Goal: Task Accomplishment & Management: Manage account settings

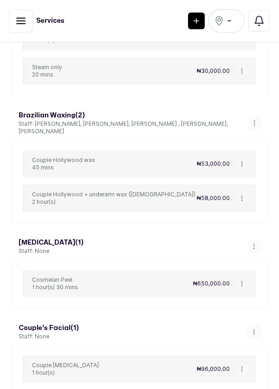
scroll to position [3003, 0]
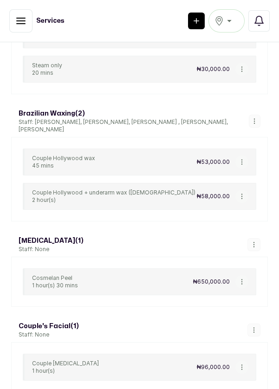
click at [254, 242] on icon "button" at bounding box center [254, 244] width 0 height 5
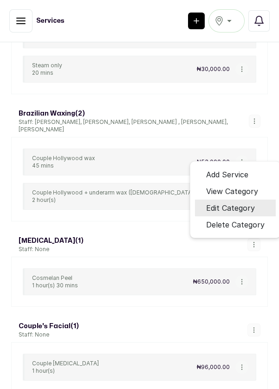
click at [244, 202] on span "Edit Category" at bounding box center [230, 207] width 49 height 11
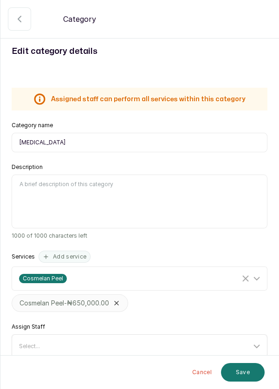
click at [261, 347] on icon at bounding box center [256, 346] width 11 height 11
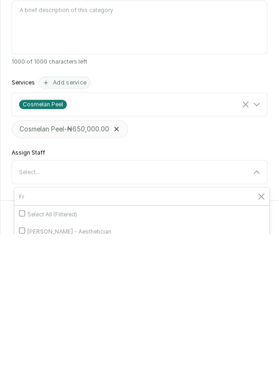
scroll to position [0, 0]
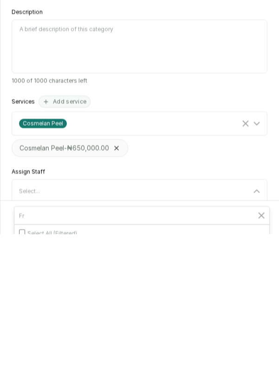
type input "Fr"
checkbox input "true"
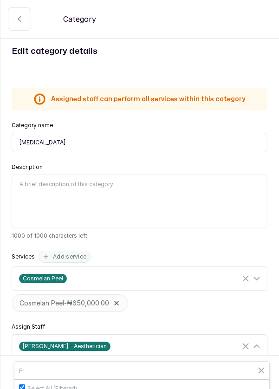
click at [259, 341] on icon at bounding box center [256, 346] width 11 height 11
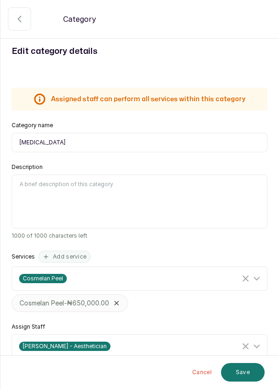
click at [241, 372] on button "Save" at bounding box center [243, 372] width 44 height 19
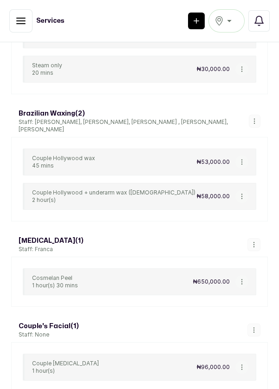
click at [254, 327] on icon "button" at bounding box center [254, 330] width 7 height 7
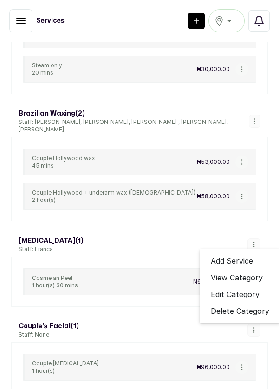
click at [260, 324] on button "button" at bounding box center [254, 330] width 13 height 13
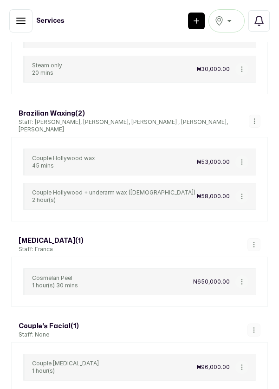
click at [256, 327] on icon "button" at bounding box center [254, 330] width 7 height 7
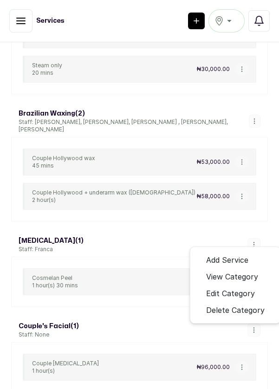
click at [240, 288] on span "Edit Category" at bounding box center [230, 293] width 49 height 11
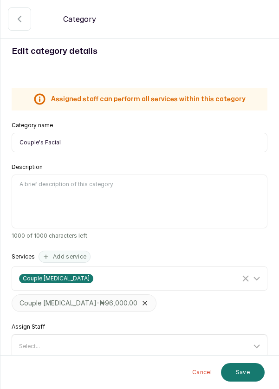
click at [261, 345] on icon at bounding box center [256, 346] width 11 height 11
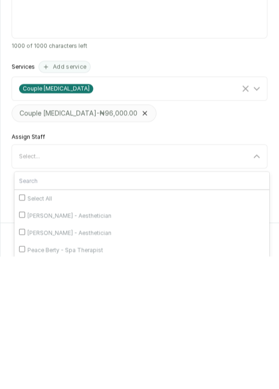
scroll to position [65, 0]
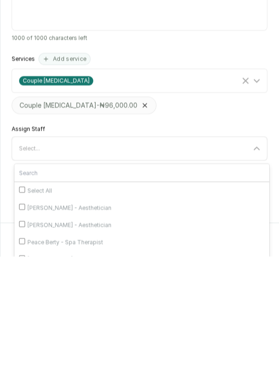
click at [21, 388] on input "[PERSON_NAME] - Aesthetician" at bounding box center [22, 391] width 6 height 6
checkbox input "true"
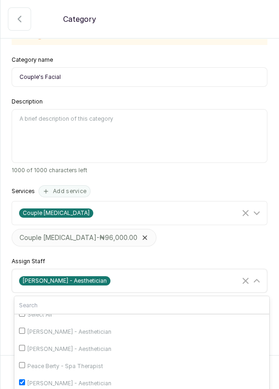
scroll to position [21, 0]
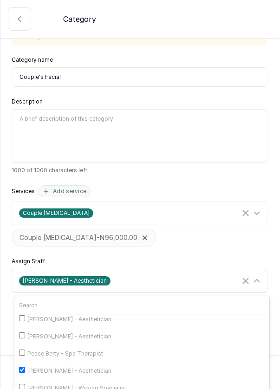
click at [25, 332] on input "[PERSON_NAME] - Aesthetician" at bounding box center [22, 335] width 6 height 6
checkbox input "true"
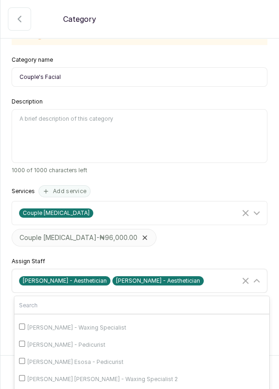
scroll to position [80, 0]
click at [23, 325] on input "[PERSON_NAME] - Waxing Specialist" at bounding box center [22, 328] width 6 height 6
checkbox input "true"
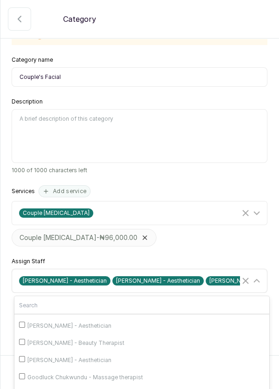
scroll to position [153, 0]
click at [25, 355] on input "[PERSON_NAME] - Aesthetician" at bounding box center [22, 358] width 6 height 6
checkbox input "true"
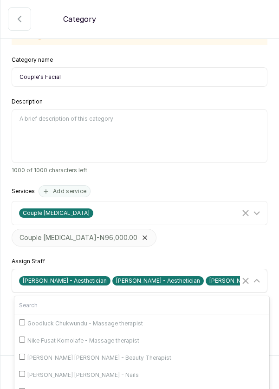
scroll to position [232, 0]
checkbox input "true"
click at [261, 275] on icon at bounding box center [256, 280] width 11 height 11
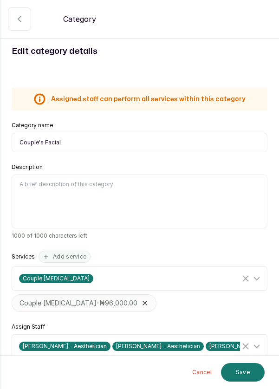
click at [248, 373] on button "Save" at bounding box center [243, 372] width 44 height 19
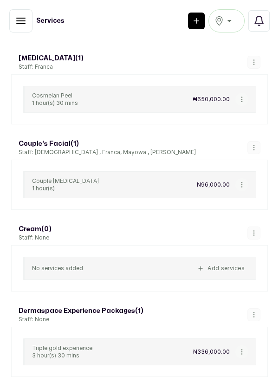
scroll to position [3194, 0]
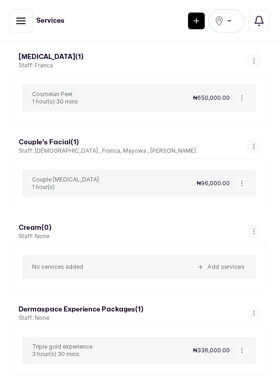
click at [259, 307] on button "button" at bounding box center [254, 313] width 13 height 13
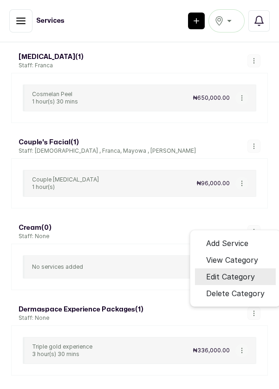
click at [243, 271] on span "Edit Category" at bounding box center [230, 276] width 49 height 11
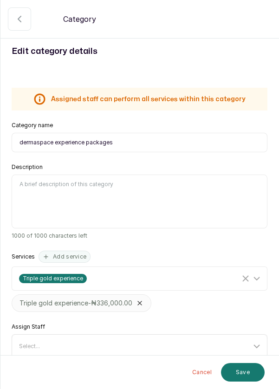
click at [259, 345] on icon at bounding box center [256, 346] width 11 height 11
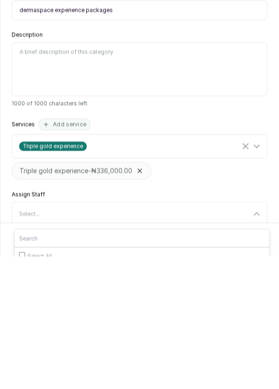
scroll to position [45, 0]
click at [20, 384] on input "Select All" at bounding box center [22, 387] width 6 height 6
checkbox input "true"
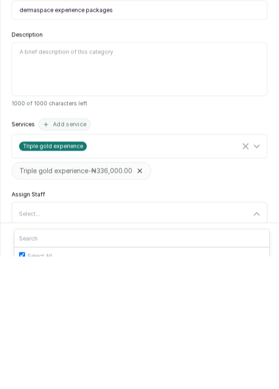
checkbox input "true"
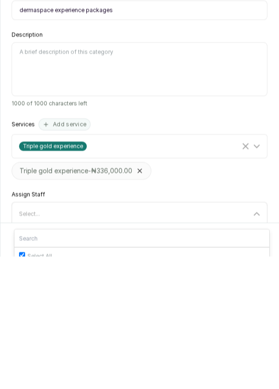
checkbox input "true"
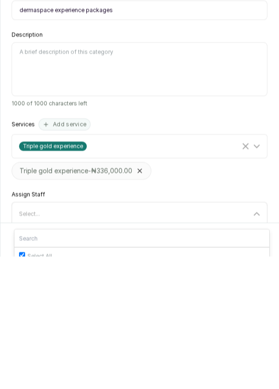
checkbox input "true"
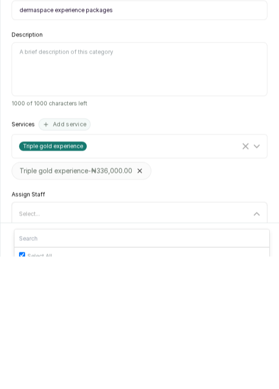
checkbox input "true"
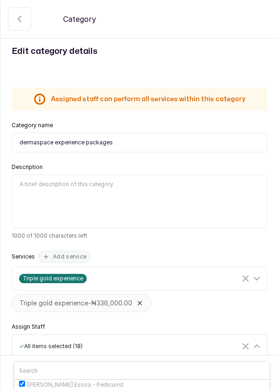
scroll to position [232, 0]
click at [261, 341] on icon at bounding box center [256, 346] width 11 height 11
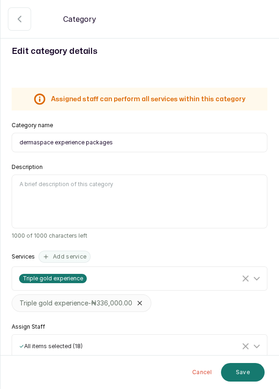
click at [247, 375] on button "Save" at bounding box center [243, 372] width 44 height 19
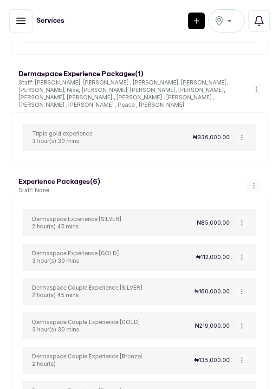
scroll to position [3409, 0]
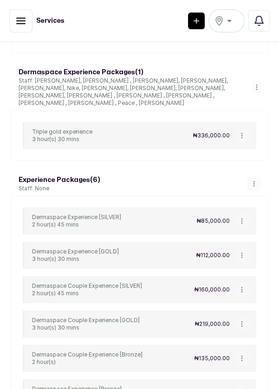
click at [258, 177] on button "button" at bounding box center [254, 183] width 13 height 13
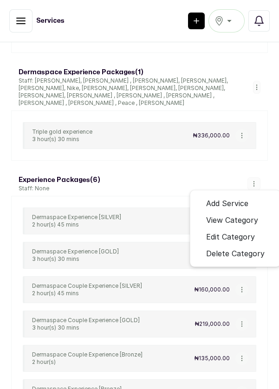
click at [236, 231] on span "Edit Category" at bounding box center [230, 236] width 49 height 11
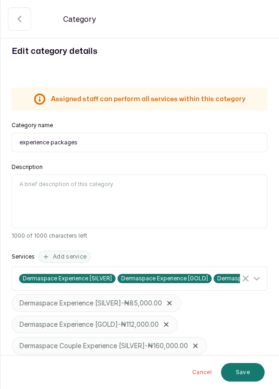
scroll to position [77, 0]
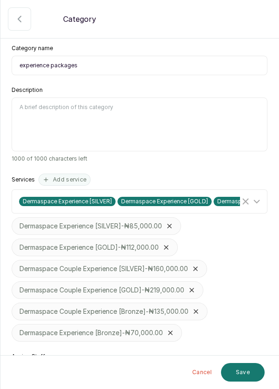
click at [262, 373] on icon at bounding box center [256, 376] width 11 height 11
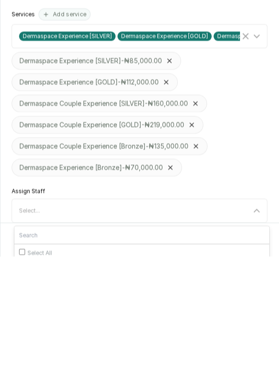
scroll to position [111, 0]
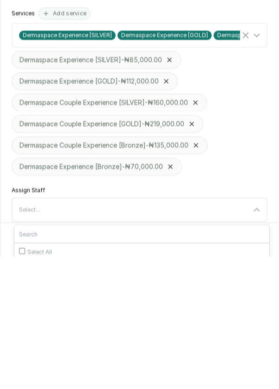
click at [21, 380] on input "Select All" at bounding box center [22, 383] width 6 height 6
checkbox input "true"
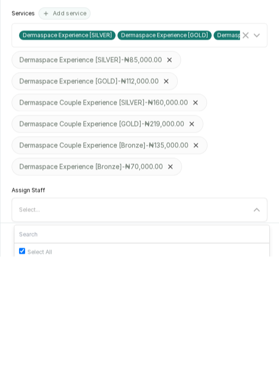
checkbox input "true"
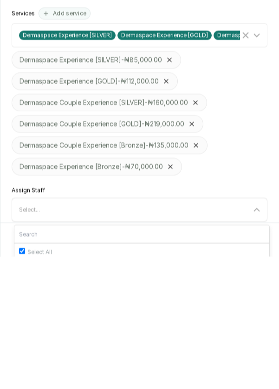
checkbox input "true"
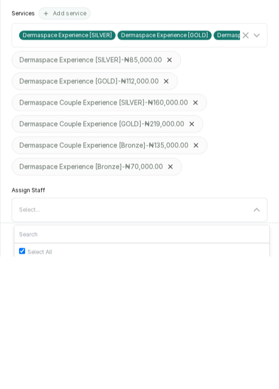
checkbox input "true"
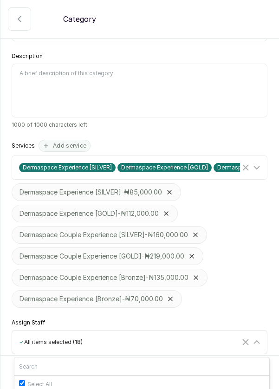
click at [260, 337] on icon at bounding box center [256, 342] width 11 height 11
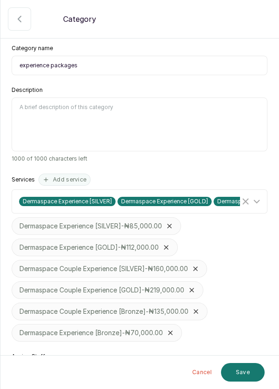
click at [247, 374] on button "Save" at bounding box center [243, 372] width 44 height 19
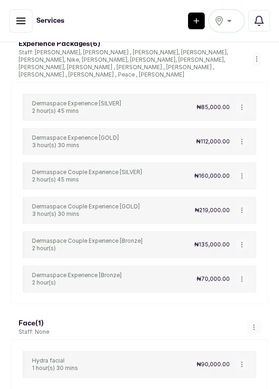
scroll to position [3547, 0]
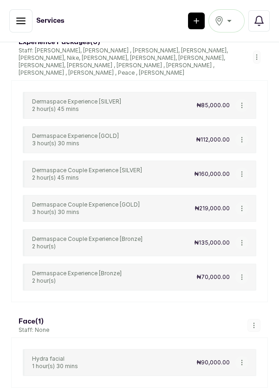
click at [258, 319] on button "button" at bounding box center [254, 325] width 13 height 13
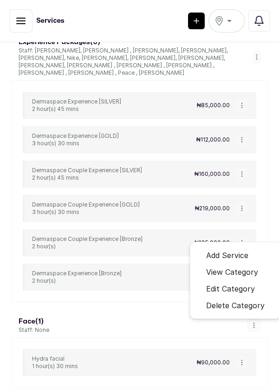
click at [260, 280] on li "Edit Category" at bounding box center [235, 288] width 81 height 17
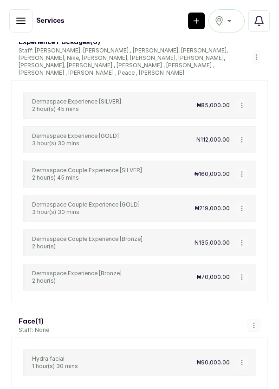
click at [259, 319] on button "button" at bounding box center [254, 325] width 13 height 13
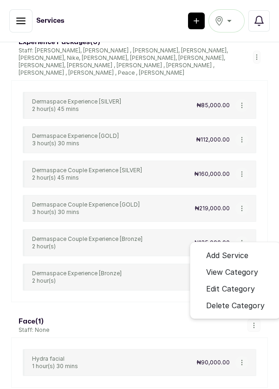
click at [236, 283] on span "Edit Category" at bounding box center [230, 288] width 49 height 11
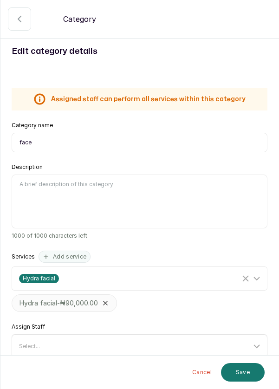
click at [258, 345] on icon at bounding box center [257, 346] width 6 height 3
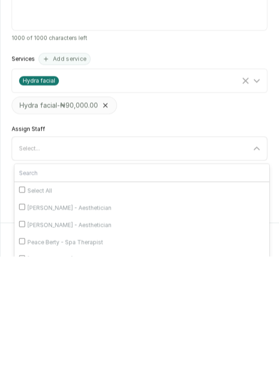
click at [24, 388] on input "[PERSON_NAME] - Aesthetician" at bounding box center [22, 391] width 6 height 6
checkbox input "true"
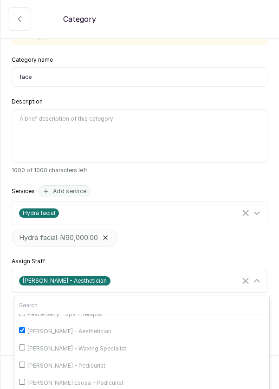
scroll to position [59, 0]
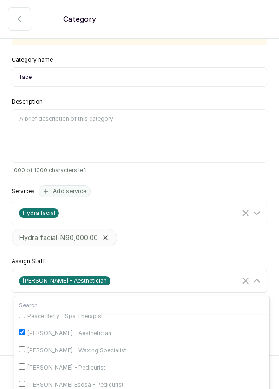
click at [23, 346] on input "[PERSON_NAME] - Waxing Specialist" at bounding box center [22, 349] width 6 height 6
checkbox input "true"
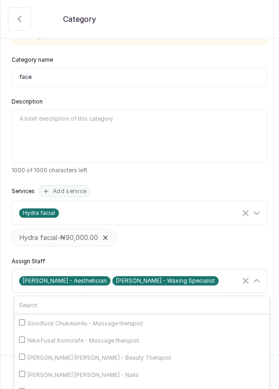
scroll to position [232, 0]
checkbox input "true"
click at [260, 275] on icon at bounding box center [256, 280] width 11 height 11
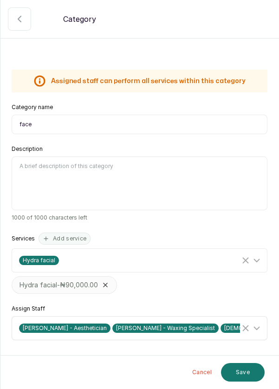
scroll to position [0, 0]
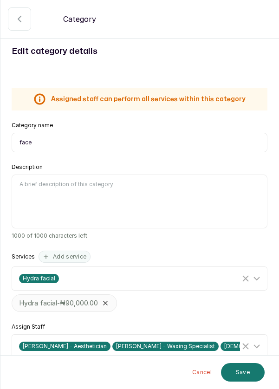
click at [248, 372] on button "Save" at bounding box center [243, 372] width 44 height 19
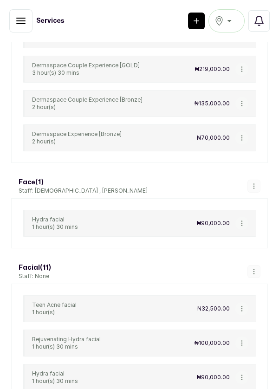
scroll to position [3699, 0]
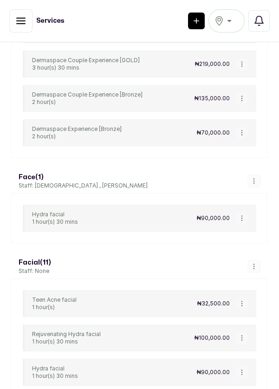
click at [246, 297] on button "button" at bounding box center [241, 303] width 13 height 13
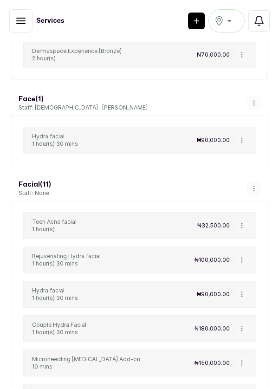
scroll to position [3780, 0]
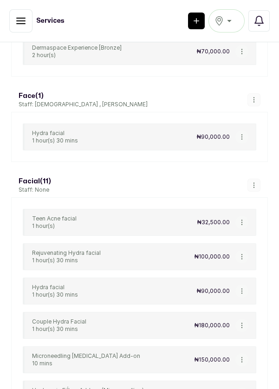
click at [247, 216] on button "button" at bounding box center [241, 222] width 13 height 13
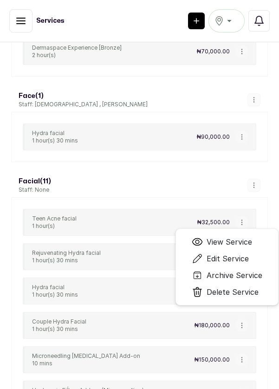
click at [244, 253] on span "Edit Service" at bounding box center [228, 258] width 42 height 11
select select "fixed"
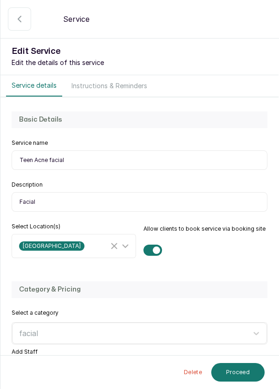
scroll to position [89, 0]
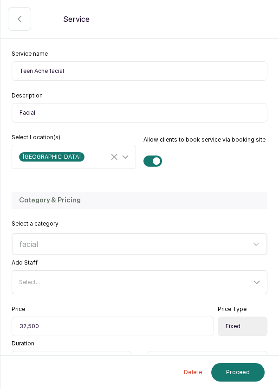
click at [259, 281] on icon at bounding box center [256, 282] width 11 height 11
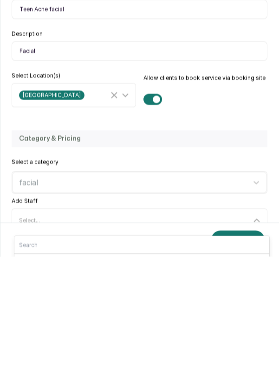
scroll to position [0, 0]
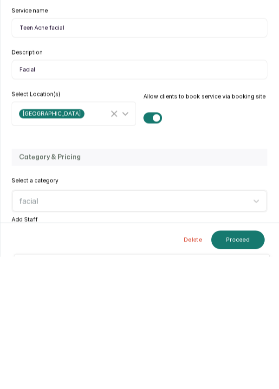
click at [220, 285] on h2 "Category & Pricing" at bounding box center [139, 289] width 241 height 9
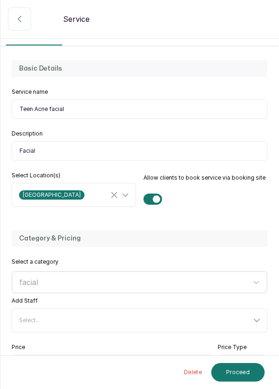
scroll to position [58, 0]
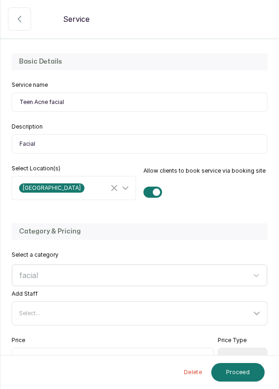
click at [260, 308] on icon at bounding box center [256, 313] width 11 height 11
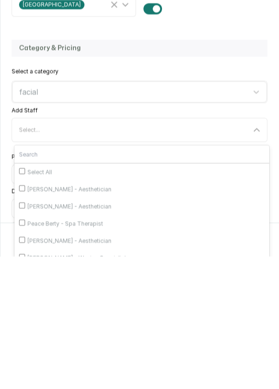
scroll to position [111, 0]
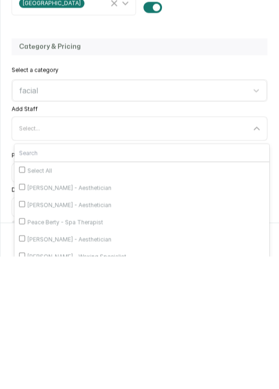
click at [24, 368] on input "[PERSON_NAME] - Aesthetician" at bounding box center [22, 371] width 6 height 6
checkbox input "true"
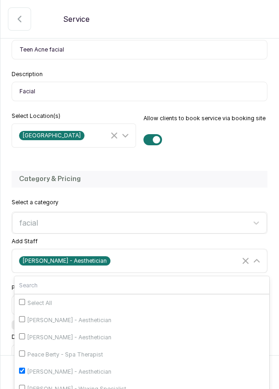
click at [22, 333] on input "[PERSON_NAME] - Aesthetician" at bounding box center [22, 336] width 6 height 6
checkbox input "true"
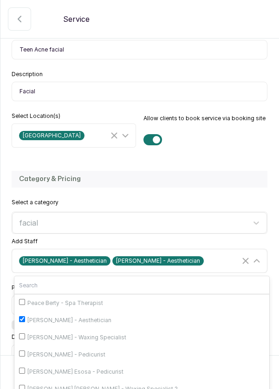
scroll to position [54, 0]
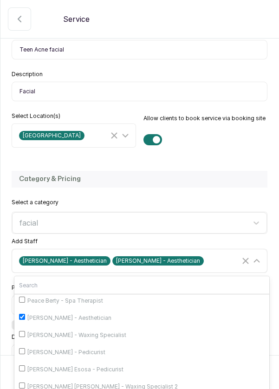
click at [22, 331] on input "[PERSON_NAME] - Waxing Specialist" at bounding box center [22, 334] width 6 height 6
checkbox input "true"
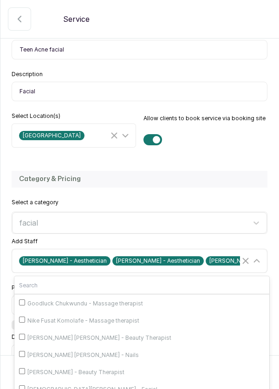
scroll to position [232, 0]
click at [24, 385] on input "[DEMOGRAPHIC_DATA][PERSON_NAME] - Facial" at bounding box center [22, 388] width 6 height 6
checkbox input "true"
click at [262, 252] on div "[PERSON_NAME] - Aesthetician [PERSON_NAME] - Aesthetician [PERSON_NAME] - Waxin…" at bounding box center [140, 261] width 253 height 18
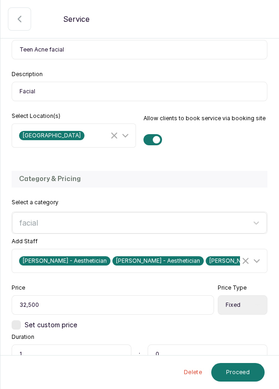
click at [237, 374] on button "Proceed" at bounding box center [237, 372] width 53 height 19
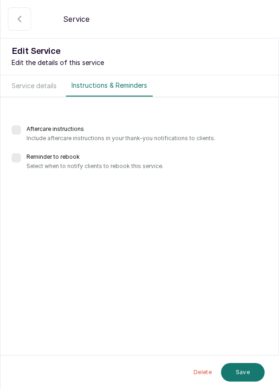
scroll to position [0, 0]
click at [243, 371] on button "Save" at bounding box center [243, 372] width 44 height 20
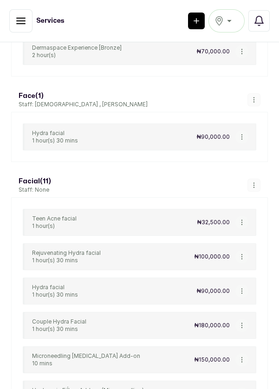
click at [247, 250] on div "₦100,000.00" at bounding box center [222, 256] width 54 height 13
click at [246, 250] on button "button" at bounding box center [241, 256] width 13 height 13
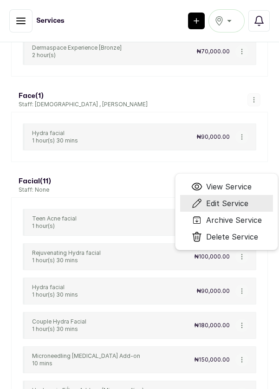
click at [232, 198] on span "Edit Service" at bounding box center [227, 203] width 42 height 11
select select "fixed"
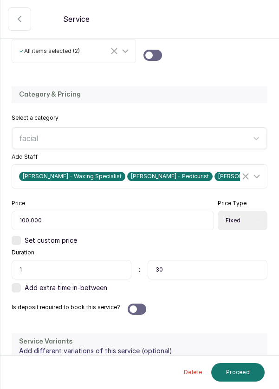
scroll to position [197, 0]
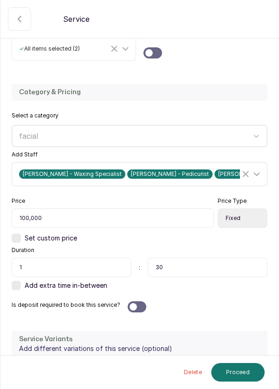
click at [246, 173] on icon "Clear Selected" at bounding box center [245, 174] width 11 height 11
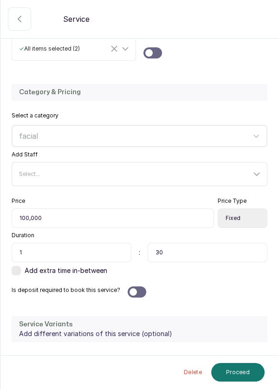
click at [259, 174] on icon at bounding box center [256, 174] width 11 height 11
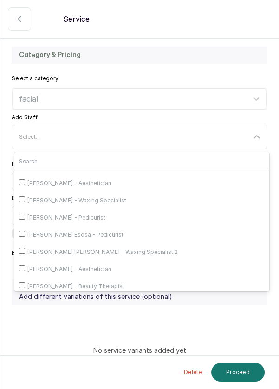
scroll to position [254, 0]
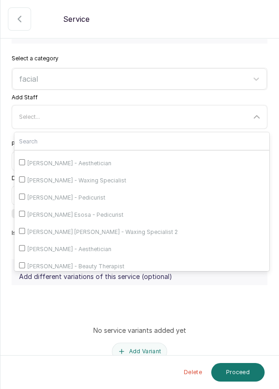
click at [24, 182] on input "[PERSON_NAME] - Waxing Specialist" at bounding box center [22, 179] width 6 height 6
checkbox input "true"
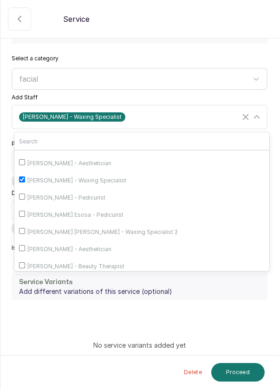
click at [22, 165] on input "[PERSON_NAME] - Aesthetician" at bounding box center [22, 162] width 6 height 6
checkbox input "true"
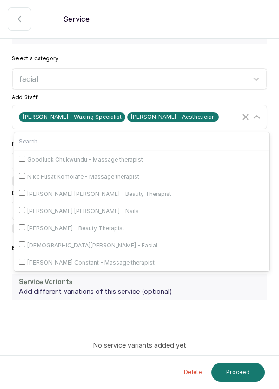
scroll to position [232, 0]
click at [24, 241] on input "[DEMOGRAPHIC_DATA][PERSON_NAME] - Facial" at bounding box center [22, 244] width 6 height 6
checkbox input "true"
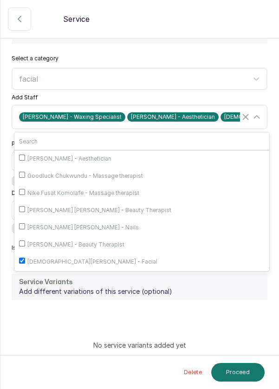
scroll to position [188, 0]
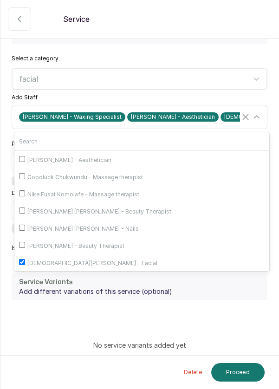
click at [22, 162] on input "[PERSON_NAME] - Aesthetician" at bounding box center [22, 159] width 6 height 6
checkbox input "true"
click at [261, 111] on icon at bounding box center [256, 116] width 11 height 11
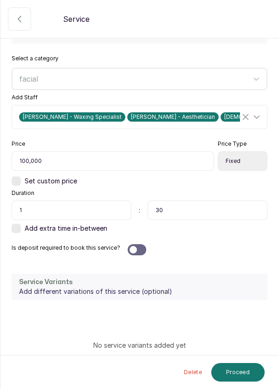
click at [237, 382] on button "Proceed" at bounding box center [237, 372] width 53 height 19
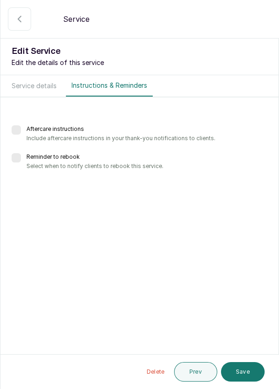
scroll to position [0, 0]
click at [246, 382] on button "Save" at bounding box center [243, 372] width 44 height 20
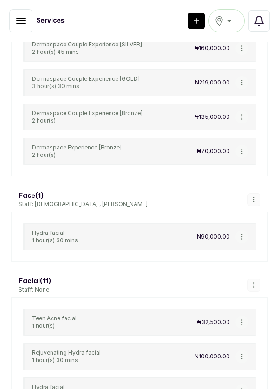
scroll to position [3688, 0]
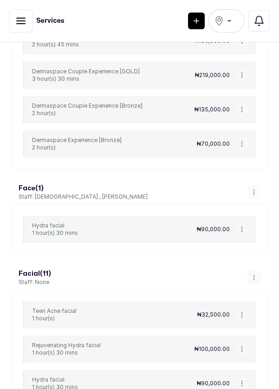
click at [246, 377] on button "button" at bounding box center [241, 383] width 13 height 13
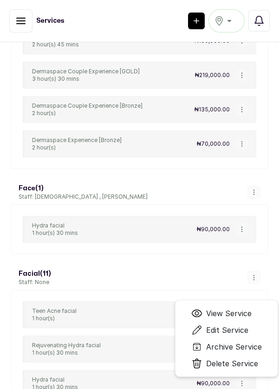
click at [248, 325] on span "Edit Service" at bounding box center [227, 330] width 42 height 11
select select "fixed"
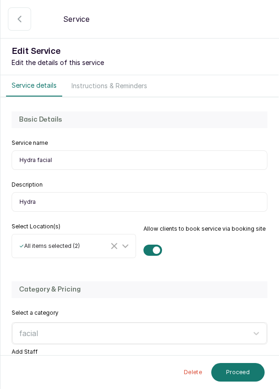
click at [260, 369] on icon at bounding box center [256, 371] width 11 height 11
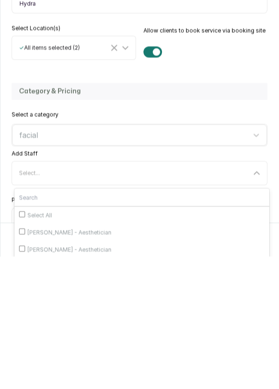
scroll to position [70, 0]
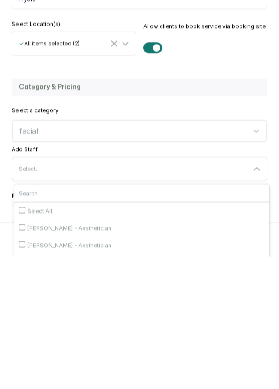
click at [24, 389] on input "Peace Berty - Spa Therapist" at bounding box center [22, 394] width 6 height 6
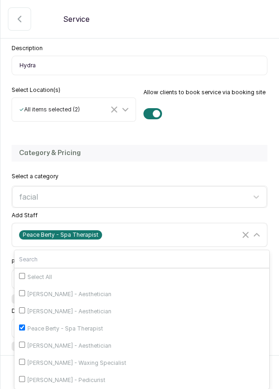
scroll to position [141, 0]
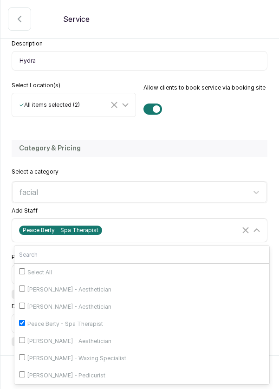
click at [25, 320] on input "Peace Berty - Spa Therapist" at bounding box center [22, 323] width 6 height 6
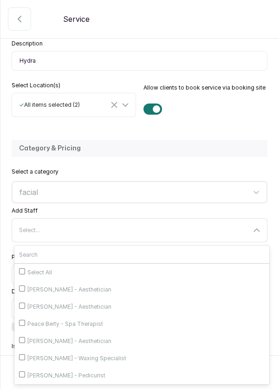
click at [22, 320] on input "Peace Berty - Spa Therapist" at bounding box center [22, 323] width 6 height 6
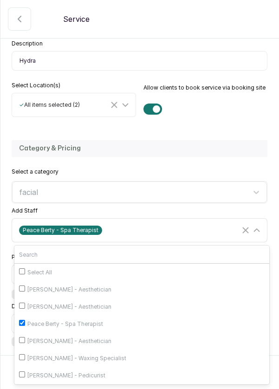
click at [23, 320] on input "Peace Berty - Spa Therapist" at bounding box center [22, 323] width 6 height 6
checkbox input "false"
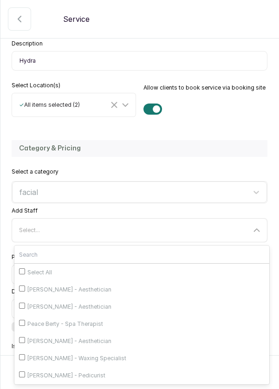
click at [24, 337] on input "[PERSON_NAME] - Aesthetician" at bounding box center [22, 340] width 6 height 6
checkbox input "true"
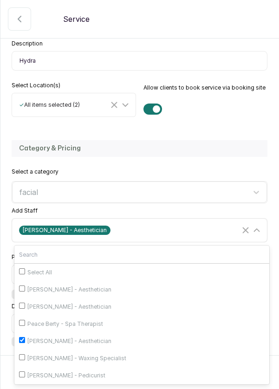
click at [24, 354] on input "[PERSON_NAME] - Waxing Specialist" at bounding box center [22, 357] width 6 height 6
checkbox input "true"
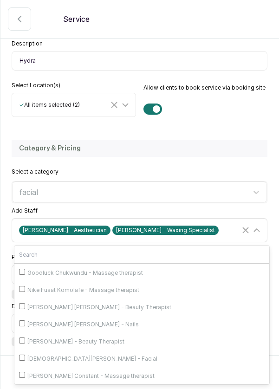
scroll to position [227, 0]
click at [24, 355] on input "[DEMOGRAPHIC_DATA][PERSON_NAME] - Facial" at bounding box center [22, 358] width 6 height 6
checkbox input "true"
click at [258, 225] on icon at bounding box center [256, 230] width 11 height 11
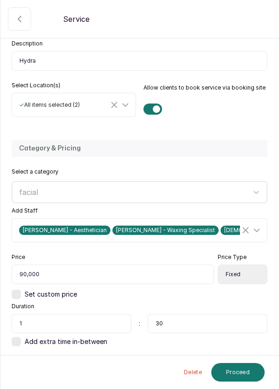
click at [241, 375] on button "Proceed" at bounding box center [237, 372] width 53 height 19
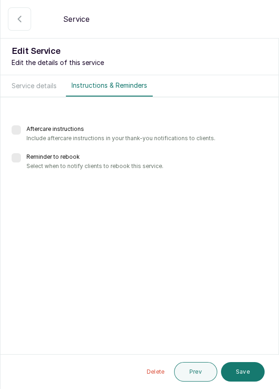
scroll to position [0, 0]
click at [262, 244] on section "Back Service Edit Service Edit the details of this service Service details Inst…" at bounding box center [139, 194] width 279 height 389
click at [18, 15] on icon "button" at bounding box center [19, 18] width 11 height 11
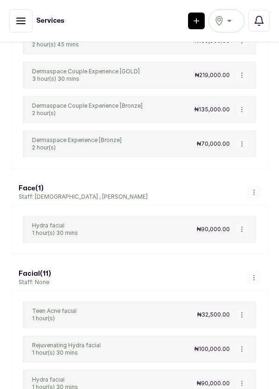
scroll to position [3702, 0]
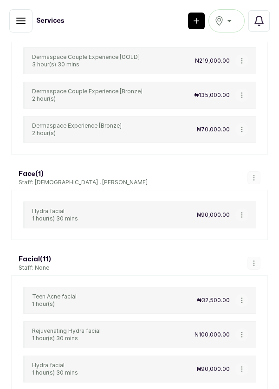
click at [248, 363] on button "button" at bounding box center [241, 369] width 13 height 13
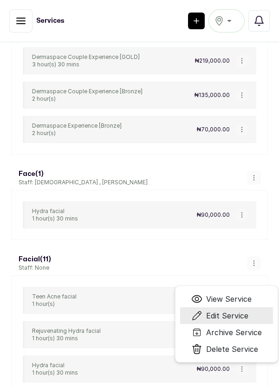
click at [240, 310] on span "Edit Service" at bounding box center [227, 315] width 42 height 11
select select "fixed"
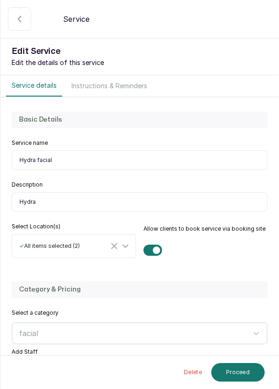
click at [261, 366] on icon at bounding box center [256, 371] width 11 height 11
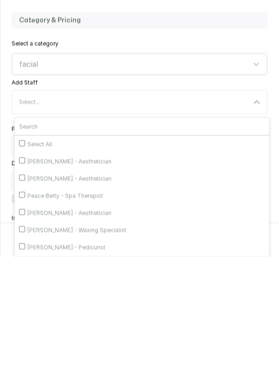
scroll to position [137, 0]
click at [21, 341] on input "[PERSON_NAME] - Aesthetician" at bounding box center [22, 344] width 6 height 6
checkbox input "true"
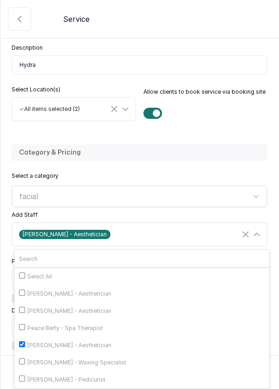
click at [25, 358] on input "[PERSON_NAME] - Waxing Specialist" at bounding box center [22, 361] width 6 height 6
checkbox input "true"
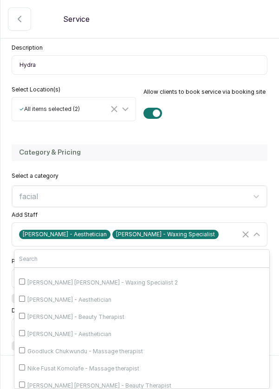
scroll to position [151, 0]
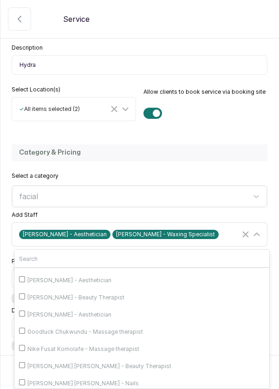
click at [24, 311] on input "[PERSON_NAME] - Aesthetician" at bounding box center [22, 314] width 6 height 6
checkbox input "true"
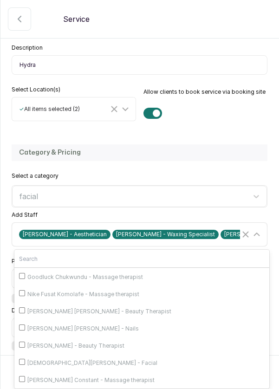
scroll to position [232, 0]
click at [25, 359] on input "[DEMOGRAPHIC_DATA][PERSON_NAME] - Facial" at bounding box center [22, 362] width 6 height 6
checkbox input "true"
click at [261, 229] on icon at bounding box center [256, 234] width 11 height 11
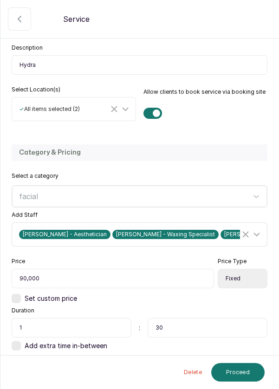
scroll to position [0, 0]
click at [238, 382] on button "Proceed" at bounding box center [237, 372] width 53 height 19
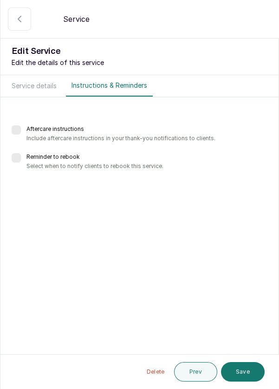
click at [244, 382] on button "Save" at bounding box center [243, 372] width 44 height 20
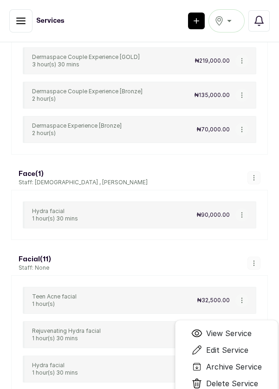
click at [241, 345] on span "Edit Service" at bounding box center [227, 350] width 42 height 11
select select "fixed"
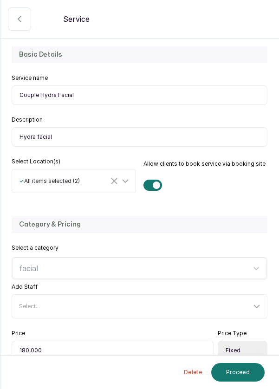
scroll to position [66, 0]
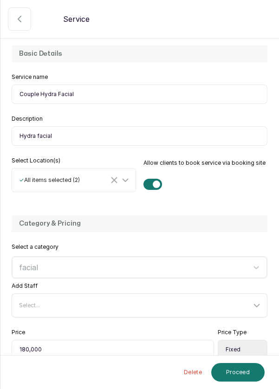
click at [259, 300] on icon at bounding box center [256, 305] width 11 height 11
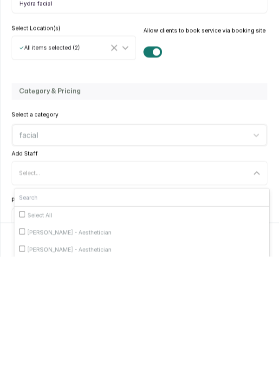
scroll to position [45, 0]
type input ")"
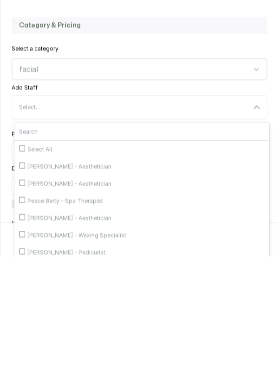
scroll to position [139, 0]
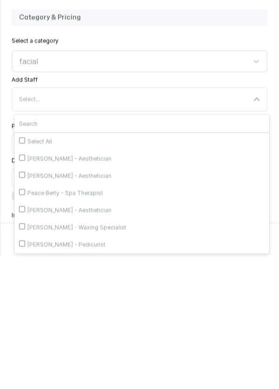
click at [21, 339] on input "[PERSON_NAME] - Aesthetician" at bounding box center [22, 342] width 6 height 6
checkbox input "true"
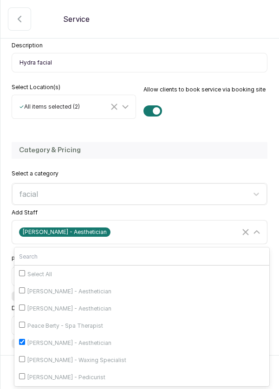
click at [25, 356] on input "[PERSON_NAME] - Waxing Specialist" at bounding box center [22, 359] width 6 height 6
checkbox input "true"
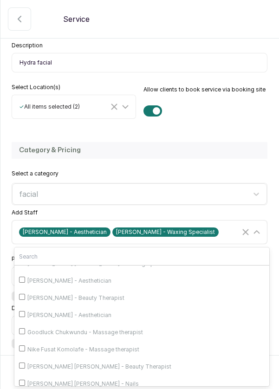
scroll to position [149, 0]
click at [20, 311] on input "[PERSON_NAME] - Aesthetician" at bounding box center [22, 314] width 6 height 6
checkbox input "true"
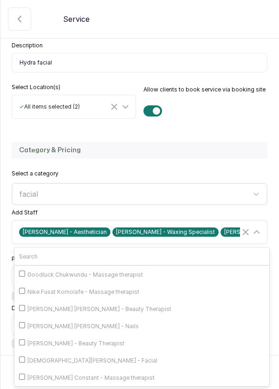
scroll to position [232, 0]
click at [23, 357] on input "[DEMOGRAPHIC_DATA][PERSON_NAME] - Facial" at bounding box center [22, 360] width 6 height 6
checkbox input "true"
click at [261, 227] on icon at bounding box center [256, 232] width 11 height 11
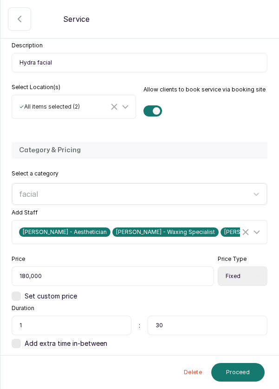
click at [243, 374] on button "Proceed" at bounding box center [237, 372] width 53 height 19
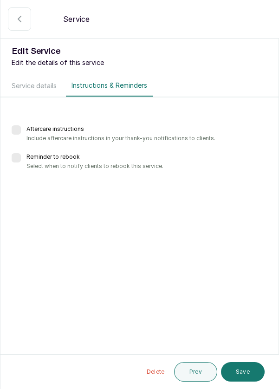
scroll to position [0, 0]
click at [245, 374] on button "Save" at bounding box center [243, 372] width 44 height 20
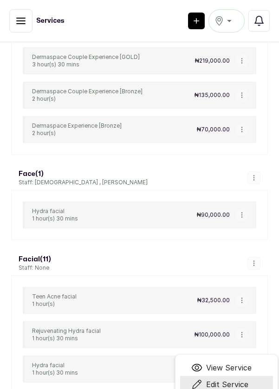
click at [247, 379] on span "Edit Service" at bounding box center [227, 384] width 42 height 11
select select "fixed"
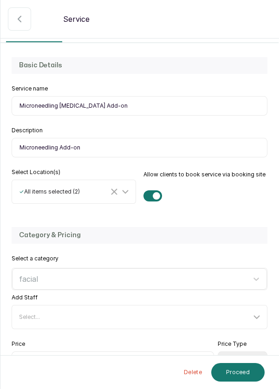
scroll to position [58, 0]
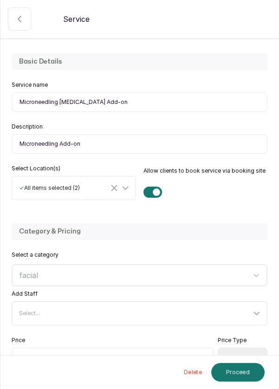
click at [260, 313] on icon at bounding box center [256, 313] width 11 height 11
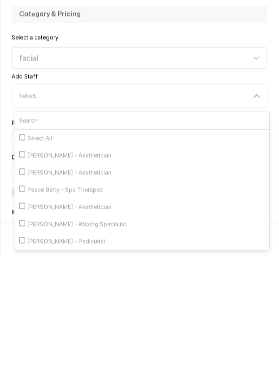
scroll to position [137, 0]
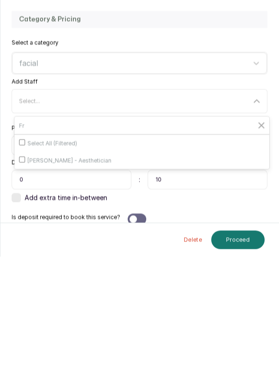
type input "Fr"
click at [22, 289] on input "[PERSON_NAME] - Aesthetician" at bounding box center [22, 292] width 6 height 6
checkbox input "true"
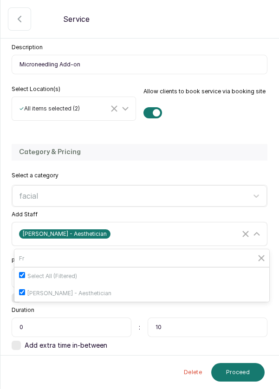
click at [263, 225] on div "[PERSON_NAME] - Aesthetician" at bounding box center [140, 234] width 253 height 18
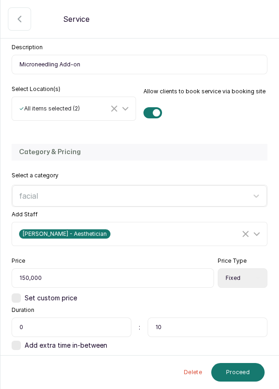
click at [241, 376] on button "Proceed" at bounding box center [237, 372] width 53 height 19
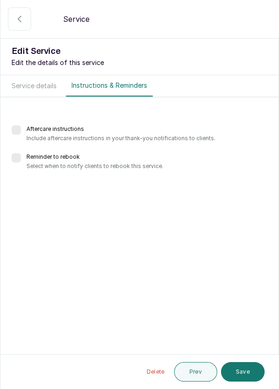
scroll to position [0, 0]
click at [245, 373] on button "Save" at bounding box center [243, 372] width 44 height 20
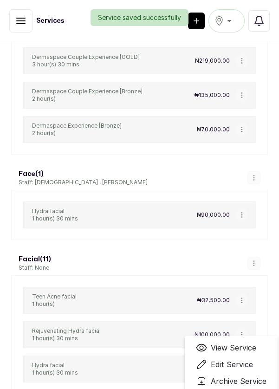
scroll to position [3753, 0]
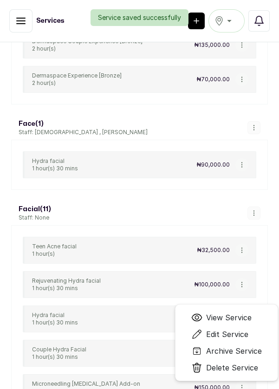
click at [246, 362] on span "Delete Service" at bounding box center [232, 367] width 52 height 11
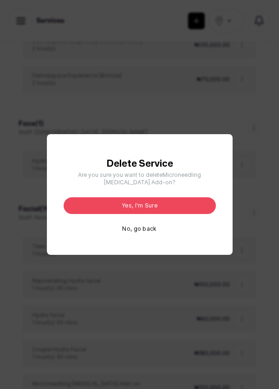
click at [155, 233] on button "No, go back" at bounding box center [139, 228] width 34 height 7
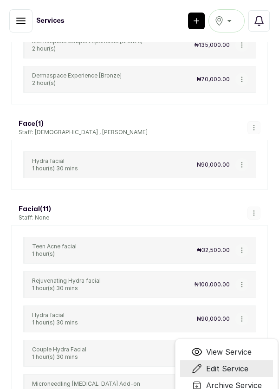
click at [240, 363] on span "Edit Service" at bounding box center [227, 368] width 42 height 11
select select "fixed"
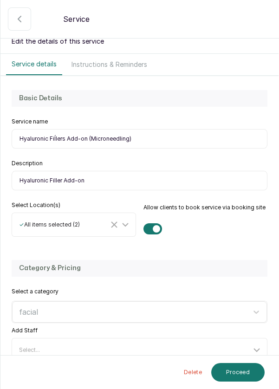
scroll to position [97, 0]
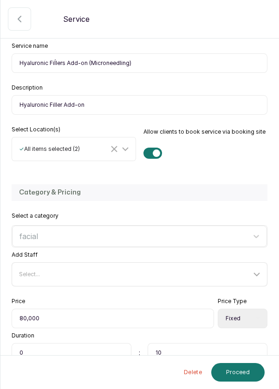
click at [261, 273] on icon at bounding box center [256, 274] width 11 height 11
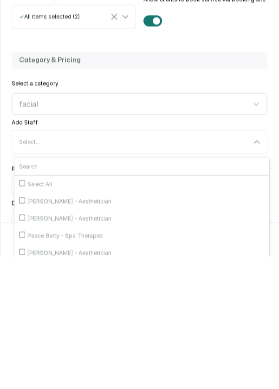
scroll to position [35, 0]
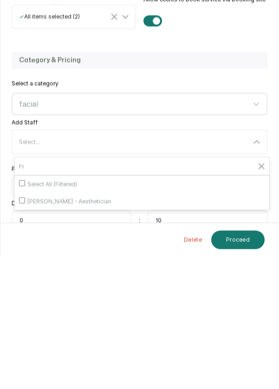
type input "Fr"
click at [22, 330] on input "[PERSON_NAME] - Aesthetician" at bounding box center [22, 333] width 6 height 6
checkbox input "true"
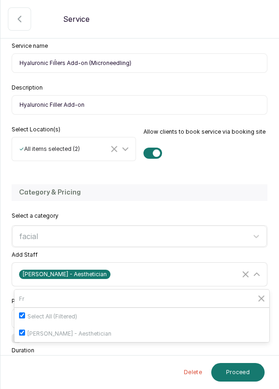
click at [262, 269] on icon at bounding box center [256, 274] width 11 height 11
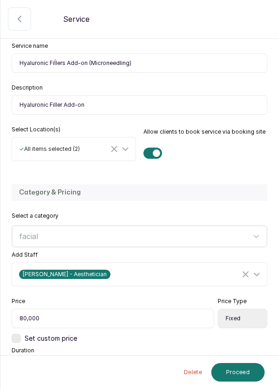
click at [250, 376] on button "Proceed" at bounding box center [237, 372] width 53 height 19
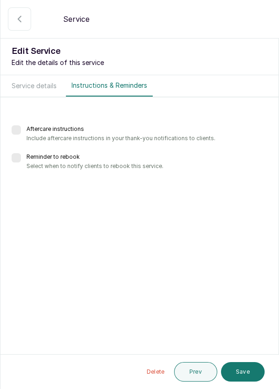
scroll to position [45, 0]
click at [245, 372] on button "Save" at bounding box center [243, 372] width 44 height 20
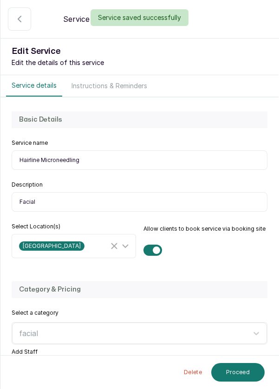
select select "fixed"
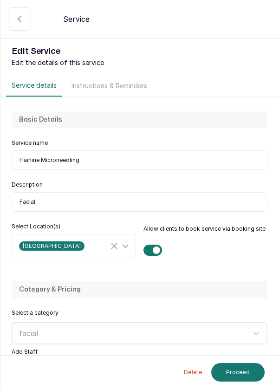
click at [261, 315] on div "Select a category facial" at bounding box center [140, 326] width 256 height 35
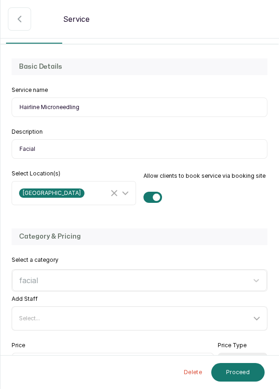
click at [260, 314] on icon at bounding box center [256, 318] width 11 height 11
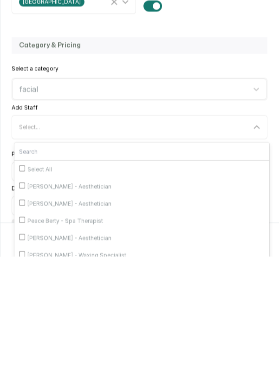
scroll to position [112, 0]
click at [20, 366] on input "[PERSON_NAME] - Aesthetician" at bounding box center [22, 369] width 6 height 6
checkbox input "true"
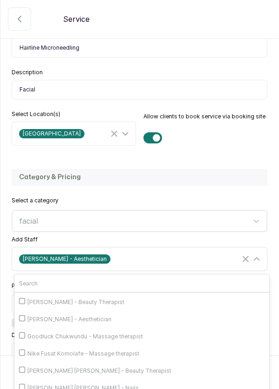
scroll to position [172, 0]
click at [20, 314] on input "[PERSON_NAME] - Aesthetician" at bounding box center [22, 317] width 6 height 6
checkbox input "true"
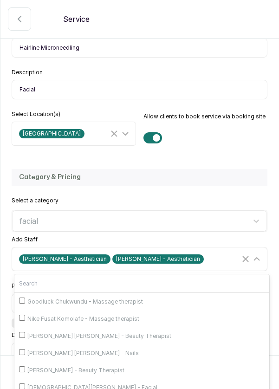
scroll to position [232, 0]
click at [25, 384] on input "[DEMOGRAPHIC_DATA][PERSON_NAME] - Facial" at bounding box center [22, 387] width 6 height 6
checkbox input "true"
click at [258, 254] on icon at bounding box center [256, 259] width 11 height 11
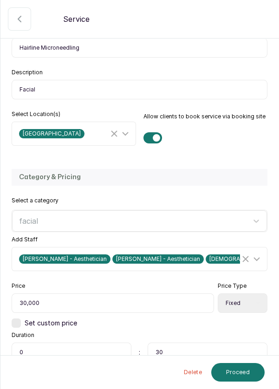
click at [243, 372] on button "Proceed" at bounding box center [237, 372] width 53 height 19
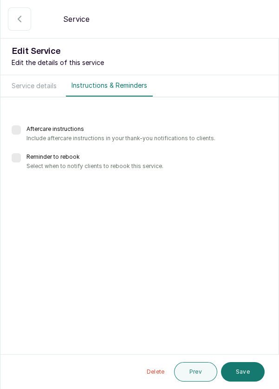
scroll to position [0, 0]
click at [245, 372] on button "Save" at bounding box center [243, 372] width 44 height 20
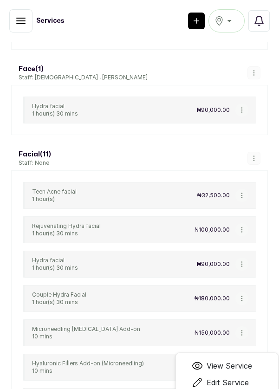
click at [237, 377] on span "Edit Service" at bounding box center [228, 382] width 42 height 11
select select "fixed"
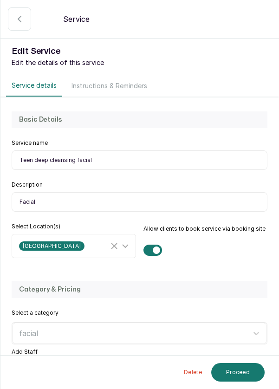
click at [257, 366] on icon at bounding box center [256, 371] width 11 height 11
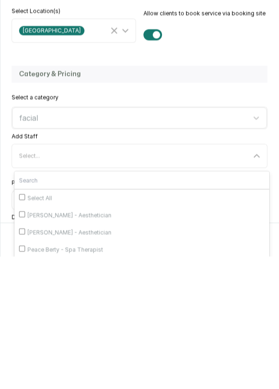
scroll to position [45, 0]
click at [21, 361] on input "[PERSON_NAME] - Aesthetician" at bounding box center [22, 364] width 6 height 6
checkbox input "true"
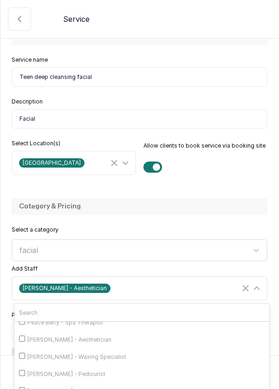
scroll to position [60, 0]
click at [111, 336] on span "[PERSON_NAME] - Aesthetician" at bounding box center [69, 339] width 84 height 7
click at [25, 335] on input "[PERSON_NAME] - Aesthetician" at bounding box center [22, 338] width 6 height 6
checkbox input "true"
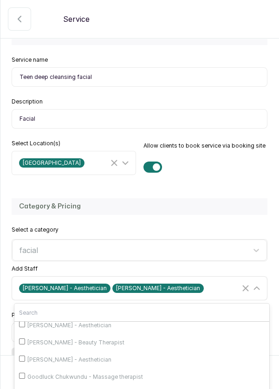
scroll to position [160, 0]
click at [113, 355] on div "[PERSON_NAME] - Aesthetician" at bounding box center [142, 359] width 246 height 8
click at [25, 355] on input "[PERSON_NAME] - Aesthetician" at bounding box center [22, 358] width 6 height 6
checkbox input "true"
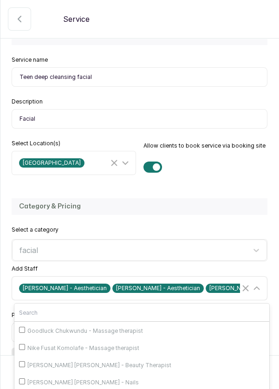
scroll to position [232, 0]
checkbox input "true"
click at [261, 283] on icon at bounding box center [256, 288] width 11 height 11
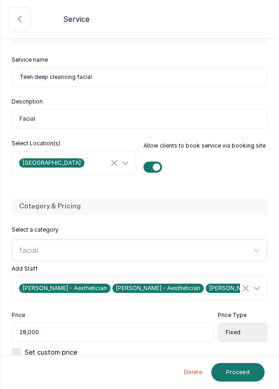
click at [242, 372] on button "Proceed" at bounding box center [237, 372] width 53 height 19
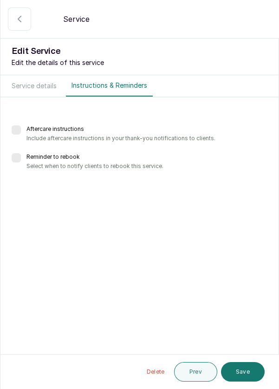
scroll to position [0, 0]
click at [242, 371] on button "Save" at bounding box center [243, 372] width 44 height 20
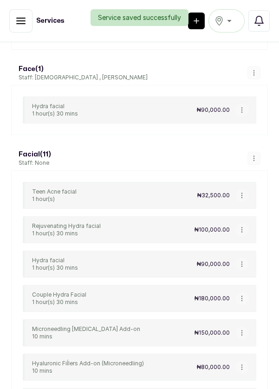
scroll to position [3887, 0]
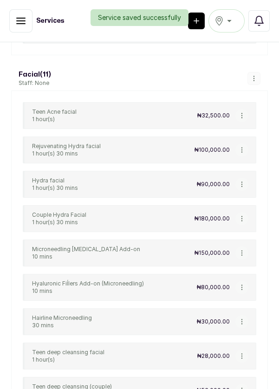
click at [247, 384] on button "button" at bounding box center [241, 390] width 13 height 13
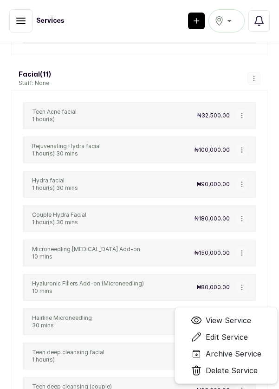
click at [235, 332] on span "Edit Service" at bounding box center [227, 337] width 42 height 11
select select "fixed"
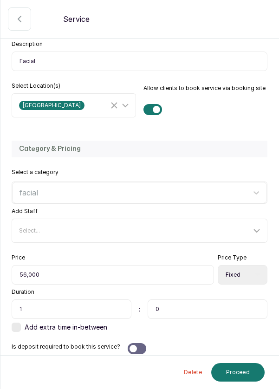
scroll to position [141, 0]
click at [260, 231] on icon at bounding box center [256, 230] width 11 height 11
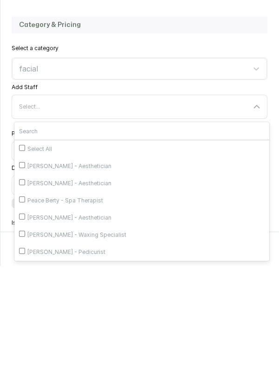
click at [19, 307] on input "[PERSON_NAME] - Aesthetician" at bounding box center [22, 306] width 6 height 6
checkbox input "true"
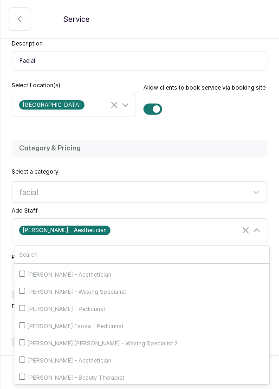
scroll to position [71, 0]
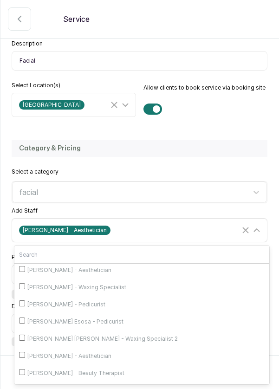
click at [123, 274] on div "[PERSON_NAME] - Aesthetician" at bounding box center [142, 270] width 246 height 8
click at [25, 272] on input "[PERSON_NAME] - Aesthetician" at bounding box center [22, 269] width 6 height 6
checkbox input "true"
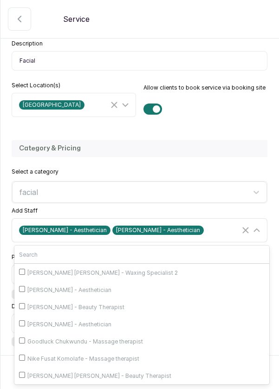
scroll to position [138, 0]
click at [105, 327] on span "[PERSON_NAME] - Aesthetician" at bounding box center [69, 323] width 84 height 7
click at [25, 326] on input "[PERSON_NAME] - Aesthetician" at bounding box center [22, 322] width 6 height 6
checkbox input "true"
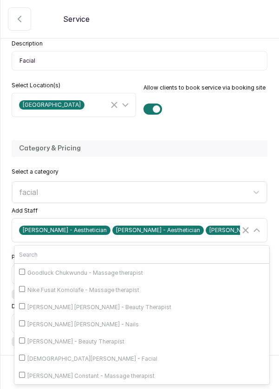
scroll to position [232, 0]
click at [97, 355] on div "[DEMOGRAPHIC_DATA][PERSON_NAME] - Facial" at bounding box center [142, 359] width 246 height 8
click at [25, 355] on input "[DEMOGRAPHIC_DATA][PERSON_NAME] - Facial" at bounding box center [22, 358] width 6 height 6
checkbox input "true"
click at [261, 230] on icon at bounding box center [256, 230] width 11 height 11
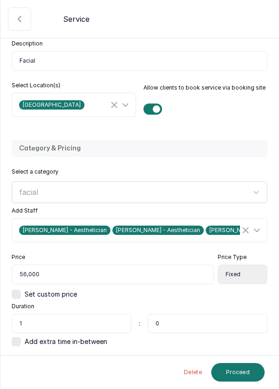
click at [238, 373] on button "Proceed" at bounding box center [237, 372] width 53 height 19
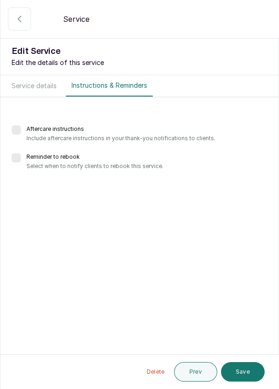
scroll to position [0, 0]
click at [248, 370] on button "Save" at bounding box center [243, 372] width 44 height 20
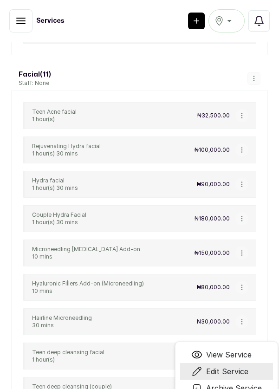
click at [241, 366] on span "Edit Service" at bounding box center [227, 371] width 42 height 11
select select "fixed"
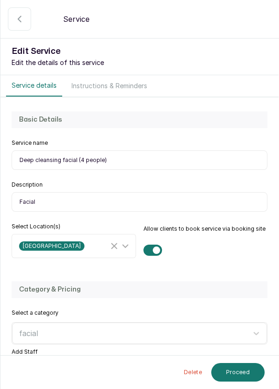
click at [261, 366] on icon at bounding box center [256, 371] width 11 height 11
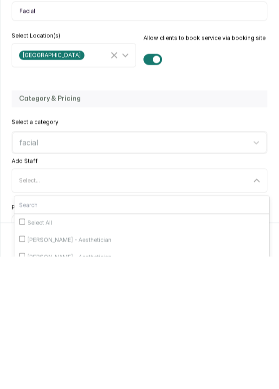
scroll to position [45, 0]
click at [20, 385] on input "[PERSON_NAME] - Aesthetician" at bounding box center [22, 388] width 6 height 6
checkbox input "true"
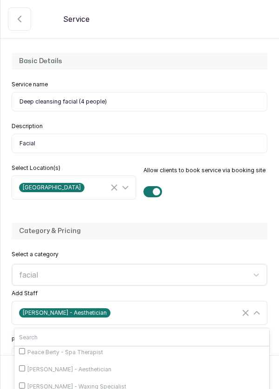
scroll to position [56, 0]
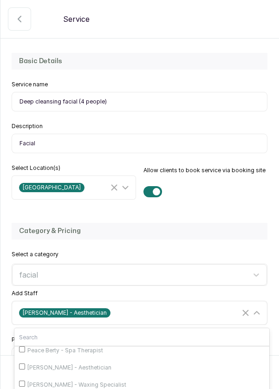
click at [20, 364] on input "[PERSON_NAME] - Aesthetician" at bounding box center [22, 367] width 6 height 6
checkbox input "true"
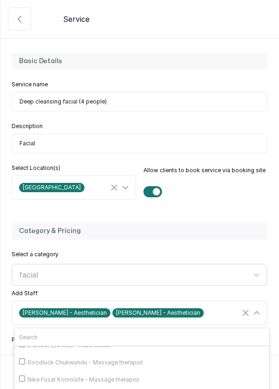
scroll to position [199, 0]
click at [20, 341] on input "[PERSON_NAME] - Aesthetician" at bounding box center [22, 344] width 6 height 6
checkbox input "true"
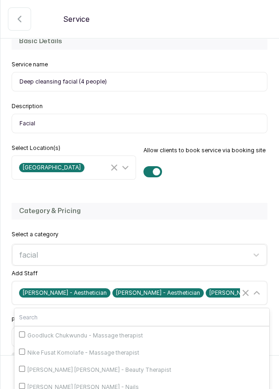
scroll to position [97, 0]
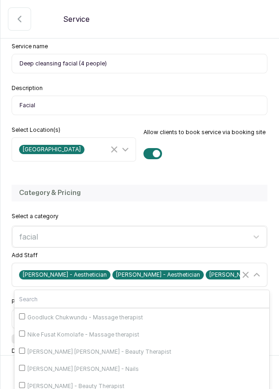
checkbox input "true"
click at [257, 269] on icon at bounding box center [256, 274] width 11 height 11
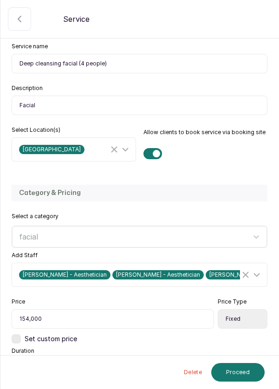
click at [235, 373] on button "Proceed" at bounding box center [237, 372] width 53 height 19
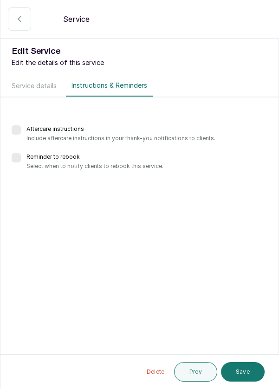
scroll to position [0, 0]
click at [241, 373] on button "Save" at bounding box center [243, 372] width 44 height 20
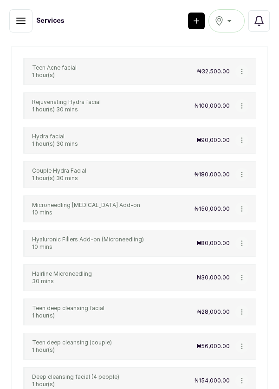
scroll to position [3934, 0]
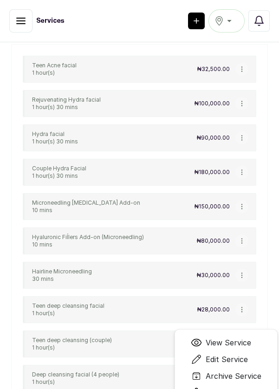
click at [238, 354] on span "Edit Service" at bounding box center [227, 359] width 42 height 11
select select "starting_at"
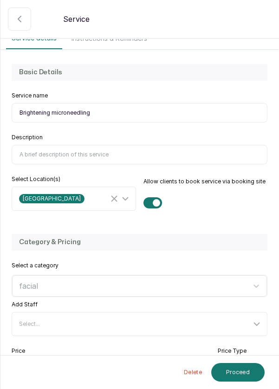
scroll to position [48, 0]
click at [261, 320] on icon at bounding box center [256, 323] width 11 height 11
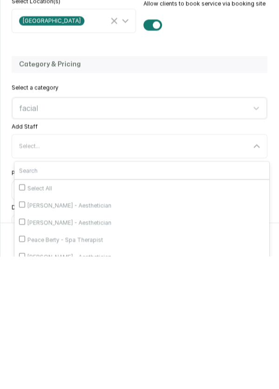
scroll to position [97, 0]
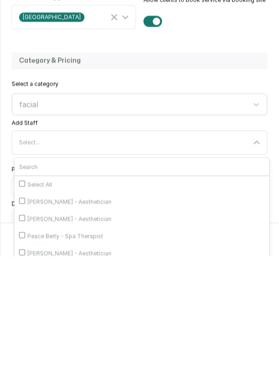
click at [16, 377] on label "[PERSON_NAME] - Aesthetician" at bounding box center [141, 385] width 255 height 17
click at [19, 382] on input "[PERSON_NAME] - Aesthetician" at bounding box center [22, 385] width 6 height 6
checkbox input "true"
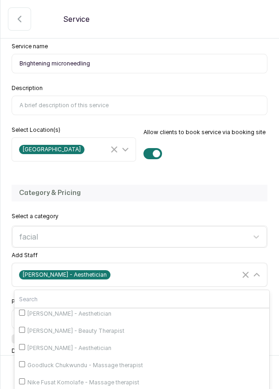
scroll to position [159, 0]
click at [19, 343] on input "[PERSON_NAME] - Aesthetician" at bounding box center [22, 346] width 6 height 6
checkbox input "true"
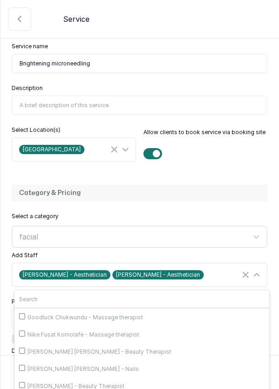
scroll to position [232, 0]
checkbox input "true"
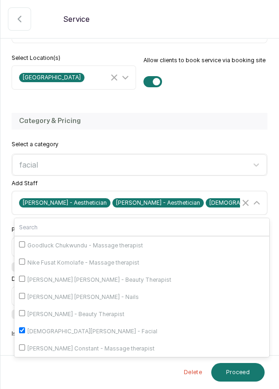
scroll to position [169, 0]
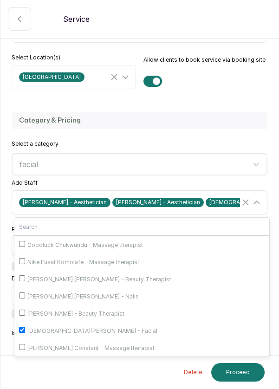
click at [261, 197] on icon at bounding box center [256, 202] width 11 height 11
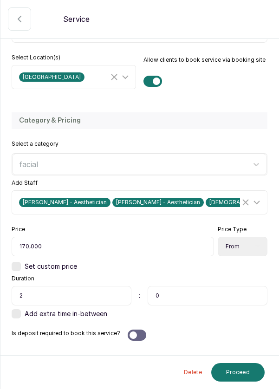
click at [239, 374] on button "Proceed" at bounding box center [237, 372] width 53 height 19
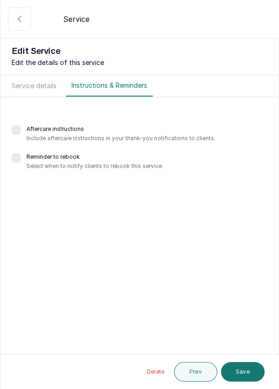
scroll to position [0, 0]
click at [244, 370] on button "Save" at bounding box center [243, 372] width 44 height 20
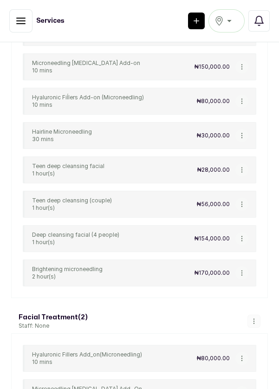
scroll to position [4077, 0]
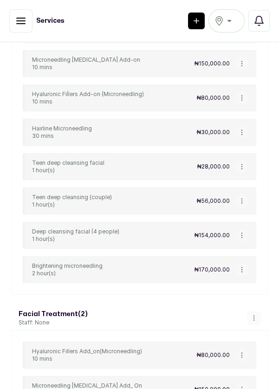
click at [255, 312] on button "button" at bounding box center [254, 318] width 13 height 13
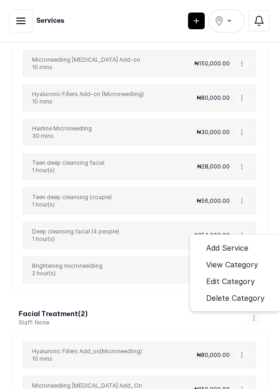
click at [249, 276] on span "Edit Category" at bounding box center [230, 281] width 49 height 11
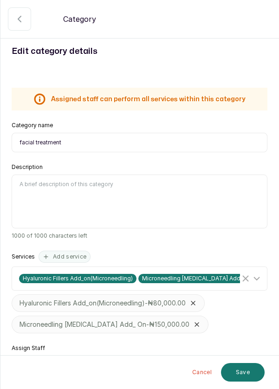
click at [261, 366] on icon at bounding box center [256, 367] width 11 height 11
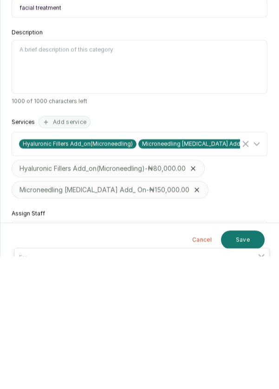
scroll to position [3, 0]
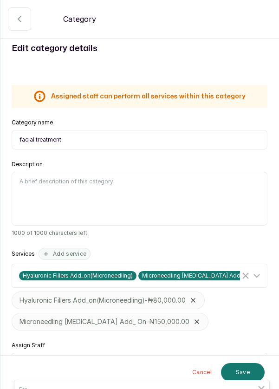
type input "Fra"
checkbox input "true"
click at [262, 359] on icon at bounding box center [256, 364] width 11 height 11
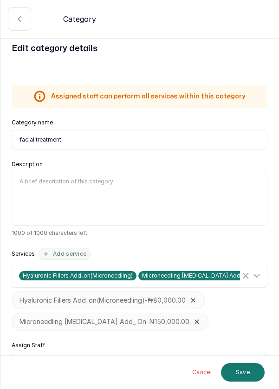
scroll to position [0, 0]
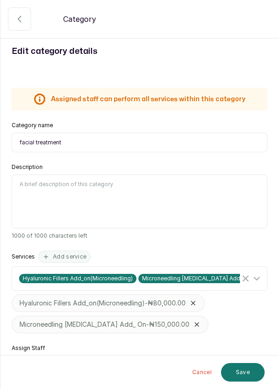
click at [255, 369] on button "Save" at bounding box center [243, 372] width 44 height 19
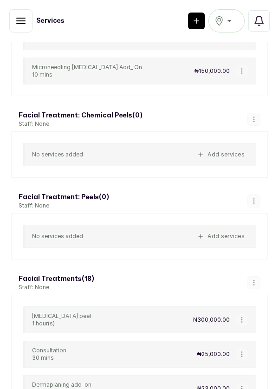
scroll to position [4388, 0]
click at [247, 313] on button "button" at bounding box center [241, 319] width 13 height 13
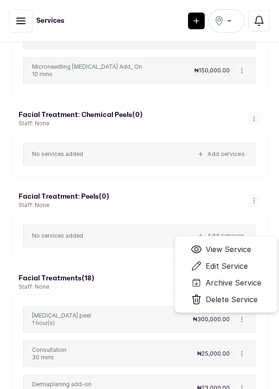
click at [242, 261] on span "Edit Service" at bounding box center [227, 266] width 42 height 11
select select "fixed"
select select "fixed_value"
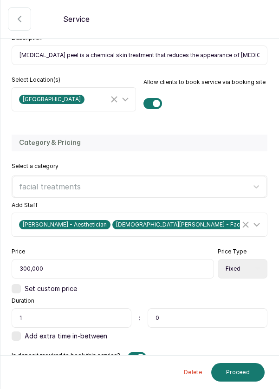
scroll to position [190, 0]
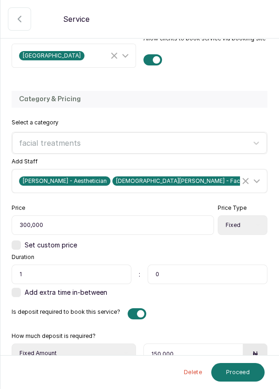
click at [156, 178] on span "[DEMOGRAPHIC_DATA][PERSON_NAME] - Facial" at bounding box center [180, 180] width 137 height 9
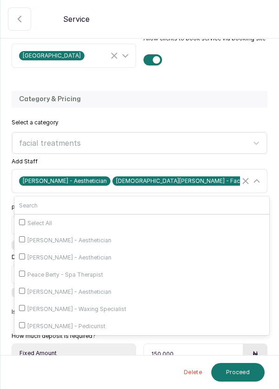
click at [249, 179] on icon "Clear Selected" at bounding box center [245, 181] width 11 height 11
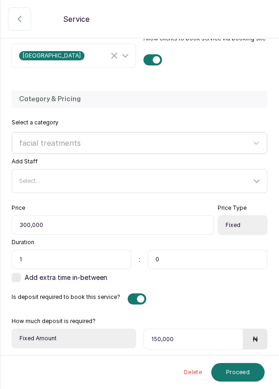
click at [261, 181] on icon at bounding box center [256, 181] width 11 height 11
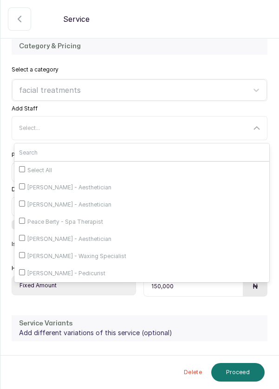
scroll to position [245, 0]
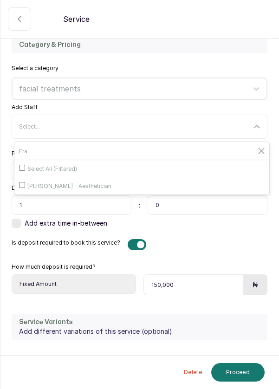
type input "Fra"
click at [25, 186] on input "[PERSON_NAME] - Aesthetician" at bounding box center [22, 185] width 6 height 6
checkbox input "true"
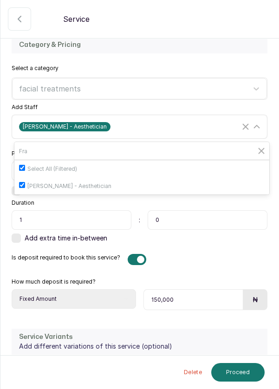
click at [262, 123] on div "[PERSON_NAME] - Aesthetician" at bounding box center [140, 127] width 253 height 18
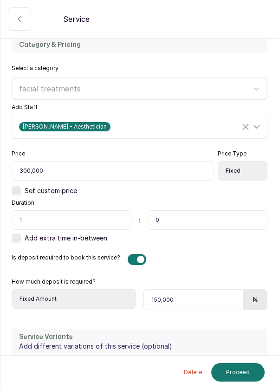
click at [243, 373] on button "Proceed" at bounding box center [237, 372] width 53 height 19
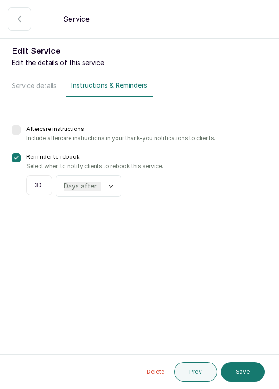
scroll to position [0, 0]
click at [254, 376] on button "Save" at bounding box center [243, 372] width 44 height 20
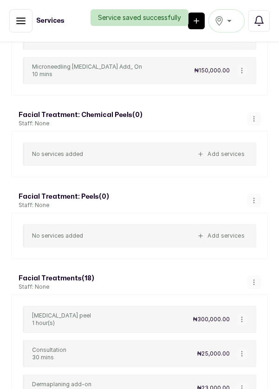
click at [247, 347] on button "button" at bounding box center [241, 353] width 13 height 13
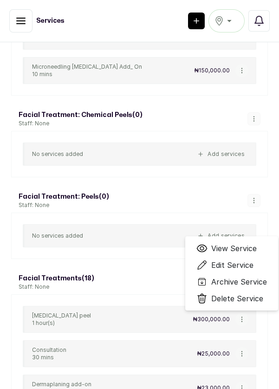
scroll to position [4425, 0]
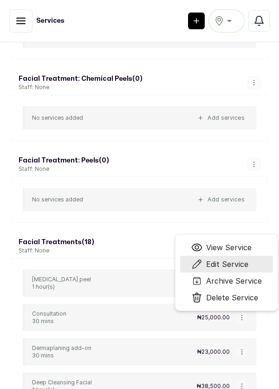
click at [248, 259] on span "Edit Service" at bounding box center [227, 264] width 42 height 11
select select "fixed"
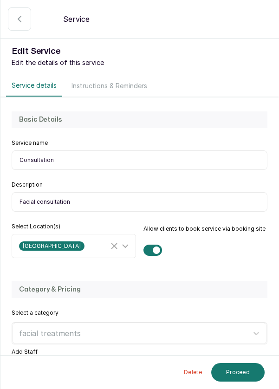
click at [261, 366] on icon at bounding box center [256, 371] width 11 height 11
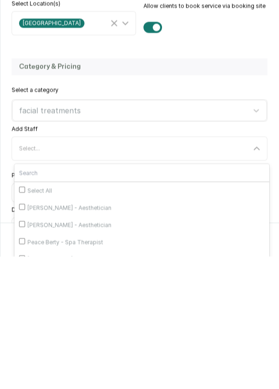
scroll to position [42, 0]
click at [24, 388] on input "[PERSON_NAME] - Aesthetician" at bounding box center [22, 391] width 6 height 6
checkbox input "true"
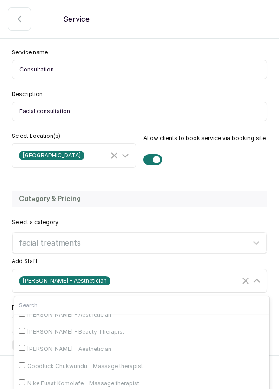
scroll to position [164, 0]
click at [25, 344] on input "[PERSON_NAME] - Aesthetician" at bounding box center [22, 347] width 6 height 6
checkbox input "true"
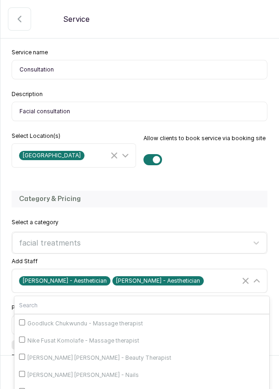
scroll to position [232, 0]
checkbox input "true"
click at [259, 275] on icon at bounding box center [256, 280] width 11 height 11
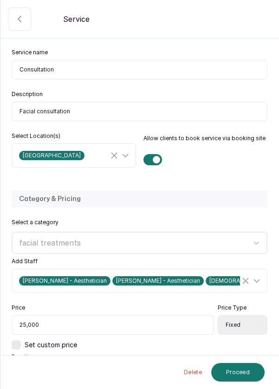
click at [246, 373] on button "Proceed" at bounding box center [237, 372] width 53 height 19
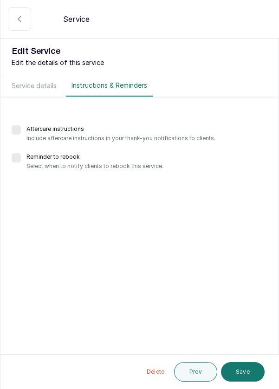
scroll to position [45, 0]
click at [249, 377] on button "Save" at bounding box center [243, 372] width 44 height 20
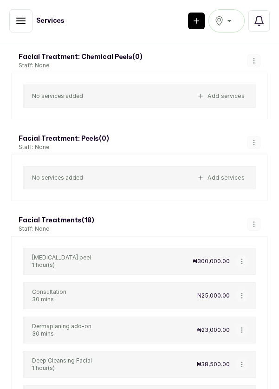
scroll to position [4451, 0]
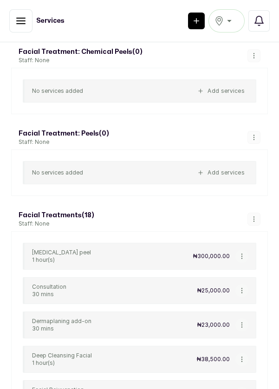
click at [248, 319] on button "button" at bounding box center [241, 325] width 13 height 13
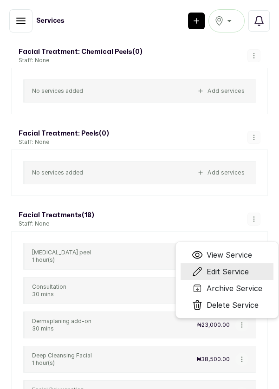
click at [244, 266] on span "Edit Service" at bounding box center [228, 271] width 42 height 11
select select "fixed"
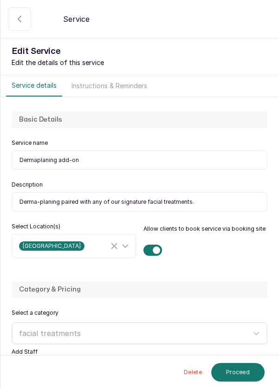
click at [258, 294] on div "Category & Pricing Select a category facial treatments Add Staff Select... Pric…" at bounding box center [139, 388] width 278 height 232
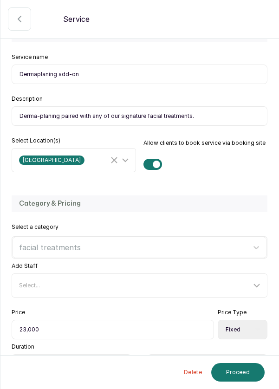
scroll to position [86, 0]
click at [262, 288] on icon at bounding box center [256, 285] width 11 height 11
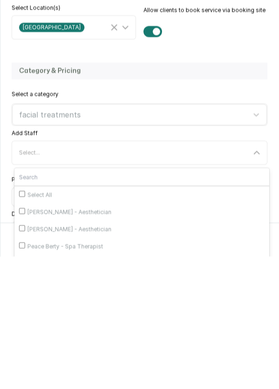
scroll to position [45, 0]
click at [25, 358] on input "[PERSON_NAME] - Aesthetician" at bounding box center [22, 361] width 6 height 6
checkbox input "true"
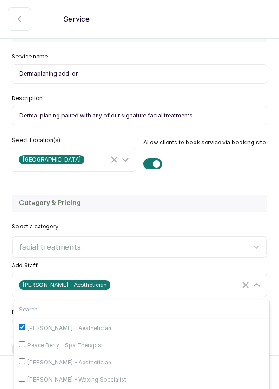
scroll to position [69, 0]
click at [99, 323] on span "[PERSON_NAME] - Aesthetician" at bounding box center [69, 326] width 84 height 7
click at [25, 323] on input "[PERSON_NAME] - Aesthetician" at bounding box center [22, 326] width 6 height 6
checkbox input "true"
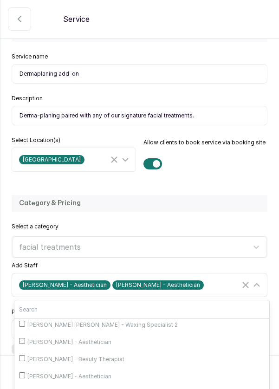
scroll to position [145, 0]
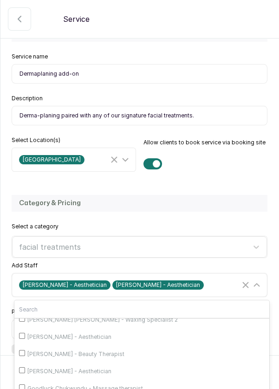
click at [71, 368] on span "[PERSON_NAME] - Aesthetician" at bounding box center [69, 371] width 84 height 7
click at [25, 367] on input "[PERSON_NAME] - Aesthetician" at bounding box center [22, 370] width 6 height 6
checkbox input "true"
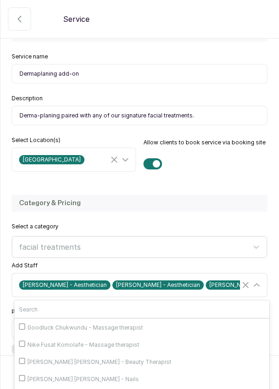
scroll to position [232, 0]
checkbox input "true"
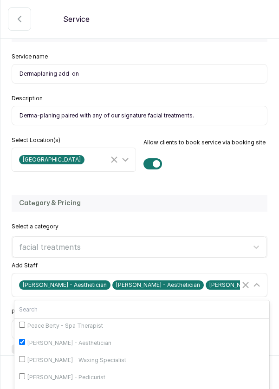
scroll to position [49, 0]
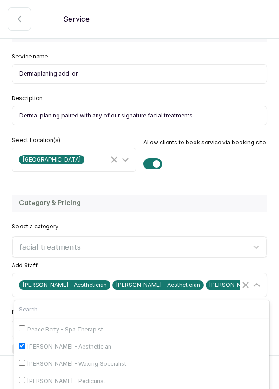
click at [25, 360] on input "[PERSON_NAME] - Waxing Specialist" at bounding box center [22, 363] width 6 height 6
checkbox input "true"
click at [261, 280] on icon at bounding box center [256, 285] width 11 height 11
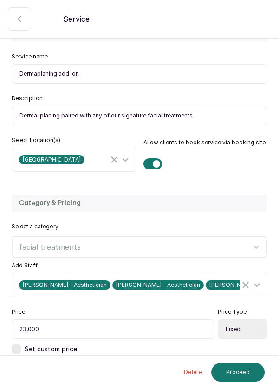
click at [241, 373] on button "Proceed" at bounding box center [237, 372] width 53 height 19
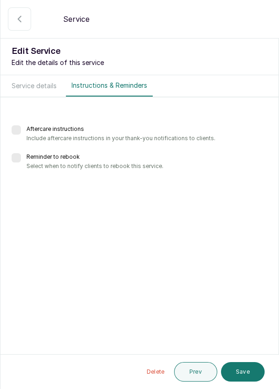
scroll to position [0, 0]
click at [244, 371] on button "Save" at bounding box center [243, 372] width 44 height 20
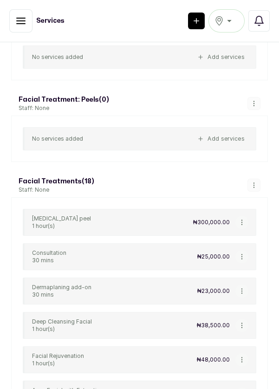
scroll to position [4481, 0]
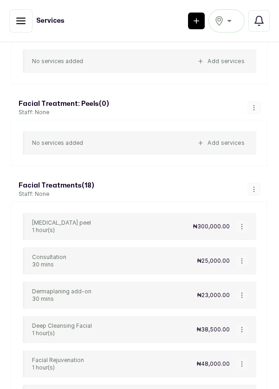
click at [242, 327] on icon "button" at bounding box center [241, 329] width 0 height 5
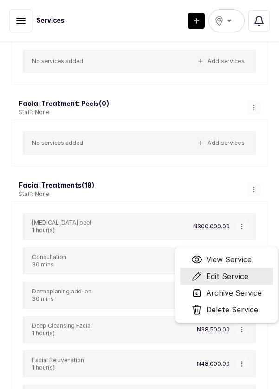
click at [238, 271] on span "Edit Service" at bounding box center [227, 276] width 42 height 11
select select "fixed"
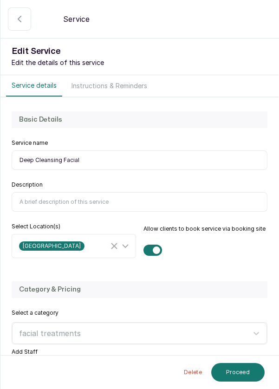
scroll to position [69, 0]
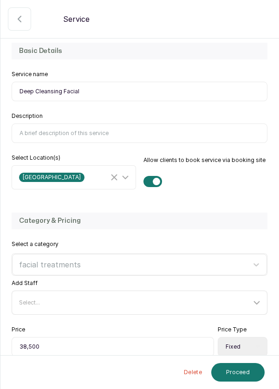
click at [261, 300] on icon at bounding box center [256, 302] width 11 height 11
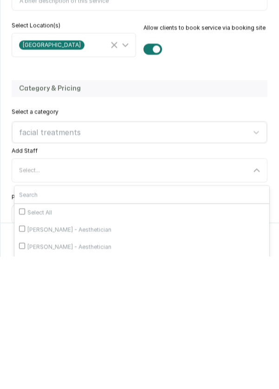
scroll to position [45, 0]
click at [22, 375] on input "[PERSON_NAME] - Aesthetician" at bounding box center [22, 378] width 6 height 6
click at [33, 376] on span "[PERSON_NAME] - Aesthetician" at bounding box center [69, 379] width 84 height 7
click at [25, 375] on input "[PERSON_NAME] - Aesthetician" at bounding box center [22, 378] width 6 height 6
checkbox input "false"
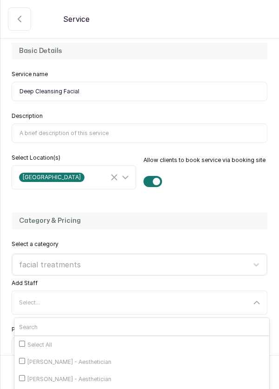
click at [28, 241] on div "Select a category facial treatments" at bounding box center [140, 258] width 256 height 35
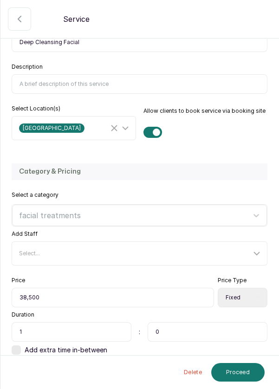
scroll to position [120, 0]
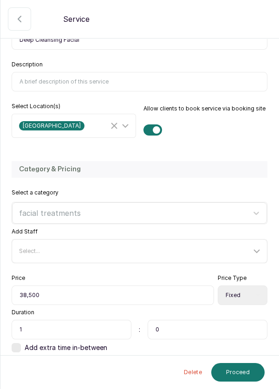
click at [258, 246] on icon at bounding box center [256, 251] width 11 height 11
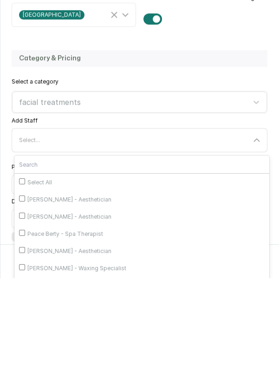
click at [25, 324] on input "[PERSON_NAME] - Aesthetician" at bounding box center [22, 327] width 6 height 6
checkbox input "true"
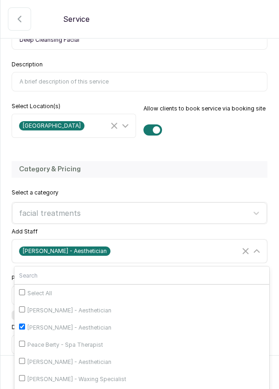
click at [78, 358] on span "[PERSON_NAME] - Aesthetician" at bounding box center [69, 361] width 84 height 7
click at [25, 358] on input "[PERSON_NAME] - Aesthetician" at bounding box center [22, 361] width 6 height 6
checkbox input "true"
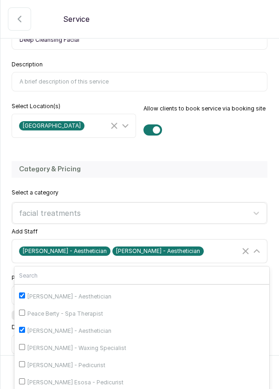
scroll to position [15, 0]
click at [88, 361] on span "[PERSON_NAME] - Waxing Specialist" at bounding box center [76, 364] width 99 height 7
click at [25, 360] on input "[PERSON_NAME] - Waxing Specialist" at bounding box center [22, 363] width 6 height 6
checkbox input "true"
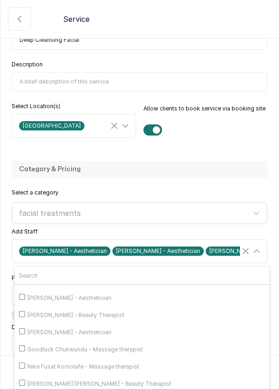
scroll to position [153, 0]
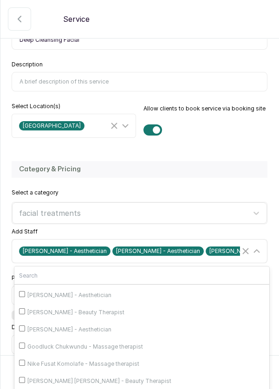
click at [88, 326] on span "[PERSON_NAME] - Aesthetician" at bounding box center [69, 329] width 84 height 7
click at [25, 326] on input "[PERSON_NAME] - Aesthetician" at bounding box center [22, 329] width 6 height 6
checkbox input "true"
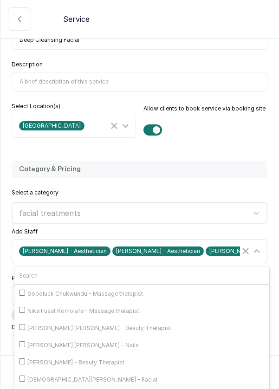
scroll to position [232, 0]
click at [79, 376] on span "[DEMOGRAPHIC_DATA][PERSON_NAME] - Facial" at bounding box center [92, 379] width 130 height 7
click at [25, 376] on input "[DEMOGRAPHIC_DATA][PERSON_NAME] - Facial" at bounding box center [22, 379] width 6 height 6
checkbox input "true"
click at [256, 246] on icon at bounding box center [256, 251] width 11 height 11
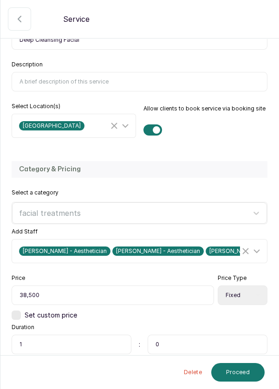
click at [242, 377] on button "Proceed" at bounding box center [237, 372] width 53 height 19
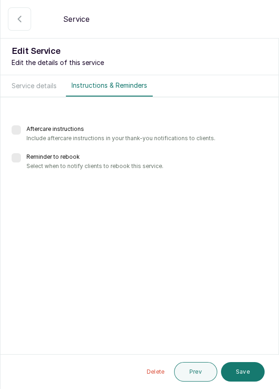
scroll to position [0, 0]
click at [244, 377] on button "Save" at bounding box center [243, 372] width 44 height 20
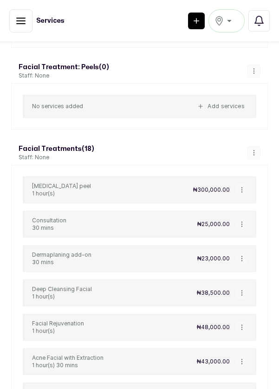
scroll to position [4519, 0]
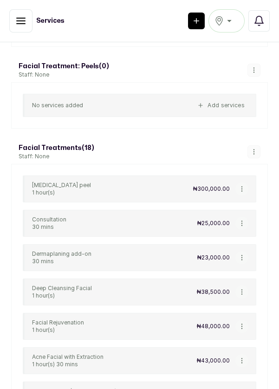
click at [241, 320] on button "button" at bounding box center [241, 326] width 13 height 13
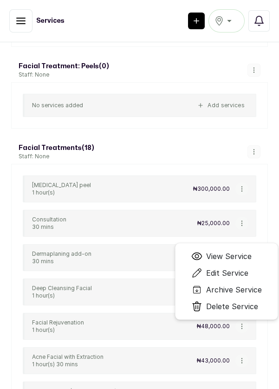
click at [232, 267] on span "Edit Service" at bounding box center [227, 272] width 42 height 11
select select "fixed"
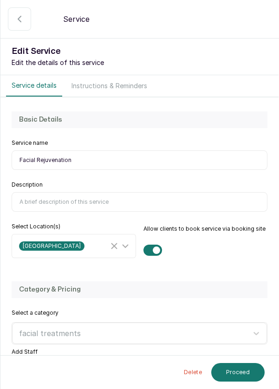
click at [258, 281] on div "Category & Pricing" at bounding box center [140, 289] width 256 height 17
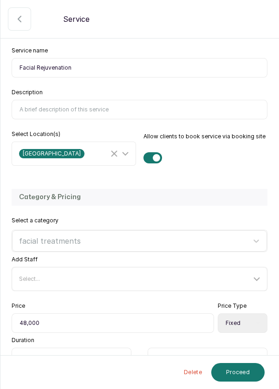
click at [261, 274] on icon at bounding box center [256, 279] width 11 height 11
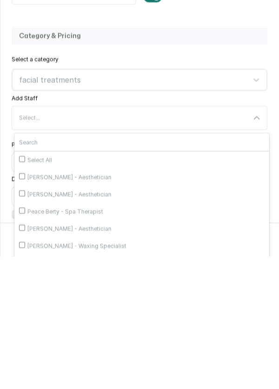
scroll to position [122, 0]
click at [25, 357] on input "[PERSON_NAME] - Aesthetician" at bounding box center [22, 360] width 6 height 6
checkbox input "true"
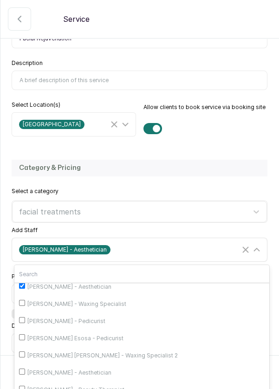
scroll to position [82, 0]
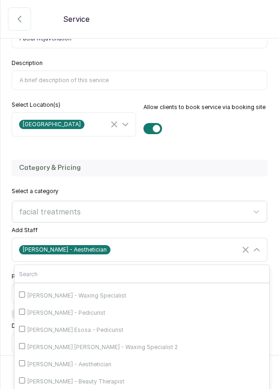
click at [24, 292] on input "[PERSON_NAME] - Waxing Specialist" at bounding box center [22, 295] width 6 height 6
checkbox input "true"
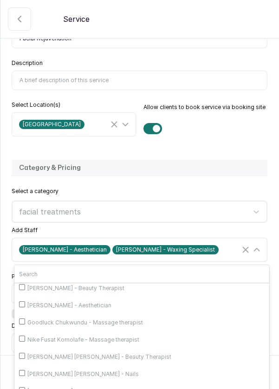
scroll to position [176, 0]
click at [25, 301] on input "[PERSON_NAME] - Aesthetician" at bounding box center [22, 304] width 6 height 6
checkbox input "true"
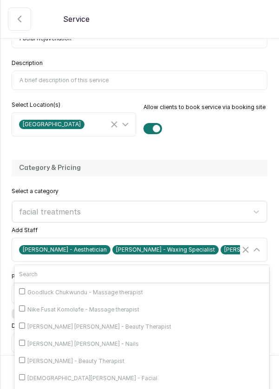
scroll to position [225, 0]
click at [23, 374] on input "[DEMOGRAPHIC_DATA][PERSON_NAME] - Facial" at bounding box center [22, 377] width 6 height 6
checkbox input "true"
click at [261, 244] on icon at bounding box center [256, 249] width 11 height 11
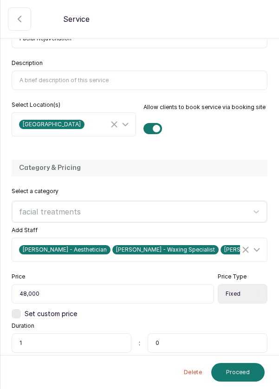
click at [248, 376] on button "Proceed" at bounding box center [237, 372] width 53 height 19
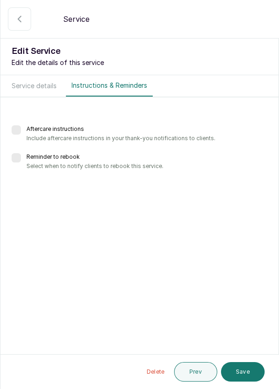
scroll to position [45, 0]
click at [252, 373] on button "Save" at bounding box center [243, 372] width 44 height 20
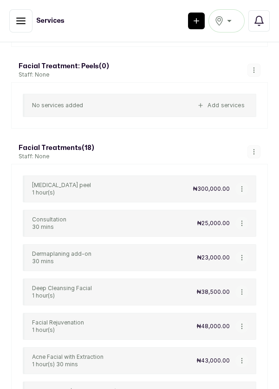
click at [245, 320] on div "₦48,000.00 View Service Edit Service Archive Service Delete Service" at bounding box center [223, 326] width 52 height 13
click at [243, 323] on icon "button" at bounding box center [242, 326] width 7 height 7
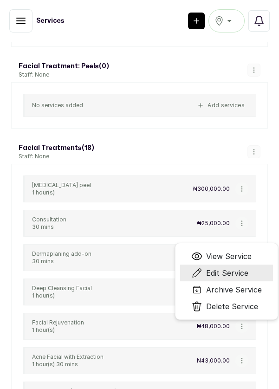
click at [242, 267] on span "Edit Service" at bounding box center [227, 272] width 42 height 11
select select "fixed"
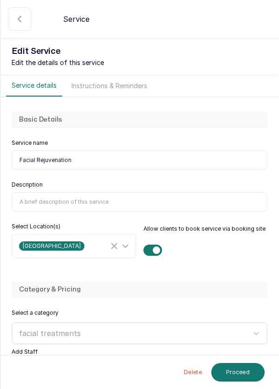
scroll to position [85, 0]
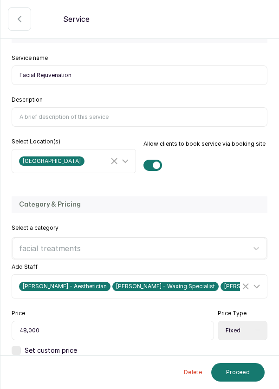
click at [16, 22] on icon "button" at bounding box center [19, 18] width 11 height 11
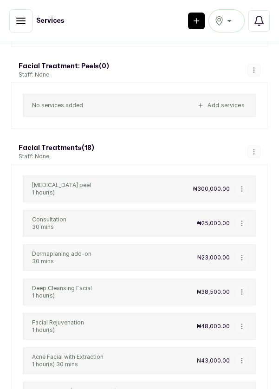
click at [246, 354] on button "button" at bounding box center [241, 360] width 13 height 13
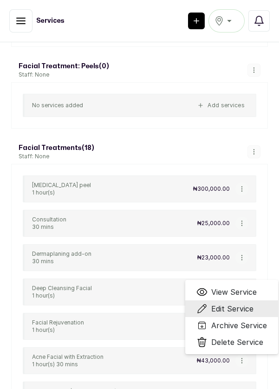
click at [248, 303] on span "Edit Service" at bounding box center [232, 308] width 42 height 11
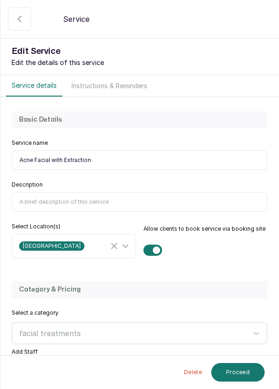
select select "fixed"
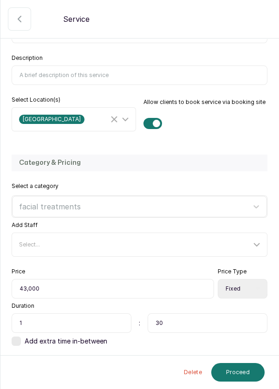
scroll to position [137, 0]
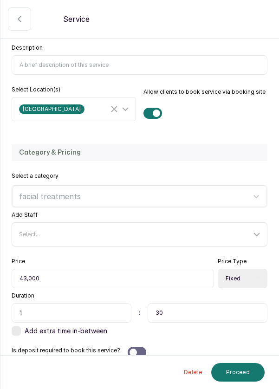
click at [260, 234] on icon at bounding box center [256, 234] width 11 height 11
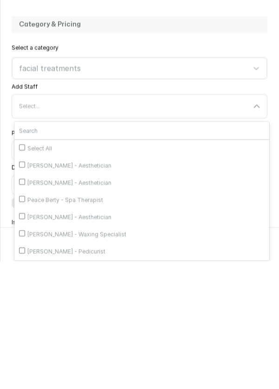
click at [21, 313] on input "[PERSON_NAME] - Aesthetician" at bounding box center [22, 310] width 6 height 6
checkbox input "true"
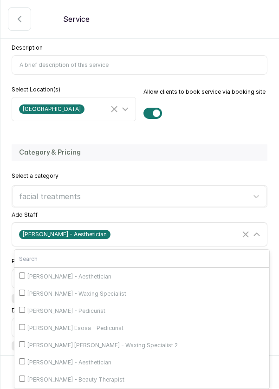
scroll to position [69, 0]
click at [24, 278] on input "[PERSON_NAME] - Aesthetician" at bounding box center [22, 275] width 6 height 6
checkbox input "true"
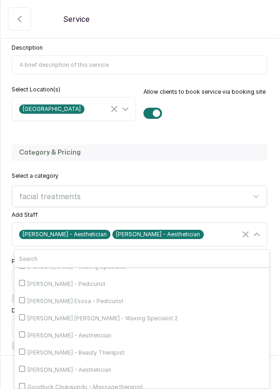
click at [36, 271] on span "[PERSON_NAME] - Waxing Specialist" at bounding box center [76, 266] width 99 height 7
click at [25, 269] on input "[PERSON_NAME] - Waxing Specialist" at bounding box center [22, 266] width 6 height 6
checkbox input "true"
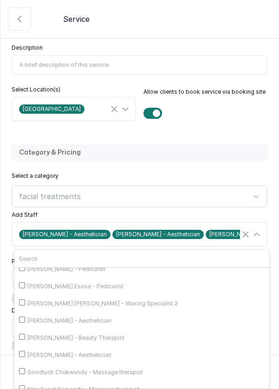
scroll to position [131, 0]
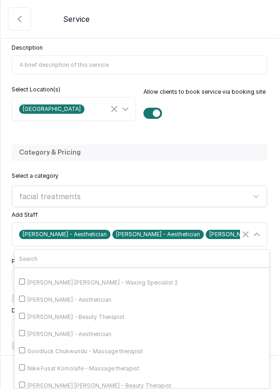
click at [55, 338] on span "[PERSON_NAME] - Aesthetician" at bounding box center [69, 334] width 84 height 7
click at [25, 336] on input "[PERSON_NAME] - Aesthetician" at bounding box center [22, 333] width 6 height 6
checkbox input "true"
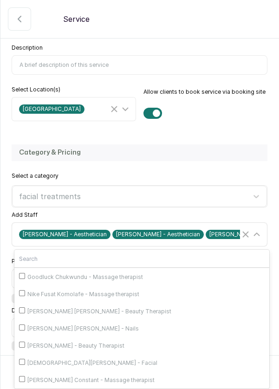
scroll to position [222, 0]
click at [45, 367] on span "[DEMOGRAPHIC_DATA][PERSON_NAME] - Facial" at bounding box center [92, 362] width 130 height 7
click at [25, 365] on input "[DEMOGRAPHIC_DATA][PERSON_NAME] - Facial" at bounding box center [22, 362] width 6 height 6
checkbox input "true"
click at [261, 240] on div "[PERSON_NAME] - Aesthetician [PERSON_NAME] - Aesthetician [PERSON_NAME] - Waxin…" at bounding box center [140, 235] width 253 height 18
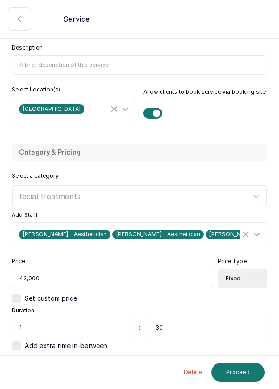
click at [236, 380] on button "Proceed" at bounding box center [237, 372] width 53 height 19
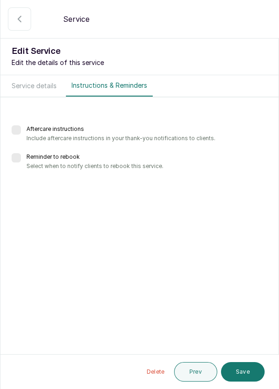
scroll to position [0, 0]
click at [249, 375] on button "Save" at bounding box center [243, 372] width 44 height 20
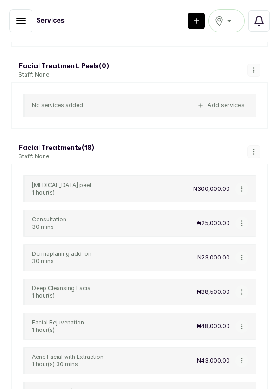
click at [248, 389] on button "button" at bounding box center [241, 395] width 13 height 13
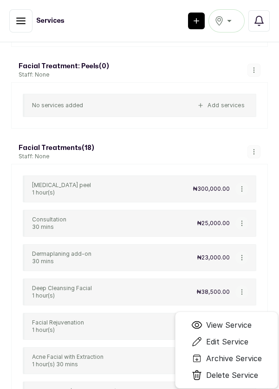
click at [246, 336] on span "Edit Service" at bounding box center [227, 341] width 42 height 11
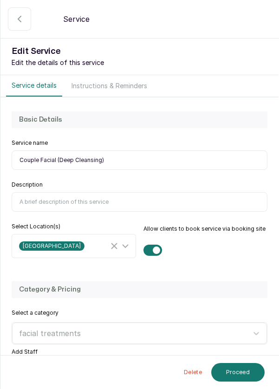
select select "fixed"
click at [262, 315] on div "Select a category facial treatments" at bounding box center [140, 326] width 256 height 35
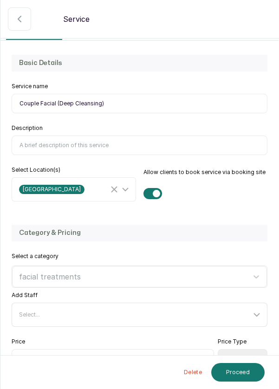
click at [254, 319] on div "Select..." at bounding box center [140, 315] width 253 height 18
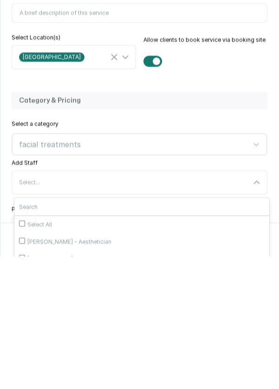
scroll to position [88, 0]
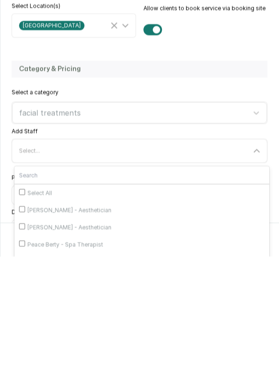
click at [87, 356] on span "[PERSON_NAME] - Aesthetician" at bounding box center [69, 359] width 84 height 7
click at [25, 356] on input "[PERSON_NAME] - Aesthetician" at bounding box center [22, 359] width 6 height 6
checkbox input "true"
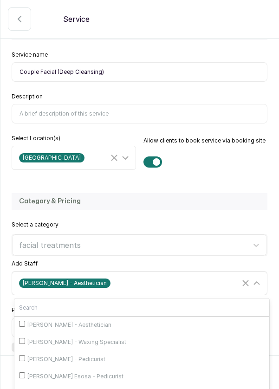
scroll to position [70, 0]
click at [79, 321] on span "[PERSON_NAME] - Aesthetician" at bounding box center [69, 324] width 84 height 7
click at [25, 320] on input "[PERSON_NAME] - Aesthetician" at bounding box center [22, 323] width 6 height 6
checkbox input "true"
click at [67, 338] on span "[PERSON_NAME] - Waxing Specialist" at bounding box center [76, 341] width 99 height 7
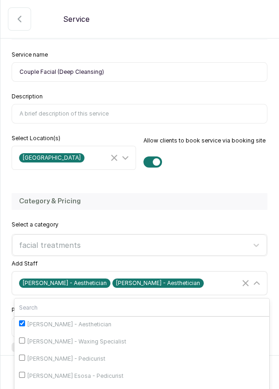
click at [25, 338] on input "[PERSON_NAME] - Waxing Specialist" at bounding box center [22, 341] width 6 height 6
checkbox input "true"
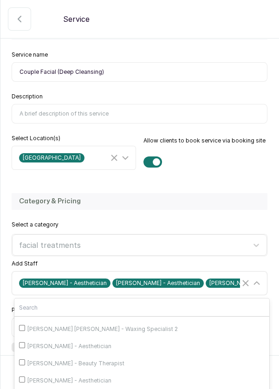
scroll to position [154, 0]
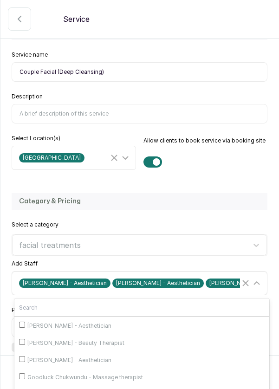
click at [72, 357] on span "[PERSON_NAME] - Aesthetician" at bounding box center [69, 360] width 84 height 7
click at [25, 356] on input "[PERSON_NAME] - Aesthetician" at bounding box center [22, 359] width 6 height 6
checkbox input "true"
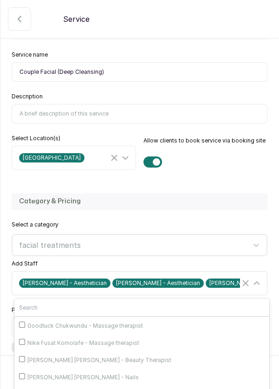
checkbox input "true"
click at [258, 278] on icon at bounding box center [256, 283] width 11 height 11
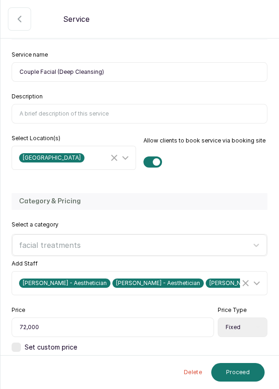
click at [234, 372] on button "Proceed" at bounding box center [237, 372] width 53 height 19
select select "weeks"
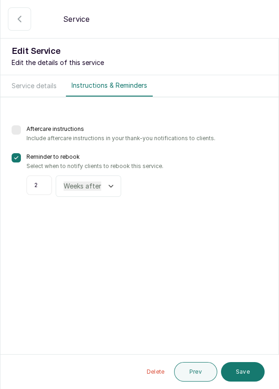
scroll to position [0, 0]
click at [245, 371] on button "Save" at bounding box center [243, 372] width 44 height 20
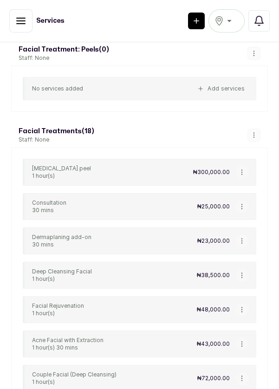
scroll to position [4536, 0]
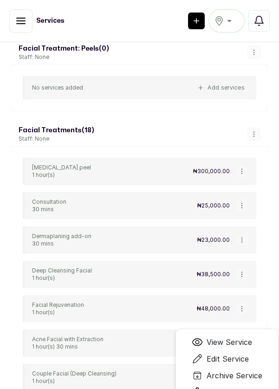
click at [234, 353] on span "Edit Service" at bounding box center [228, 358] width 42 height 11
select select "fixed"
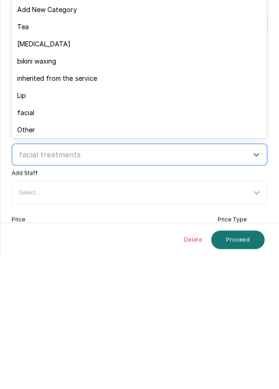
scroll to position [24, 0]
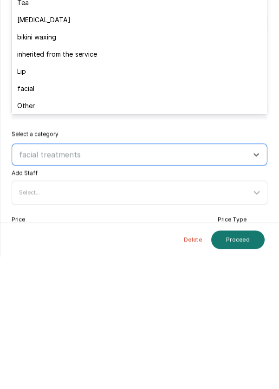
click at [258, 319] on icon at bounding box center [256, 324] width 11 height 11
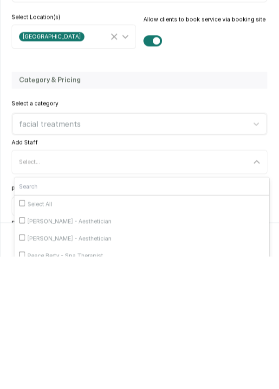
scroll to position [78, 0]
click at [25, 366] on input "[PERSON_NAME] - Aesthetician" at bounding box center [22, 369] width 6 height 6
checkbox input "true"
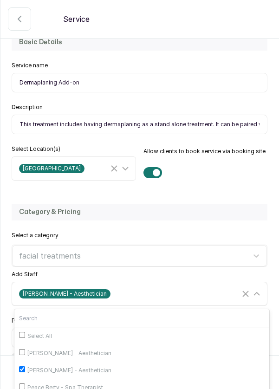
checkbox input "true"
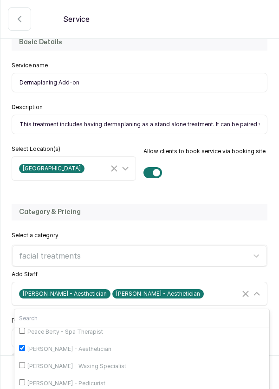
scroll to position [65, 0]
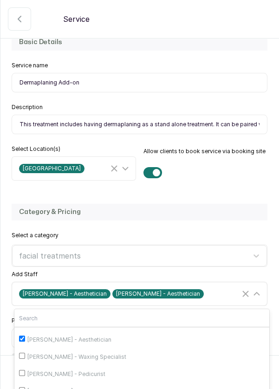
click at [22, 353] on input "[PERSON_NAME] - Waxing Specialist" at bounding box center [22, 356] width 6 height 6
checkbox input "true"
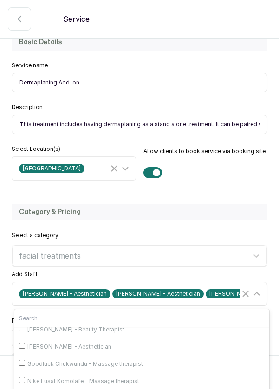
scroll to position [179, 0]
click at [20, 342] on input "[PERSON_NAME] - Aesthetician" at bounding box center [22, 345] width 6 height 6
checkbox input "true"
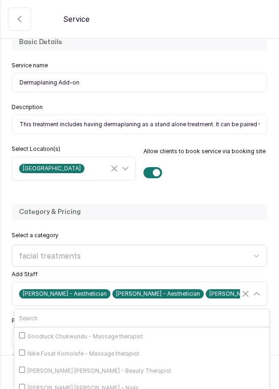
scroll to position [232, 0]
checkbox input "true"
click at [251, 288] on icon at bounding box center [256, 293] width 11 height 11
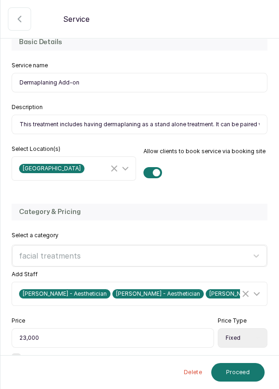
click at [235, 376] on button "Proceed" at bounding box center [237, 372] width 53 height 19
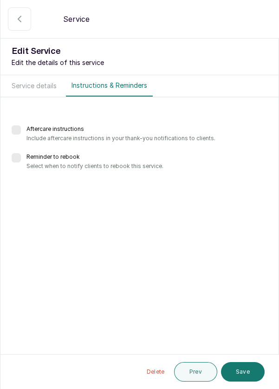
scroll to position [0, 0]
click at [247, 373] on button "Save" at bounding box center [243, 372] width 44 height 20
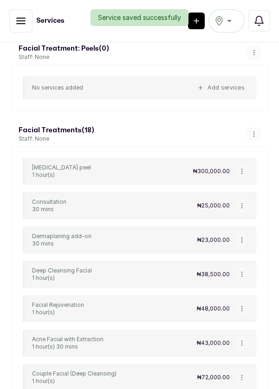
click at [240, 388] on span "Edit Service" at bounding box center [227, 393] width 42 height 11
select select "fixed"
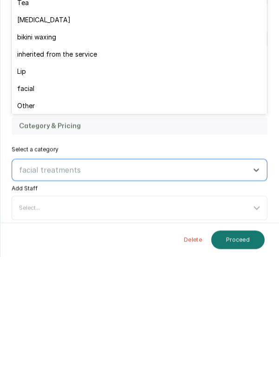
scroll to position [39, 0]
click at [257, 335] on icon at bounding box center [256, 340] width 11 height 11
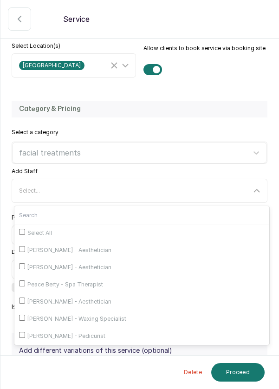
scroll to position [184, 0]
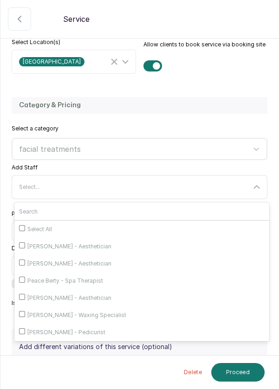
click at [20, 260] on input "[PERSON_NAME] - Aesthetician" at bounding box center [22, 263] width 6 height 6
checkbox input "true"
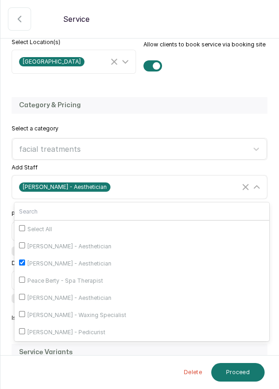
click at [24, 294] on input "[PERSON_NAME] - Aesthetician" at bounding box center [22, 297] width 6 height 6
checkbox input "true"
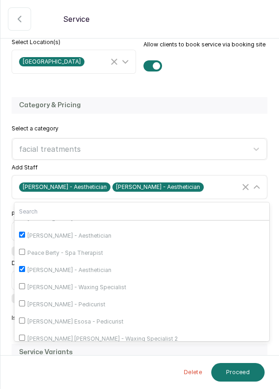
scroll to position [28, 0]
click at [22, 283] on input "[PERSON_NAME] - Waxing Specialist" at bounding box center [22, 286] width 6 height 6
checkbox input "true"
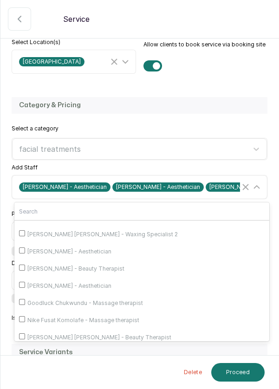
scroll to position [135, 0]
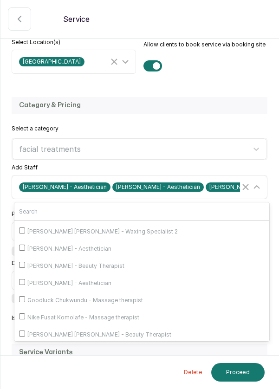
click at [25, 279] on input "[PERSON_NAME] - Aesthetician" at bounding box center [22, 282] width 6 height 6
checkbox input "true"
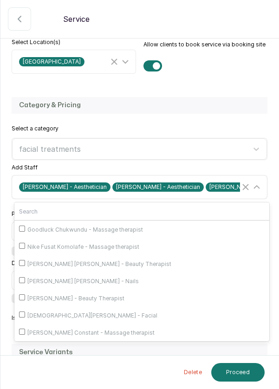
scroll to position [232, 0]
click at [22, 312] on input "[DEMOGRAPHIC_DATA][PERSON_NAME] - Facial" at bounding box center [22, 315] width 6 height 6
checkbox input "true"
click at [257, 178] on div "[PERSON_NAME] - Aesthetician [PERSON_NAME] - Aesthetician [PERSON_NAME] - Waxin…" at bounding box center [140, 187] width 253 height 18
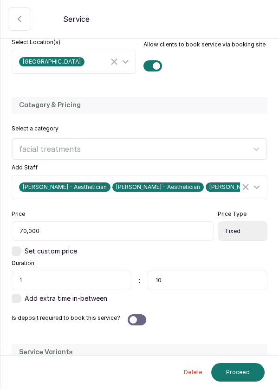
click at [243, 376] on button "Proceed" at bounding box center [237, 372] width 53 height 19
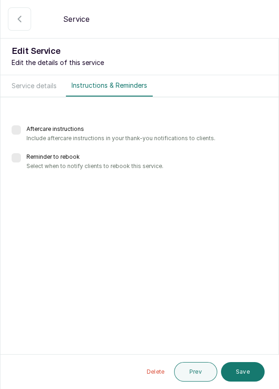
scroll to position [45, 0]
click at [246, 371] on button "Save" at bounding box center [243, 372] width 44 height 20
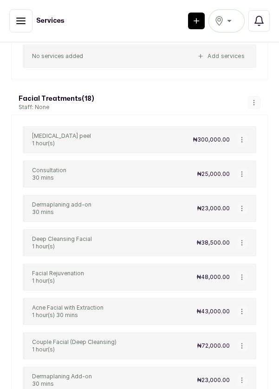
scroll to position [4568, 0]
click at [239, 389] on span "Edit Service" at bounding box center [227, 395] width 42 height 11
select select "fixed"
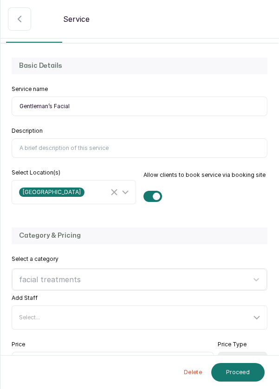
scroll to position [62, 0]
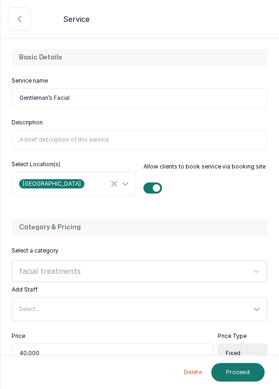
click at [259, 312] on icon at bounding box center [256, 309] width 11 height 11
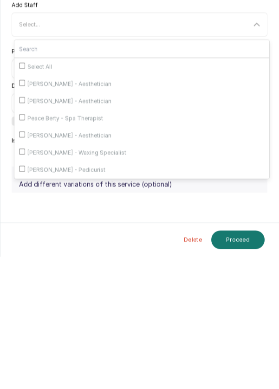
scroll to position [45, 0]
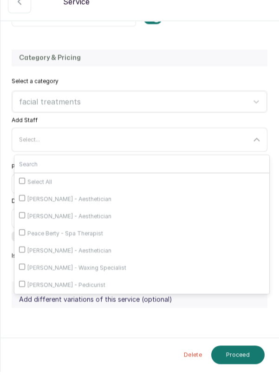
click at [25, 230] on input "[PERSON_NAME] - Aesthetician" at bounding box center [22, 233] width 6 height 6
checkbox input "true"
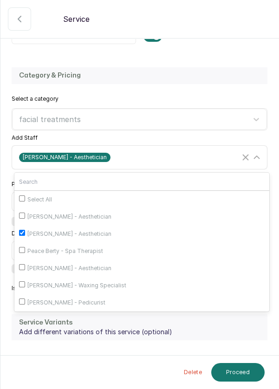
click at [19, 264] on input "[PERSON_NAME] - Aesthetician" at bounding box center [22, 267] width 6 height 6
checkbox input "true"
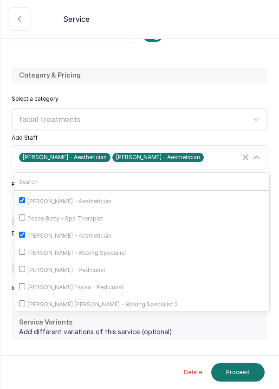
scroll to position [38, 0]
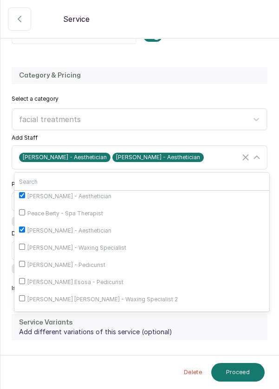
click at [24, 244] on input "[PERSON_NAME] - Waxing Specialist" at bounding box center [22, 247] width 6 height 6
checkbox input "true"
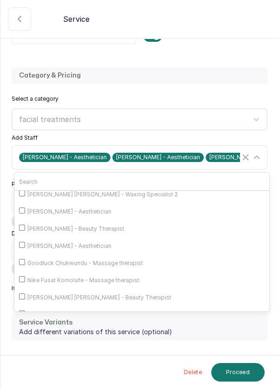
scroll to position [143, 0]
click at [22, 241] on input "[PERSON_NAME] - Aesthetician" at bounding box center [22, 244] width 6 height 6
checkbox input "true"
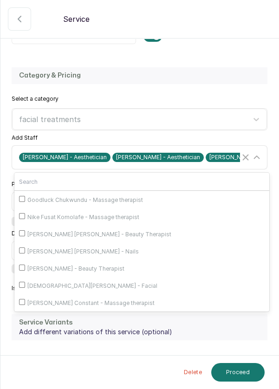
scroll to position [232, 0]
click at [24, 282] on input "[DEMOGRAPHIC_DATA][PERSON_NAME] - Facial" at bounding box center [22, 285] width 6 height 6
checkbox input "true"
click at [258, 152] on icon at bounding box center [256, 157] width 11 height 11
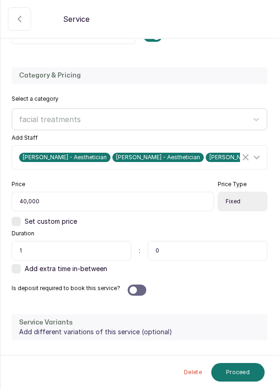
click at [242, 373] on button "Proceed" at bounding box center [237, 372] width 53 height 19
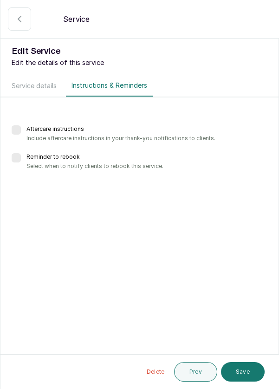
scroll to position [0, 0]
click at [242, 372] on button "Save" at bounding box center [243, 372] width 44 height 20
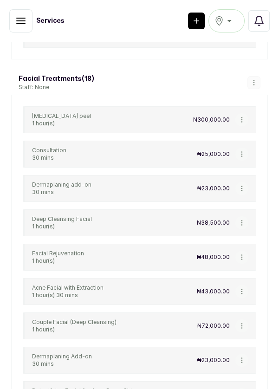
scroll to position [4601, 0]
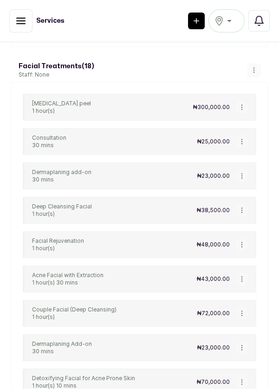
select select "fixed"
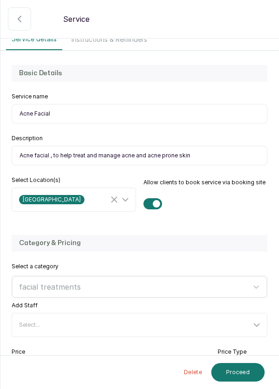
scroll to position [60, 0]
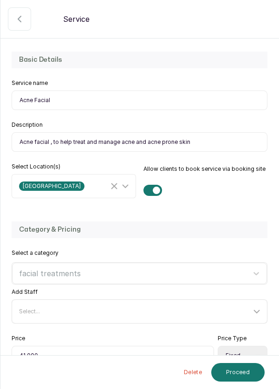
click at [262, 303] on div "Select..." at bounding box center [140, 312] width 253 height 18
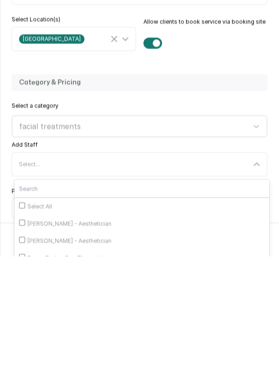
scroll to position [45, 0]
click at [22, 369] on input "[PERSON_NAME] - Aesthetician" at bounding box center [22, 372] width 6 height 6
checkbox input "true"
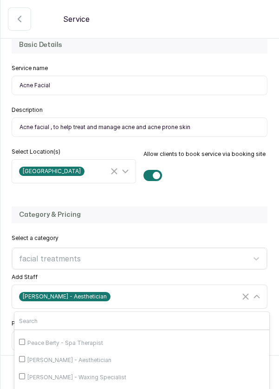
scroll to position [50, 0]
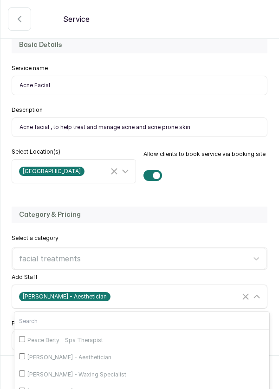
click at [55, 354] on span "[PERSON_NAME] - Aesthetician" at bounding box center [69, 357] width 84 height 7
click at [25, 353] on input "[PERSON_NAME] - Aesthetician" at bounding box center [22, 356] width 6 height 6
checkbox input "true"
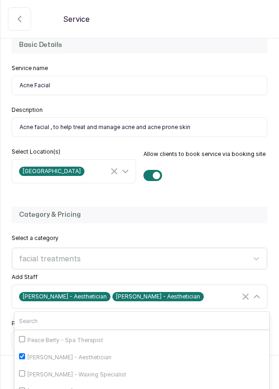
click at [67, 371] on span "[PERSON_NAME] - Waxing Specialist" at bounding box center [76, 374] width 99 height 7
click at [25, 371] on input "[PERSON_NAME] - Waxing Specialist" at bounding box center [22, 374] width 6 height 6
checkbox input "true"
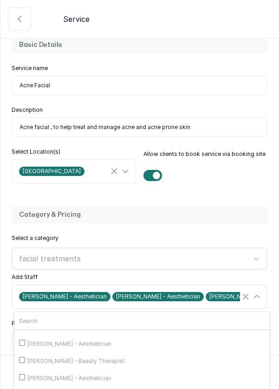
scroll to position [152, 0]
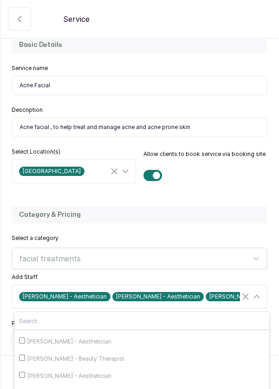
click at [97, 372] on span "[PERSON_NAME] - Aesthetician" at bounding box center [69, 375] width 84 height 7
click at [25, 372] on input "[PERSON_NAME] - Aesthetician" at bounding box center [22, 375] width 6 height 6
checkbox input "true"
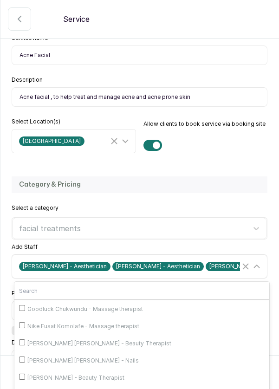
scroll to position [105, 0]
click at [81, 389] on span "[DEMOGRAPHIC_DATA][PERSON_NAME] - Facial" at bounding box center [92, 394] width 130 height 7
click at [25, 389] on input "[DEMOGRAPHIC_DATA][PERSON_NAME] - Facial" at bounding box center [22, 394] width 6 height 6
checkbox input "true"
click at [261, 261] on icon at bounding box center [256, 266] width 11 height 11
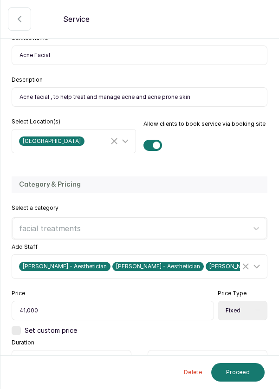
click at [242, 374] on button "Proceed" at bounding box center [237, 372] width 53 height 19
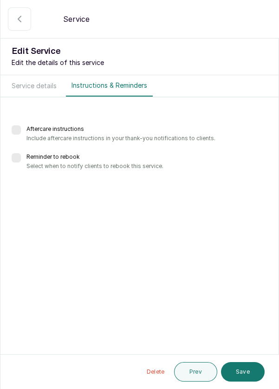
scroll to position [0, 0]
click at [248, 371] on button "Save" at bounding box center [243, 372] width 44 height 20
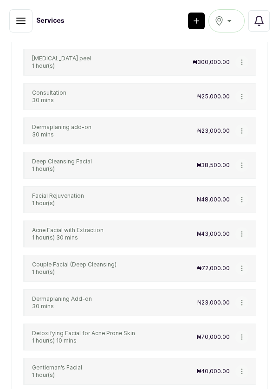
scroll to position [4647, 0]
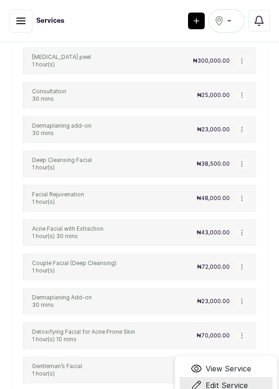
click at [242, 380] on span "Edit Service" at bounding box center [227, 385] width 42 height 11
select select "fixed"
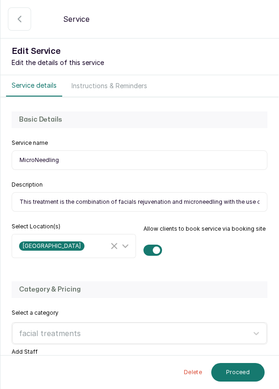
click at [262, 366] on icon at bounding box center [256, 371] width 11 height 11
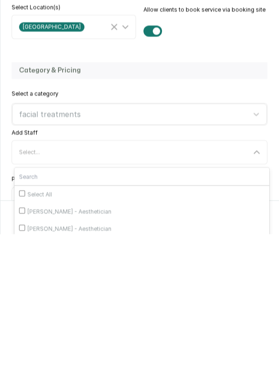
scroll to position [70, 0]
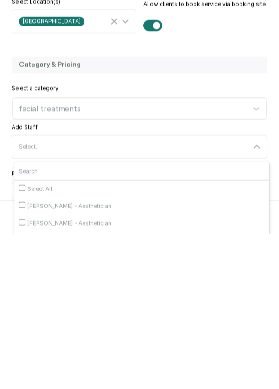
checkbox input "true"
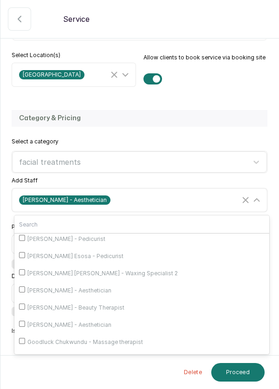
scroll to position [106, 0]
click at [24, 321] on input "[PERSON_NAME] - Aesthetician" at bounding box center [22, 324] width 6 height 6
checkbox input "true"
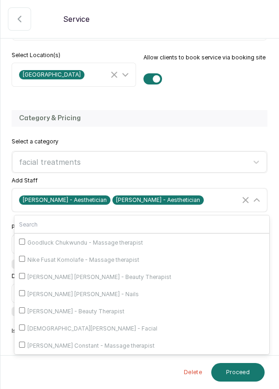
scroll to position [232, 0]
click at [24, 325] on input "[DEMOGRAPHIC_DATA][PERSON_NAME] - Facial" at bounding box center [22, 328] width 6 height 6
checkbox input "true"
click at [261, 195] on icon at bounding box center [256, 200] width 11 height 11
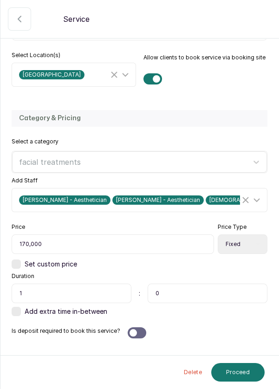
click at [238, 371] on button "Proceed" at bounding box center [237, 372] width 53 height 19
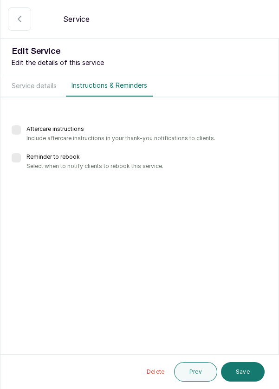
scroll to position [0, 0]
click at [248, 372] on button "Save" at bounding box center [243, 372] width 44 height 20
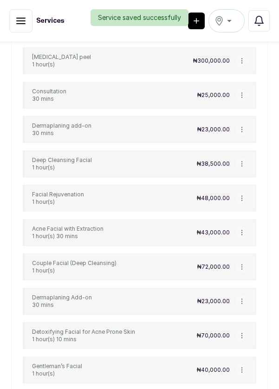
scroll to position [4702, 0]
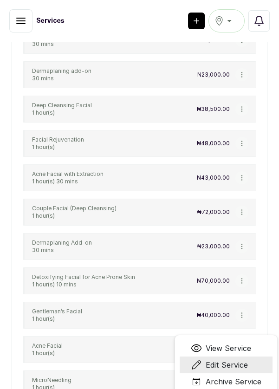
click at [240, 359] on span "Edit Service" at bounding box center [227, 364] width 42 height 11
select select "fixed"
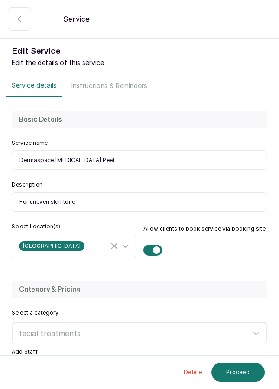
click at [254, 348] on div "Add Staff Select..." at bounding box center [140, 365] width 256 height 35
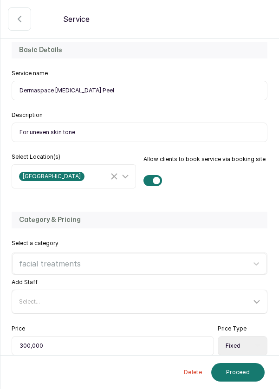
click at [260, 301] on icon at bounding box center [256, 301] width 11 height 11
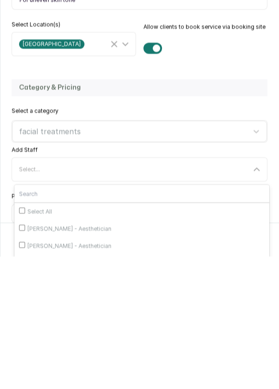
scroll to position [45, 0]
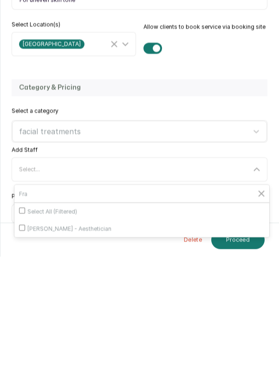
type input "Fra"
click at [21, 357] on input "[PERSON_NAME] - Aesthetician" at bounding box center [22, 360] width 6 height 6
checkbox input "true"
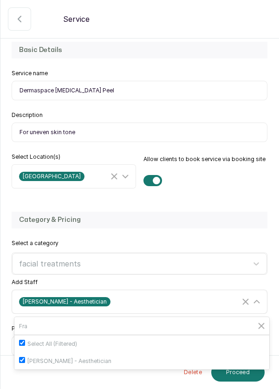
click at [257, 296] on icon at bounding box center [256, 301] width 11 height 11
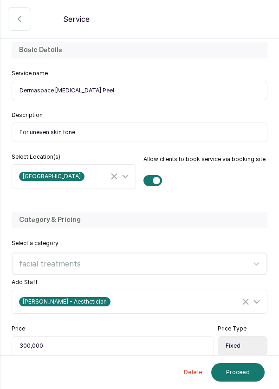
click at [237, 376] on button "Proceed" at bounding box center [237, 372] width 53 height 19
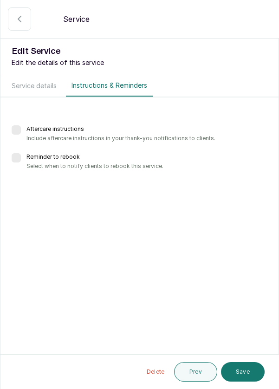
scroll to position [0, 0]
click at [247, 366] on button "Save" at bounding box center [243, 372] width 44 height 20
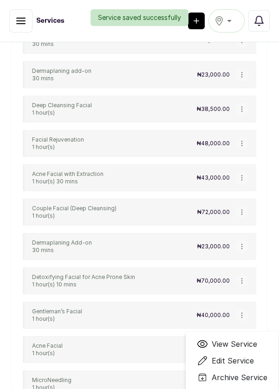
scroll to position [4742, 0]
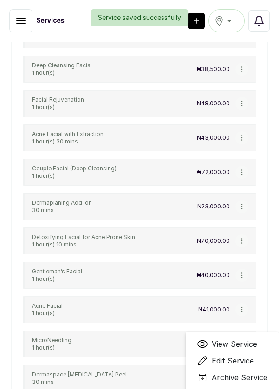
click at [248, 355] on span "Edit Service" at bounding box center [233, 360] width 42 height 11
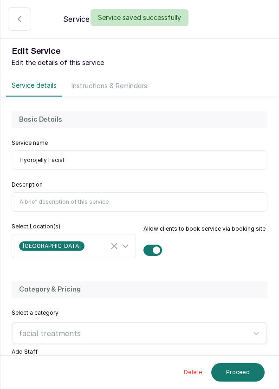
select select "fixed"
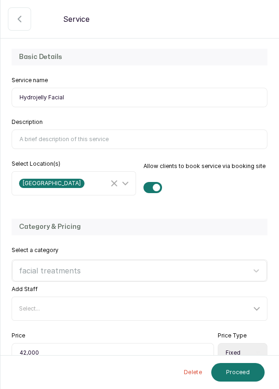
scroll to position [69, 0]
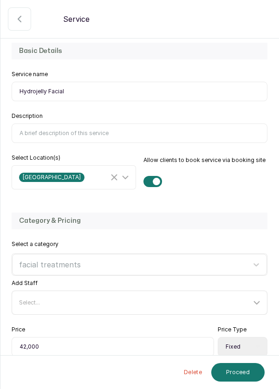
click at [264, 300] on div "Select..." at bounding box center [140, 303] width 253 height 18
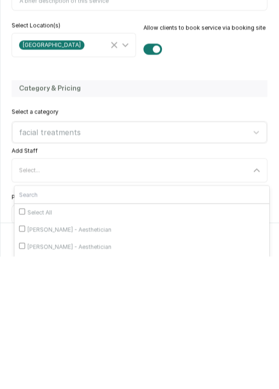
scroll to position [45, 0]
click at [24, 375] on input "[PERSON_NAME] - Aesthetician" at bounding box center [22, 378] width 6 height 6
checkbox input "true"
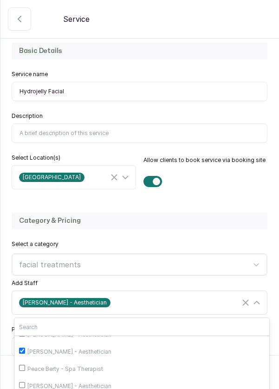
scroll to position [48, 0]
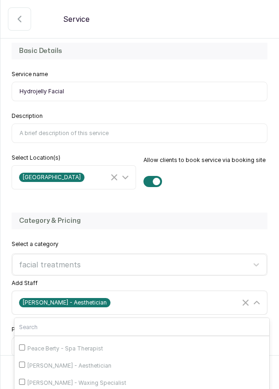
click at [25, 362] on input "[PERSON_NAME] - Aesthetician" at bounding box center [22, 365] width 6 height 6
checkbox input "true"
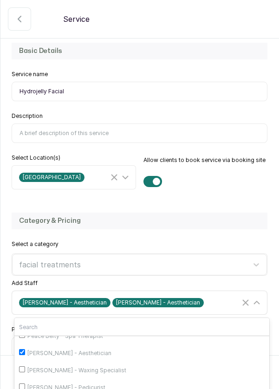
scroll to position [70, 0]
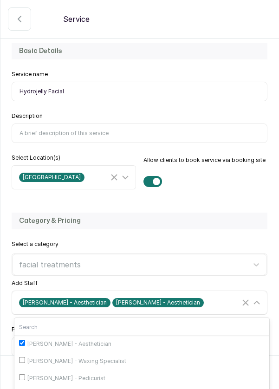
click at [25, 357] on input "[PERSON_NAME] - Waxing Specialist" at bounding box center [22, 360] width 6 height 6
checkbox input "true"
click at [25, 374] on input "[PERSON_NAME] - Aesthetician" at bounding box center [22, 377] width 6 height 6
checkbox input "true"
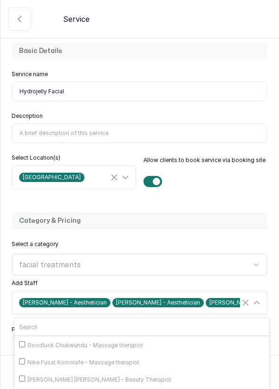
scroll to position [232, 0]
checkbox input "true"
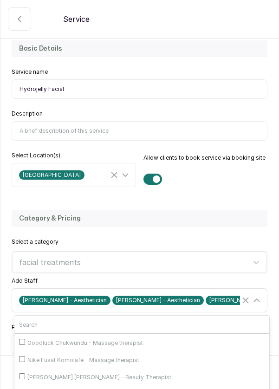
click at [251, 295] on icon "Clear Selected" at bounding box center [245, 300] width 11 height 11
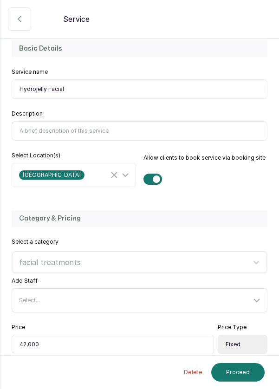
click at [243, 373] on button "Proceed" at bounding box center [237, 372] width 53 height 19
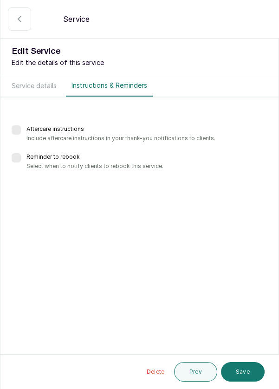
scroll to position [0, 0]
click at [245, 371] on button "Save" at bounding box center [243, 372] width 44 height 20
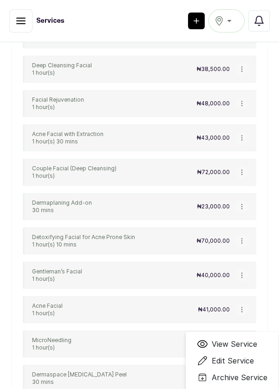
scroll to position [4775, 0]
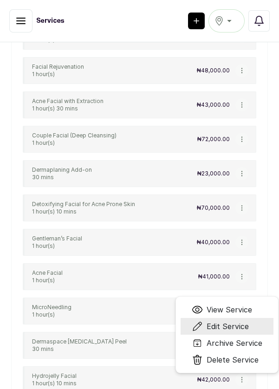
click at [242, 321] on span "Edit Service" at bounding box center [228, 326] width 42 height 11
select select "fixed"
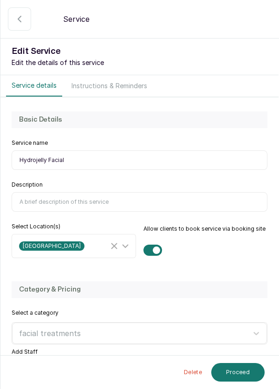
click at [262, 366] on icon at bounding box center [256, 371] width 11 height 11
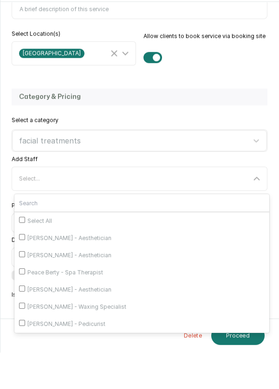
scroll to position [164, 0]
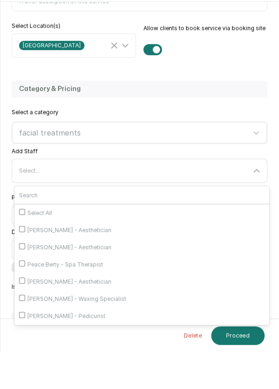
click at [20, 280] on input "[PERSON_NAME] - Aesthetician" at bounding box center [22, 283] width 6 height 6
checkbox input "true"
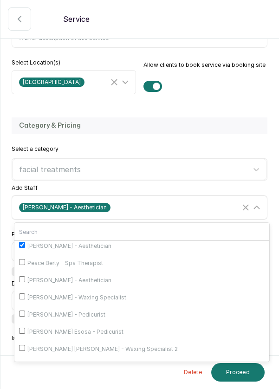
scroll to position [43, 0]
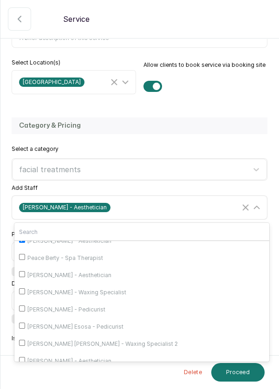
click at [52, 272] on span "[PERSON_NAME] - Aesthetician" at bounding box center [69, 275] width 84 height 7
click at [25, 271] on input "[PERSON_NAME] - Aesthetician" at bounding box center [22, 274] width 6 height 6
checkbox input "true"
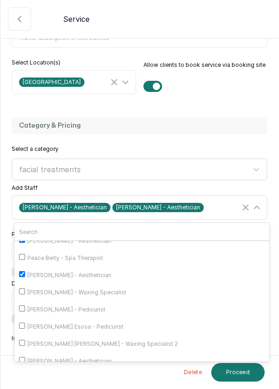
click at [24, 288] on input "[PERSON_NAME] - Waxing Specialist" at bounding box center [22, 291] width 6 height 6
checkbox input "true"
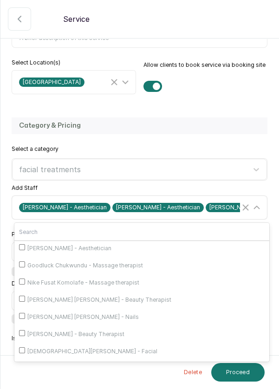
scroll to position [190, 0]
click at [20, 244] on input "[PERSON_NAME] - Aesthetician" at bounding box center [22, 247] width 6 height 6
checkbox input "true"
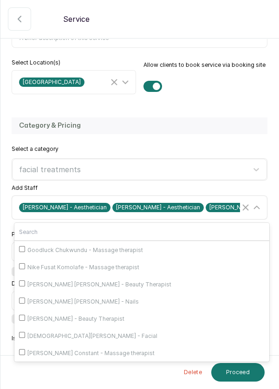
scroll to position [219, 0]
click at [21, 332] on input "[DEMOGRAPHIC_DATA][PERSON_NAME] - Facial" at bounding box center [22, 335] width 6 height 6
checkbox input "true"
click at [260, 202] on icon at bounding box center [256, 207] width 11 height 11
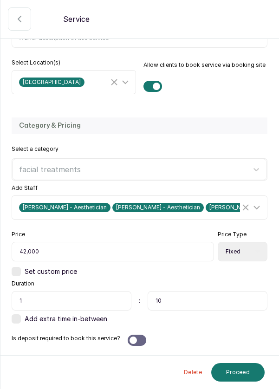
click at [243, 374] on button "Proceed" at bounding box center [237, 372] width 53 height 19
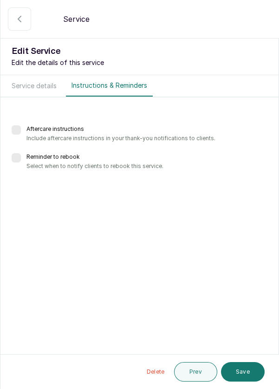
scroll to position [0, 0]
click at [237, 373] on button "Save" at bounding box center [243, 372] width 44 height 20
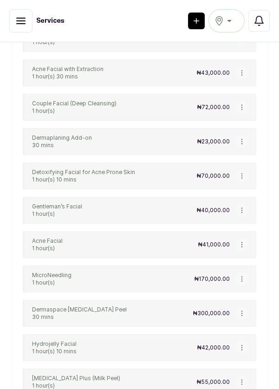
scroll to position [4808, 0]
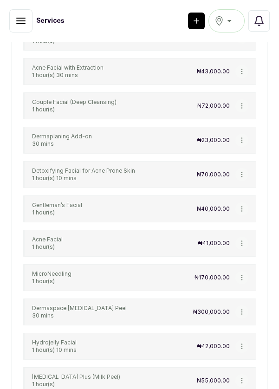
click at [247, 374] on button "button" at bounding box center [241, 380] width 13 height 13
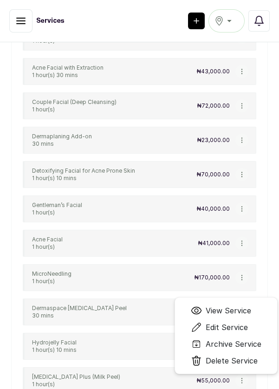
click at [241, 322] on span "Edit Service" at bounding box center [227, 327] width 42 height 11
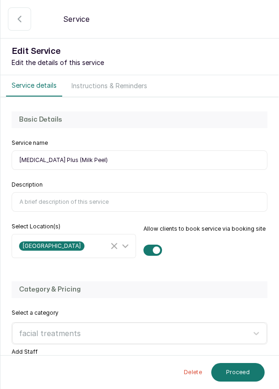
select select "fixed"
click at [259, 366] on icon at bounding box center [256, 371] width 11 height 11
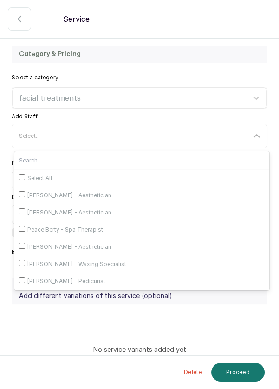
scroll to position [39, 0]
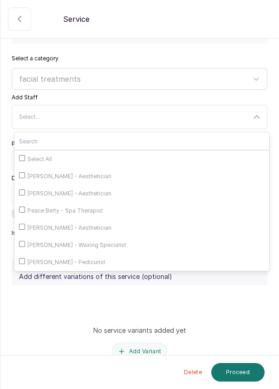
click at [20, 224] on input "[PERSON_NAME] - Aesthetician" at bounding box center [22, 227] width 6 height 6
checkbox input "true"
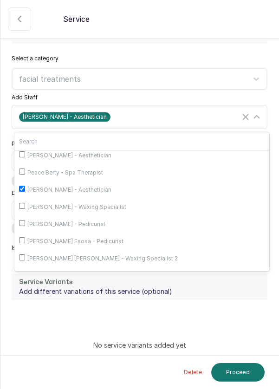
scroll to position [40, 0]
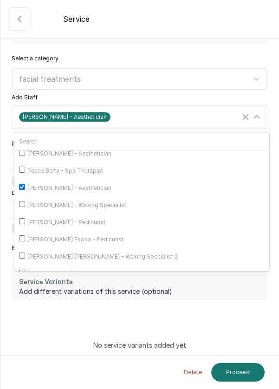
click at [25, 201] on input "[PERSON_NAME] - Waxing Specialist" at bounding box center [22, 204] width 6 height 6
checkbox input "true"
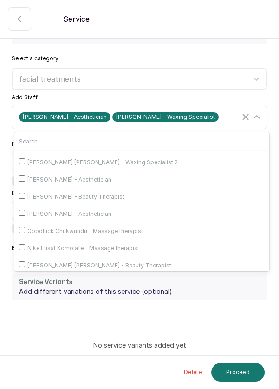
scroll to position [134, 0]
click at [25, 210] on input "[PERSON_NAME] - Aesthetician" at bounding box center [22, 213] width 6 height 6
checkbox input "true"
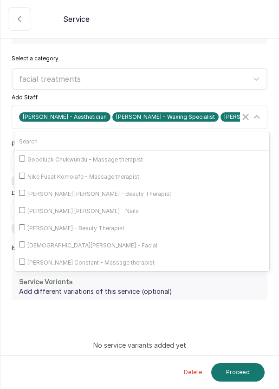
scroll to position [232, 0]
click at [24, 241] on input "[DEMOGRAPHIC_DATA][PERSON_NAME] - Facial" at bounding box center [22, 244] width 6 height 6
checkbox input "true"
click at [251, 111] on icon "Clear Selected" at bounding box center [245, 116] width 11 height 11
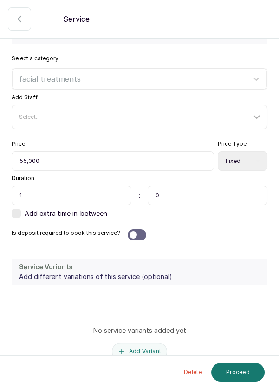
click at [237, 367] on button "Proceed" at bounding box center [237, 372] width 53 height 19
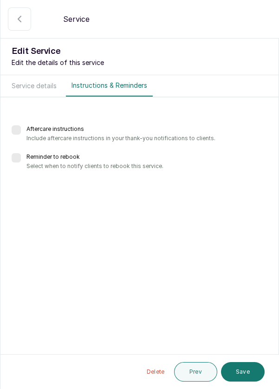
scroll to position [45, 0]
click at [244, 374] on button "Save" at bounding box center [243, 372] width 44 height 20
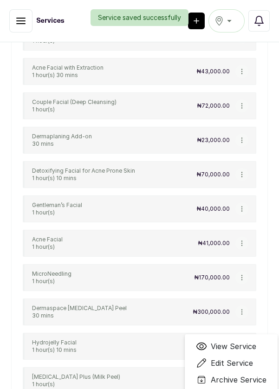
click at [245, 358] on span "Edit Service" at bounding box center [232, 363] width 42 height 11
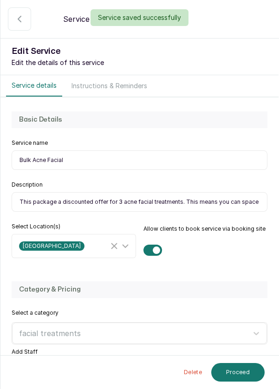
click at [260, 366] on icon at bounding box center [256, 371] width 11 height 11
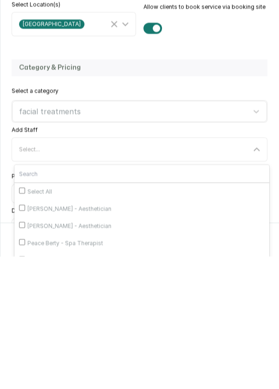
scroll to position [43, 0]
click at [20, 354] on input "[PERSON_NAME] - Aesthetician" at bounding box center [22, 357] width 6 height 6
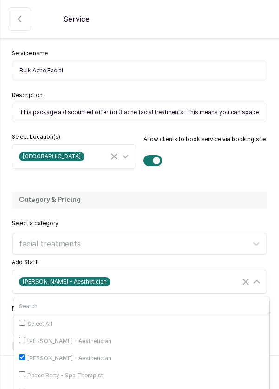
click at [25, 389] on input "[PERSON_NAME] - Aesthetician" at bounding box center [22, 392] width 6 height 6
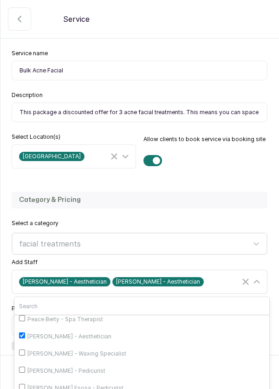
scroll to position [61, 0]
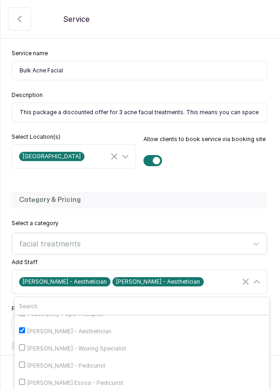
click at [22, 345] on input "[PERSON_NAME] - Waxing Specialist" at bounding box center [22, 348] width 6 height 6
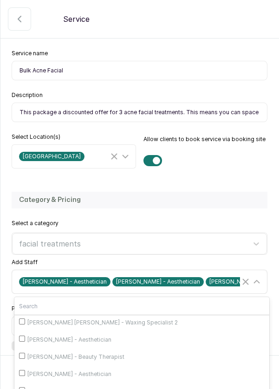
scroll to position [141, 0]
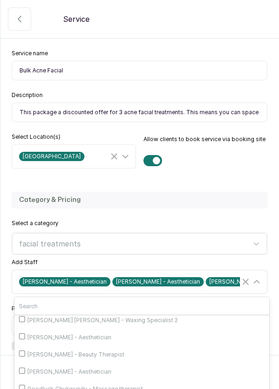
click at [24, 368] on input "[PERSON_NAME] - Aesthetician" at bounding box center [22, 371] width 6 height 6
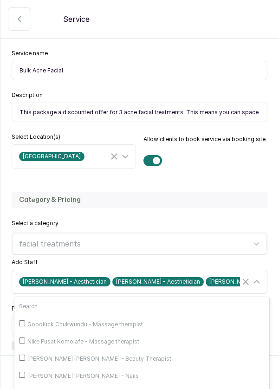
scroll to position [231, 0]
click at [256, 276] on icon at bounding box center [256, 281] width 11 height 11
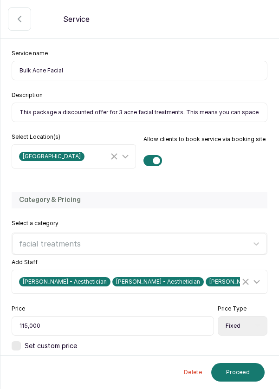
click at [241, 374] on button "Proceed" at bounding box center [237, 372] width 53 height 19
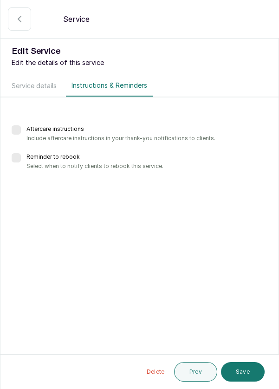
scroll to position [45, 0]
click at [248, 372] on button "Save" at bounding box center [243, 372] width 44 height 20
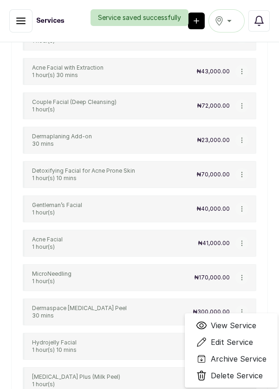
scroll to position [4863, 0]
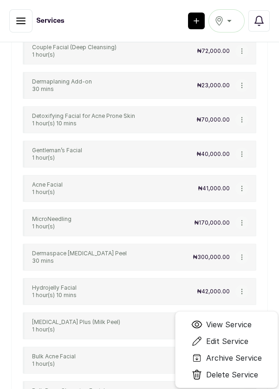
click at [238, 336] on span "Edit Service" at bounding box center [227, 341] width 42 height 11
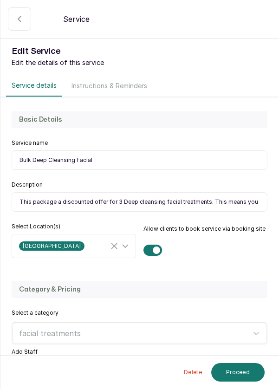
click at [263, 363] on div "Select..." at bounding box center [140, 372] width 253 height 18
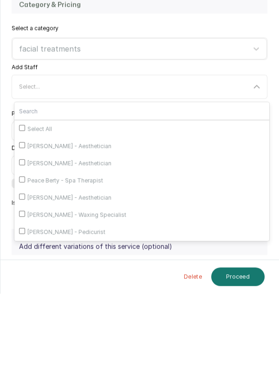
scroll to position [192, 0]
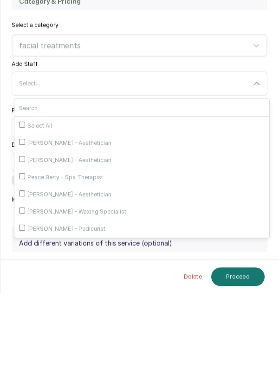
click at [52, 257] on span "[PERSON_NAME] - Aesthetician" at bounding box center [69, 255] width 84 height 7
click at [25, 257] on input "[PERSON_NAME] - Aesthetician" at bounding box center [22, 255] width 6 height 6
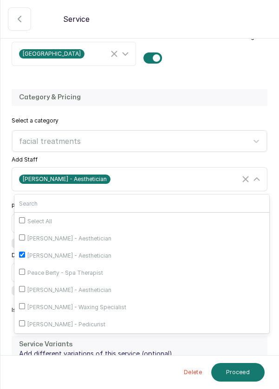
click at [88, 294] on span "[PERSON_NAME] - Aesthetician" at bounding box center [69, 290] width 84 height 7
click at [25, 292] on input "[PERSON_NAME] - Aesthetician" at bounding box center [22, 289] width 6 height 6
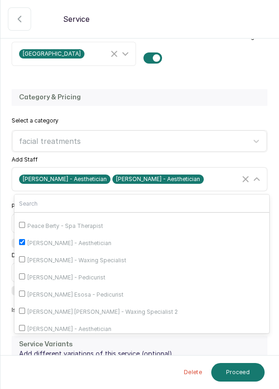
scroll to position [48, 0]
click at [99, 261] on span "[PERSON_NAME] - Waxing Specialist" at bounding box center [76, 259] width 99 height 7
click at [25, 261] on input "[PERSON_NAME] - Waxing Specialist" at bounding box center [22, 258] width 6 height 6
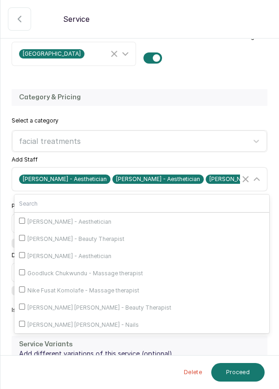
scroll to position [155, 0]
click at [91, 259] on span "[PERSON_NAME] - Aesthetician" at bounding box center [69, 255] width 84 height 7
click at [25, 257] on input "[PERSON_NAME] - Aesthetician" at bounding box center [22, 254] width 6 height 6
click at [83, 307] on span "[DEMOGRAPHIC_DATA][PERSON_NAME] - Facial" at bounding box center [92, 307] width 130 height 7
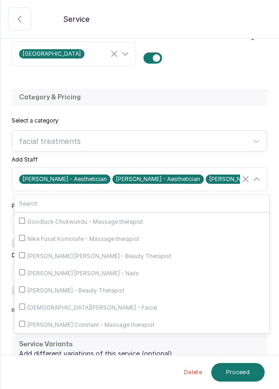
click at [25, 307] on input "[DEMOGRAPHIC_DATA][PERSON_NAME] - Facial" at bounding box center [22, 307] width 6 height 6
click at [262, 176] on icon at bounding box center [256, 179] width 11 height 11
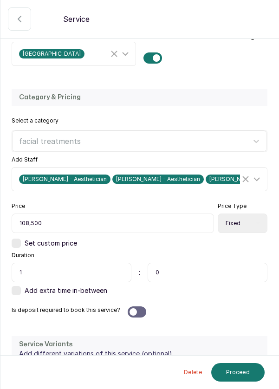
click at [239, 372] on button "Proceed" at bounding box center [237, 372] width 53 height 19
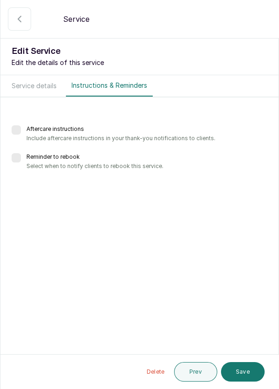
scroll to position [0, 0]
click at [243, 372] on button "Save" at bounding box center [243, 372] width 44 height 20
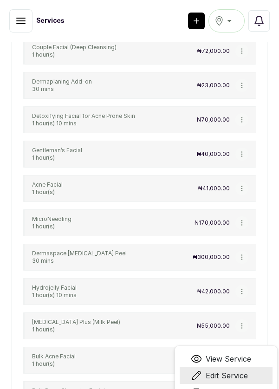
click at [243, 370] on span "Edit Service" at bounding box center [227, 375] width 42 height 11
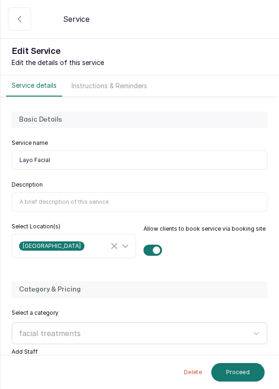
scroll to position [85, 0]
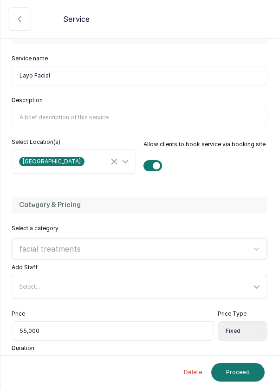
click at [257, 286] on icon at bounding box center [257, 287] width 6 height 3
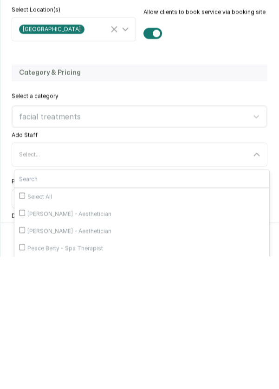
scroll to position [45, 0]
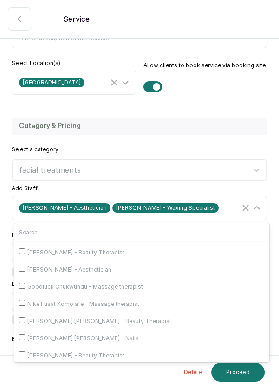
scroll to position [170, 0]
click at [38, 265] on span "[PERSON_NAME] - Aesthetician" at bounding box center [69, 268] width 84 height 7
click at [25, 265] on input "[PERSON_NAME] - Aesthetician" at bounding box center [22, 268] width 6 height 6
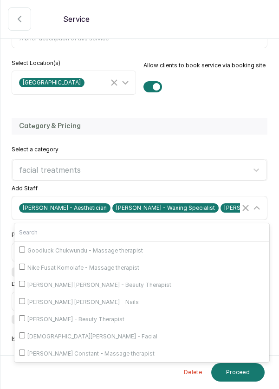
scroll to position [232, 0]
click at [43, 333] on span "[DEMOGRAPHIC_DATA][PERSON_NAME] - Facial" at bounding box center [92, 336] width 130 height 7
click at [25, 332] on input "[DEMOGRAPHIC_DATA][PERSON_NAME] - Facial" at bounding box center [22, 335] width 6 height 6
click at [259, 202] on icon at bounding box center [256, 207] width 11 height 11
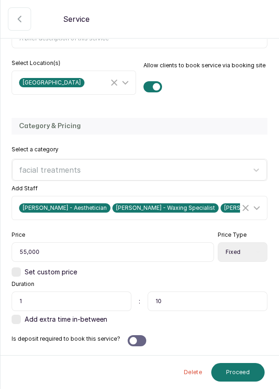
click at [242, 376] on button "Proceed" at bounding box center [237, 372] width 53 height 19
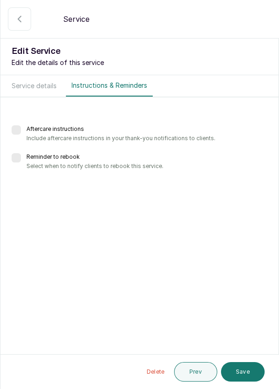
scroll to position [0, 0]
click at [243, 373] on button "Save" at bounding box center [243, 372] width 44 height 20
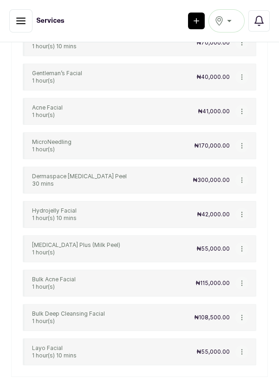
scroll to position [4941, 0]
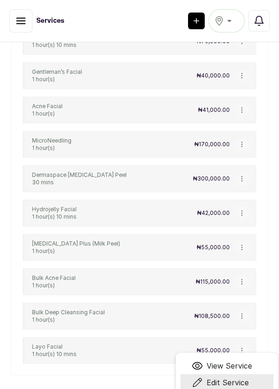
click at [245, 377] on span "Edit Service" at bounding box center [228, 382] width 42 height 11
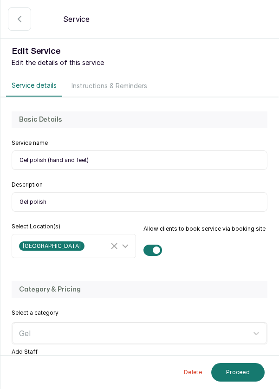
click at [258, 309] on div "Select a category Gel" at bounding box center [140, 326] width 256 height 35
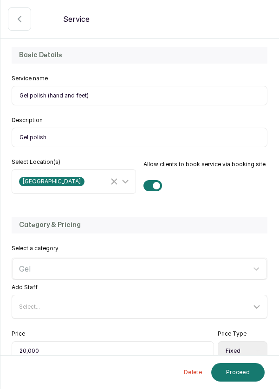
click at [261, 306] on icon at bounding box center [256, 306] width 11 height 11
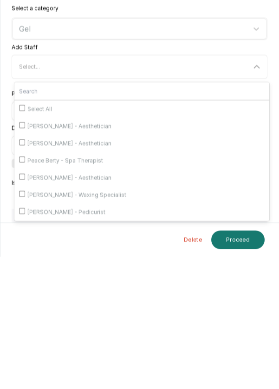
scroll to position [178, 0]
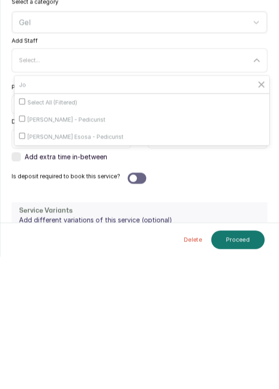
click at [85, 249] on span "[PERSON_NAME] - Pedicurist" at bounding box center [66, 252] width 78 height 7
click at [25, 248] on input "[PERSON_NAME] - Pedicurist" at bounding box center [22, 251] width 6 height 6
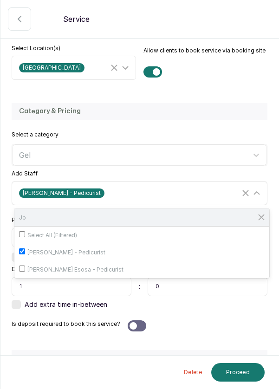
click at [39, 209] on input "Jo" at bounding box center [141, 218] width 255 height 18
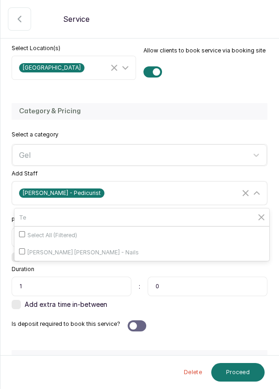
click at [21, 248] on input "[PERSON_NAME] [PERSON_NAME] - Nails" at bounding box center [22, 251] width 6 height 6
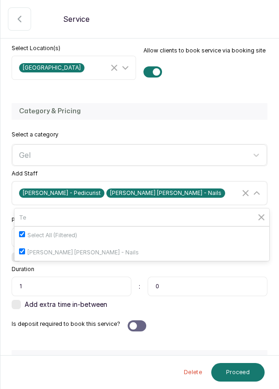
click at [260, 188] on icon at bounding box center [256, 193] width 11 height 11
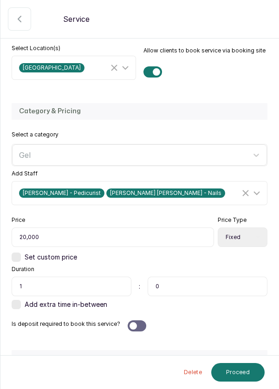
click at [241, 371] on button "Proceed" at bounding box center [237, 372] width 53 height 19
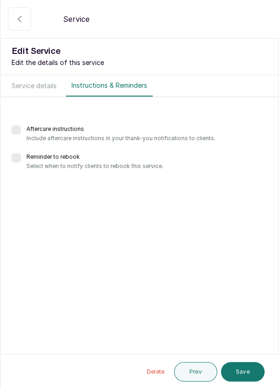
scroll to position [0, 0]
click at [248, 369] on button "Save" at bounding box center [243, 372] width 44 height 20
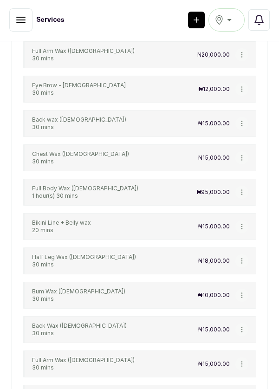
scroll to position [5, 0]
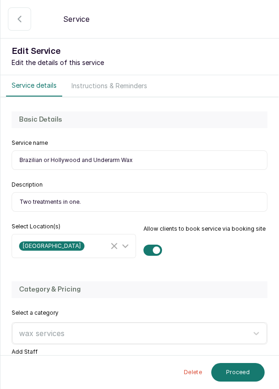
click at [259, 372] on icon at bounding box center [256, 371] width 11 height 11
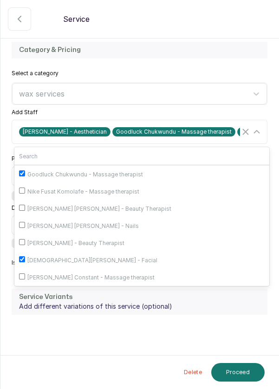
scroll to position [222, 0]
click at [91, 205] on span "[PERSON_NAME] [PERSON_NAME] - Beauty Therapist" at bounding box center [99, 208] width 144 height 7
click at [25, 205] on input "[PERSON_NAME] [PERSON_NAME] - Beauty Therapist" at bounding box center [22, 208] width 6 height 6
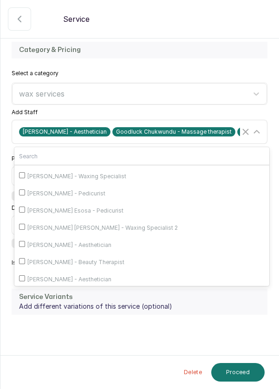
scroll to position [74, 0]
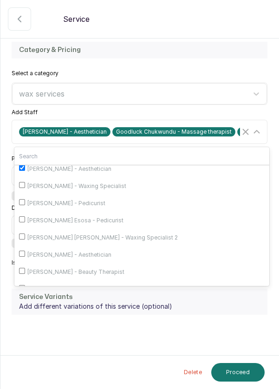
click at [245, 378] on button "Proceed" at bounding box center [237, 372] width 53 height 19
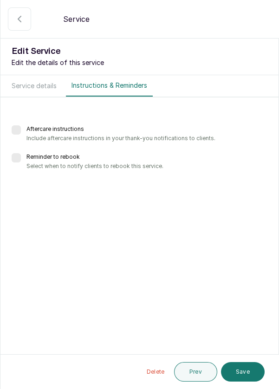
scroll to position [0, 0]
click at [241, 373] on button "Save" at bounding box center [243, 372] width 44 height 20
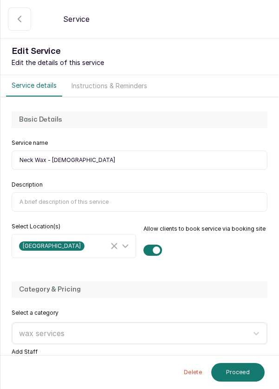
scroll to position [27, 0]
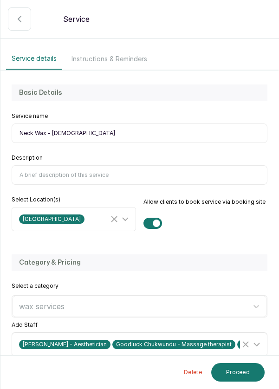
click at [261, 347] on icon at bounding box center [256, 344] width 11 height 11
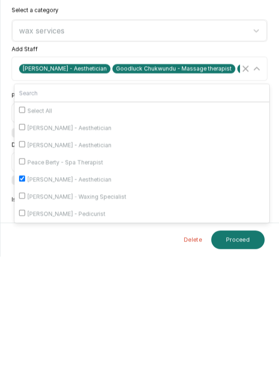
scroll to position [5, 0]
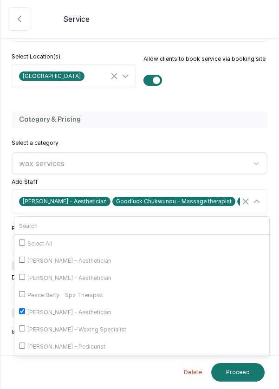
click at [247, 378] on button "Proceed" at bounding box center [237, 372] width 53 height 19
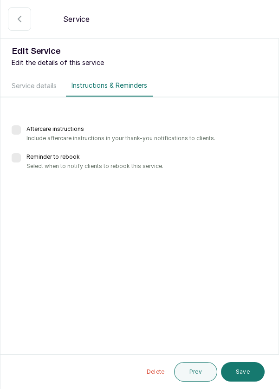
scroll to position [0, 0]
click at [249, 376] on button "Save" at bounding box center [243, 372] width 44 height 20
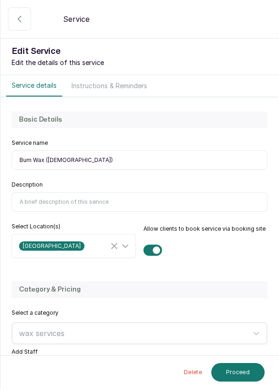
click at [251, 370] on icon at bounding box center [256, 371] width 11 height 11
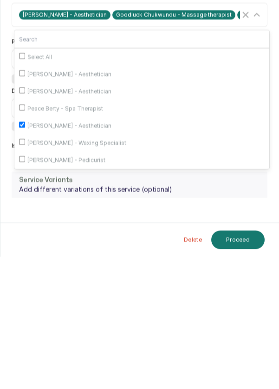
scroll to position [226, 0]
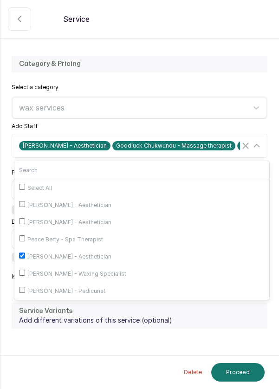
click at [250, 373] on button "Proceed" at bounding box center [237, 372] width 53 height 19
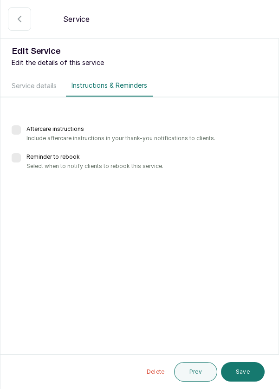
scroll to position [0, 0]
click at [251, 378] on button "Save" at bounding box center [243, 372] width 44 height 20
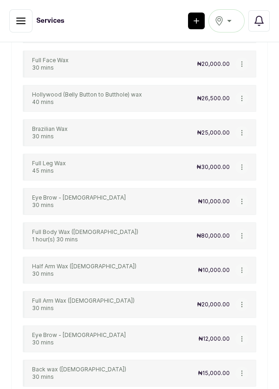
scroll to position [9551, 0]
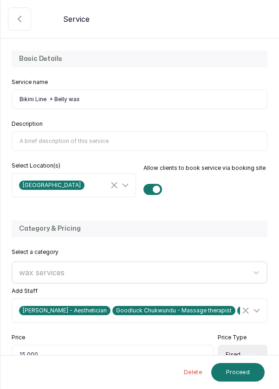
scroll to position [63, 0]
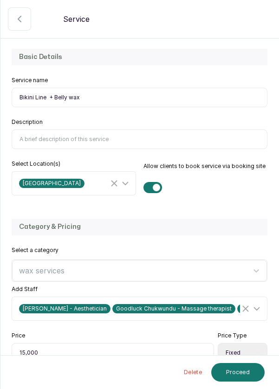
click at [20, 20] on icon "button" at bounding box center [19, 18] width 11 height 11
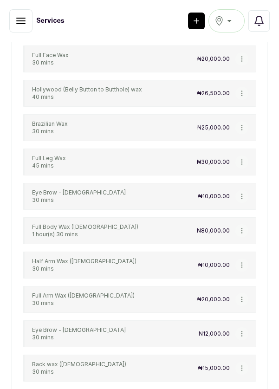
click at [259, 162] on div "Full leg wax ([DEMOGRAPHIC_DATA]) 45 mins ₦40,000.00 Chin wax 30 mins ₦5,000.00…" at bounding box center [139, 226] width 257 height 1157
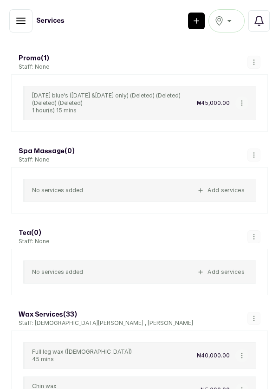
click at [257, 312] on button "button" at bounding box center [254, 318] width 13 height 13
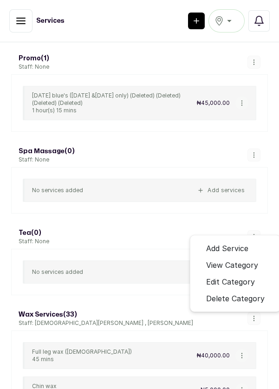
click at [238, 276] on span "Edit Category" at bounding box center [230, 281] width 49 height 11
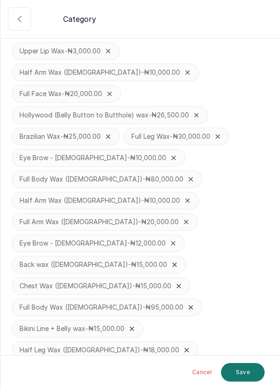
scroll to position [500, 0]
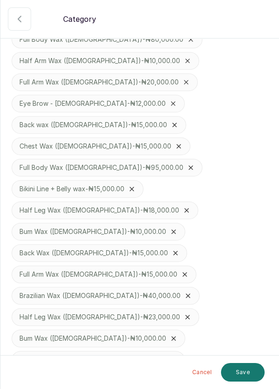
scroll to position [209, 0]
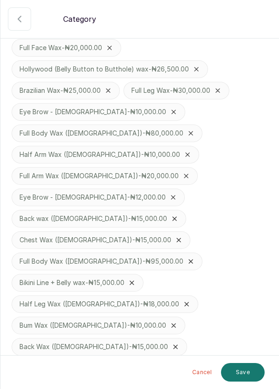
click at [246, 377] on button "Save" at bounding box center [243, 372] width 44 height 19
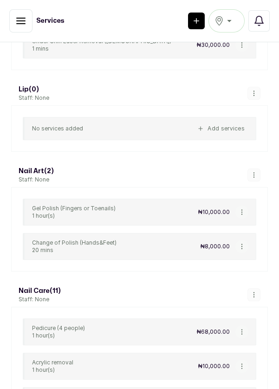
scroll to position [8132, 0]
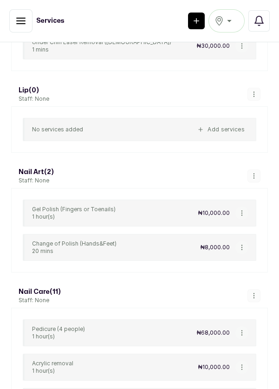
click at [254, 293] on icon "button" at bounding box center [254, 295] width 0 height 5
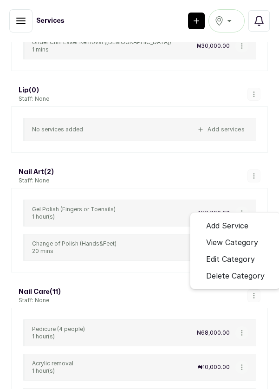
click at [236, 254] on span "Edit Category" at bounding box center [230, 259] width 49 height 11
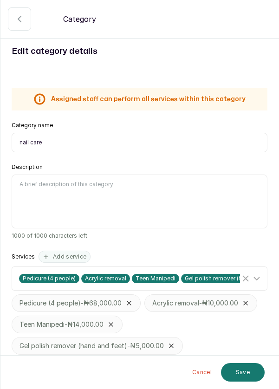
scroll to position [98, 0]
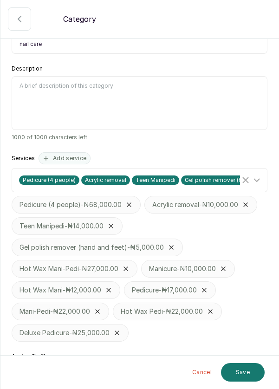
click at [261, 374] on icon at bounding box center [256, 376] width 11 height 11
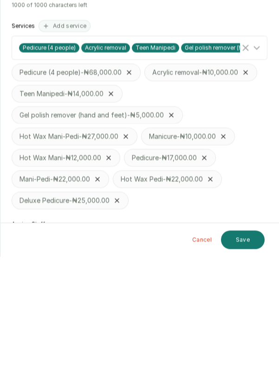
scroll to position [109, 0]
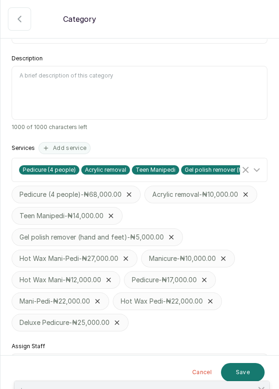
click at [34, 381] on input "Joy" at bounding box center [141, 390] width 255 height 18
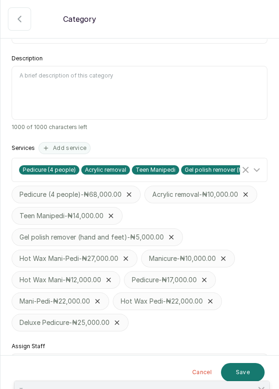
click at [37, 381] on input "Tem" at bounding box center [141, 390] width 255 height 18
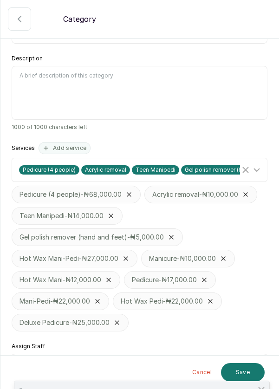
click at [33, 381] on input "Su" at bounding box center [141, 390] width 255 height 18
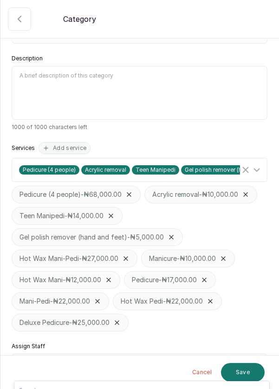
click at [259, 360] on icon at bounding box center [256, 365] width 11 height 11
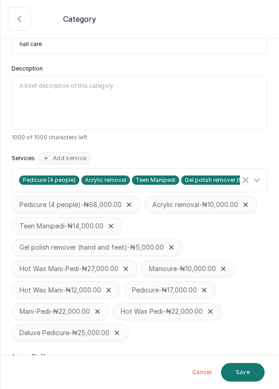
click at [247, 371] on button "Save" at bounding box center [243, 372] width 44 height 19
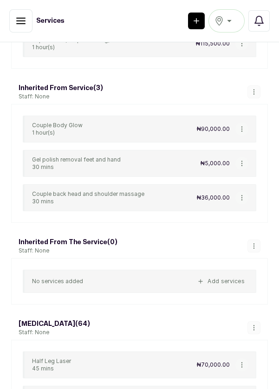
scroll to position [5625, 0]
click at [256, 322] on button "button" at bounding box center [254, 328] width 13 height 13
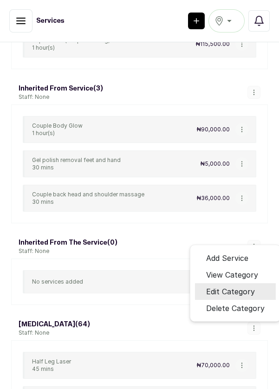
click at [241, 286] on span "Edit Category" at bounding box center [230, 291] width 49 height 11
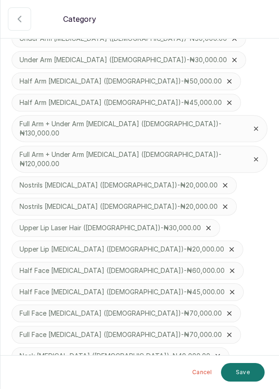
scroll to position [1239, 0]
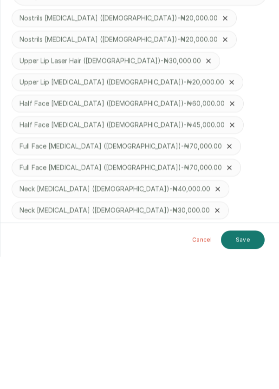
scroll to position [1249, 0]
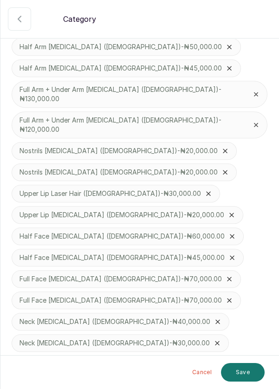
click at [249, 373] on button "Save" at bounding box center [243, 372] width 44 height 19
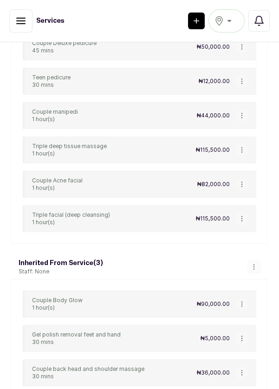
scroll to position [5448, 0]
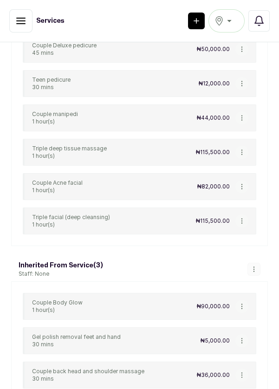
click at [247, 334] on button "button" at bounding box center [241, 340] width 13 height 13
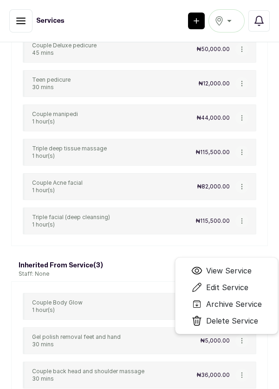
click at [244, 282] on span "Edit Service" at bounding box center [227, 287] width 42 height 11
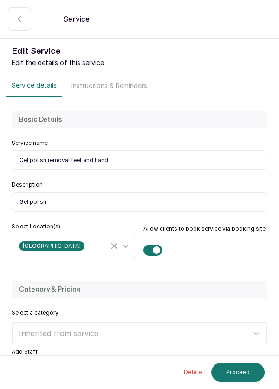
click at [258, 276] on div "Category & Pricing Select a category Inherited from service Add Staff Select...…" at bounding box center [139, 388] width 278 height 232
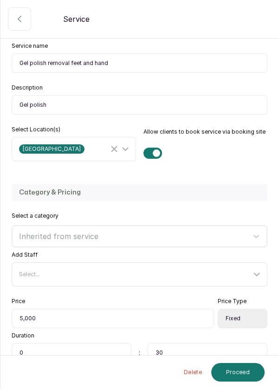
click at [256, 271] on icon at bounding box center [256, 274] width 11 height 11
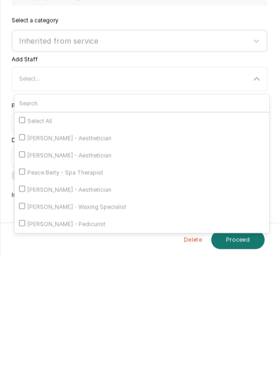
scroll to position [163, 0]
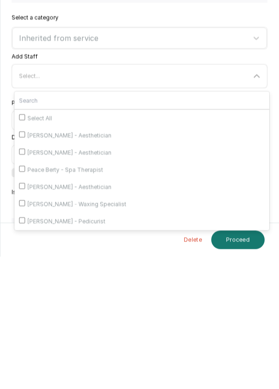
click at [52, 351] on span "[PERSON_NAME] - Pedicurist" at bounding box center [66, 354] width 78 height 7
click at [25, 350] on input "[PERSON_NAME] - Pedicurist" at bounding box center [22, 353] width 6 height 6
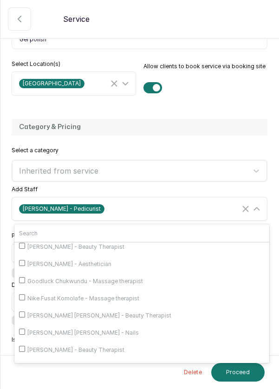
scroll to position [228, 0]
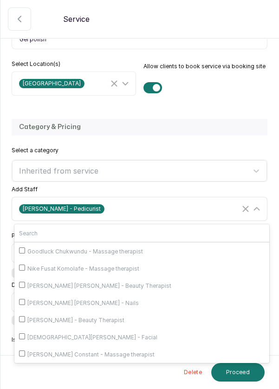
click at [102, 300] on span "[PERSON_NAME] [PERSON_NAME] - Nails" at bounding box center [82, 303] width 111 height 7
click at [25, 299] on input "[PERSON_NAME] [PERSON_NAME] - Nails" at bounding box center [22, 302] width 6 height 6
click at [259, 203] on icon at bounding box center [256, 208] width 11 height 11
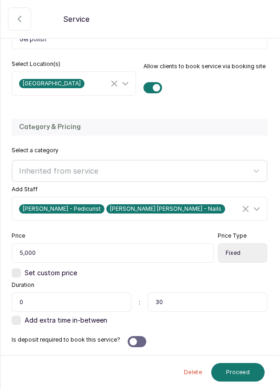
click at [241, 371] on button "Proceed" at bounding box center [237, 372] width 53 height 19
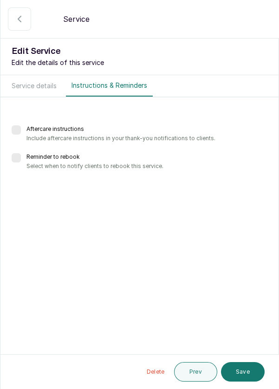
scroll to position [45, 0]
click at [243, 370] on button "Save" at bounding box center [243, 372] width 44 height 20
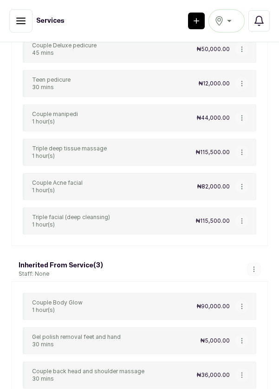
click at [244, 300] on button "button" at bounding box center [241, 306] width 13 height 13
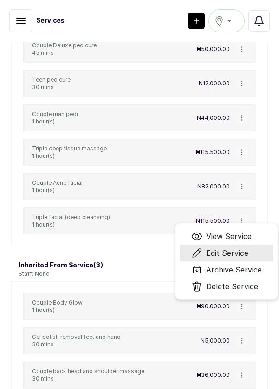
click at [242, 248] on span "Edit Service" at bounding box center [227, 253] width 42 height 11
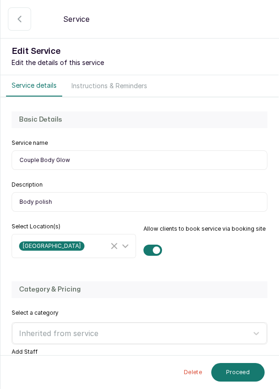
click at [259, 366] on icon at bounding box center [256, 371] width 11 height 11
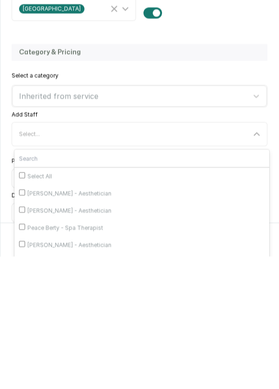
scroll to position [27, 0]
click at [25, 322] on input "[PERSON_NAME] - Aesthetician" at bounding box center [22, 325] width 6 height 6
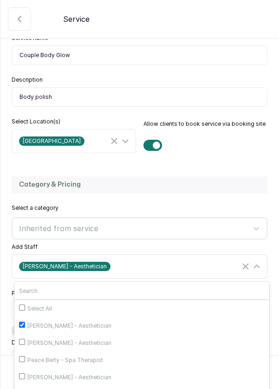
click at [25, 339] on input "[PERSON_NAME] - Aesthetician" at bounding box center [22, 342] width 6 height 6
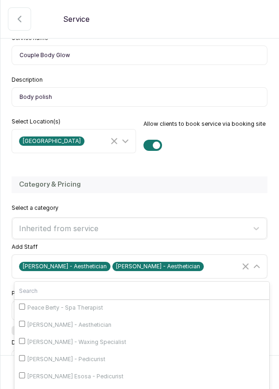
scroll to position [55, 0]
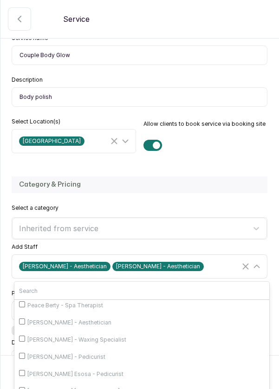
click at [24, 301] on input "Peace Berty - Spa Therapist" at bounding box center [22, 304] width 6 height 6
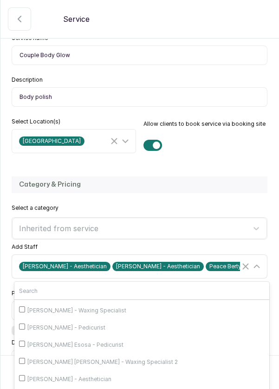
scroll to position [86, 0]
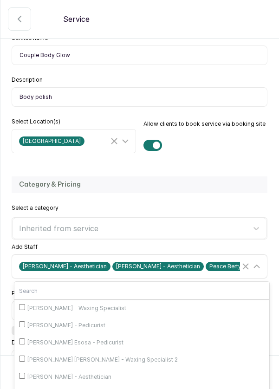
click at [22, 321] on input "[PERSON_NAME] - Pedicurist" at bounding box center [22, 324] width 6 height 6
click at [23, 339] on input "[PERSON_NAME] Esosa - Pedicurist" at bounding box center [22, 342] width 6 height 6
click at [25, 356] on input "[PERSON_NAME] [PERSON_NAME] - Waxing Specialist 2" at bounding box center [22, 359] width 6 height 6
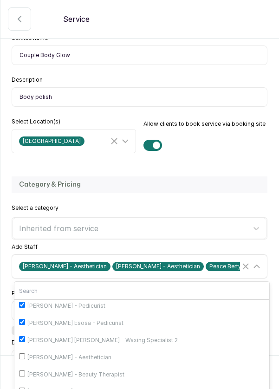
scroll to position [121, 0]
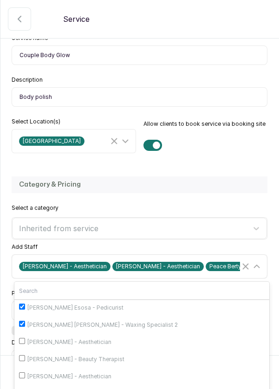
click at [25, 338] on input "[PERSON_NAME] - Aesthetician" at bounding box center [22, 341] width 6 height 6
click at [25, 355] on input "[PERSON_NAME] - Beauty Therapist" at bounding box center [22, 358] width 6 height 6
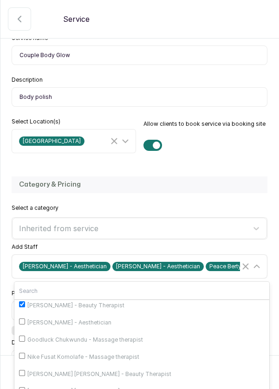
scroll to position [178, 0]
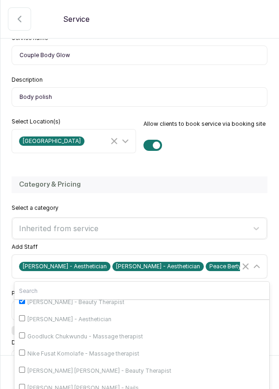
click at [25, 332] on input "Goodluck Chukwundu - Massage therapist" at bounding box center [22, 335] width 6 height 6
click at [24, 350] on input "Nike Fusat Komolafe - Massage therapist" at bounding box center [22, 353] width 6 height 6
click at [25, 367] on input "[PERSON_NAME] [PERSON_NAME] - Beauty Therapist" at bounding box center [22, 370] width 6 height 6
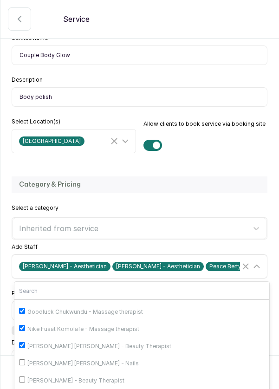
scroll to position [232, 0]
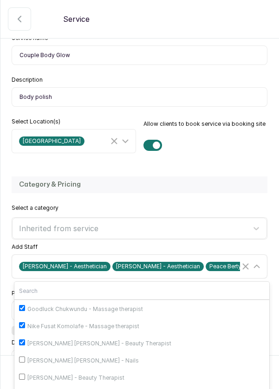
click at [23, 374] on input "[PERSON_NAME] - Beauty Therapist" at bounding box center [22, 377] width 6 height 6
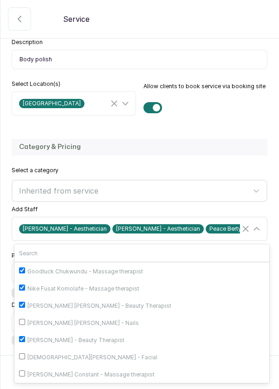
scroll to position [144, 0]
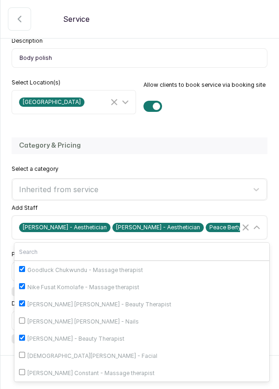
click at [24, 369] on input "[PERSON_NAME] Constant - Massage therapist" at bounding box center [22, 372] width 6 height 6
click at [258, 228] on icon at bounding box center [256, 227] width 11 height 11
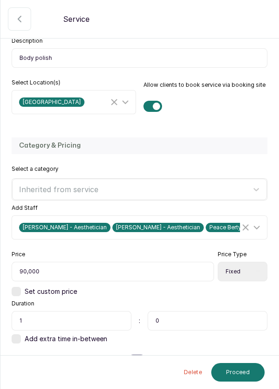
click at [242, 382] on button "Proceed" at bounding box center [237, 372] width 53 height 19
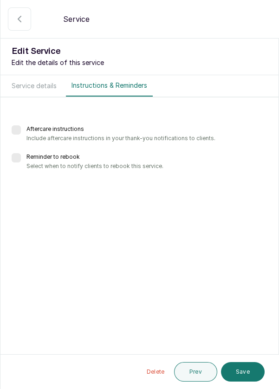
click at [240, 382] on button "Save" at bounding box center [243, 372] width 44 height 20
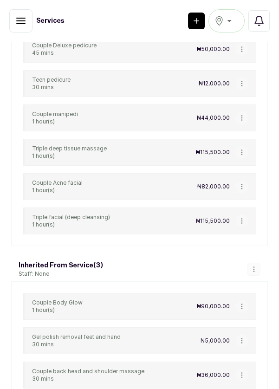
click at [13, 22] on button "button" at bounding box center [20, 20] width 23 height 23
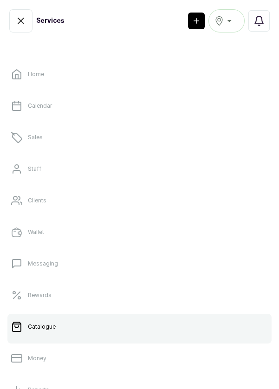
click at [41, 105] on p "Calendar" at bounding box center [40, 105] width 24 height 7
